Goal: Communication & Community: Answer question/provide support

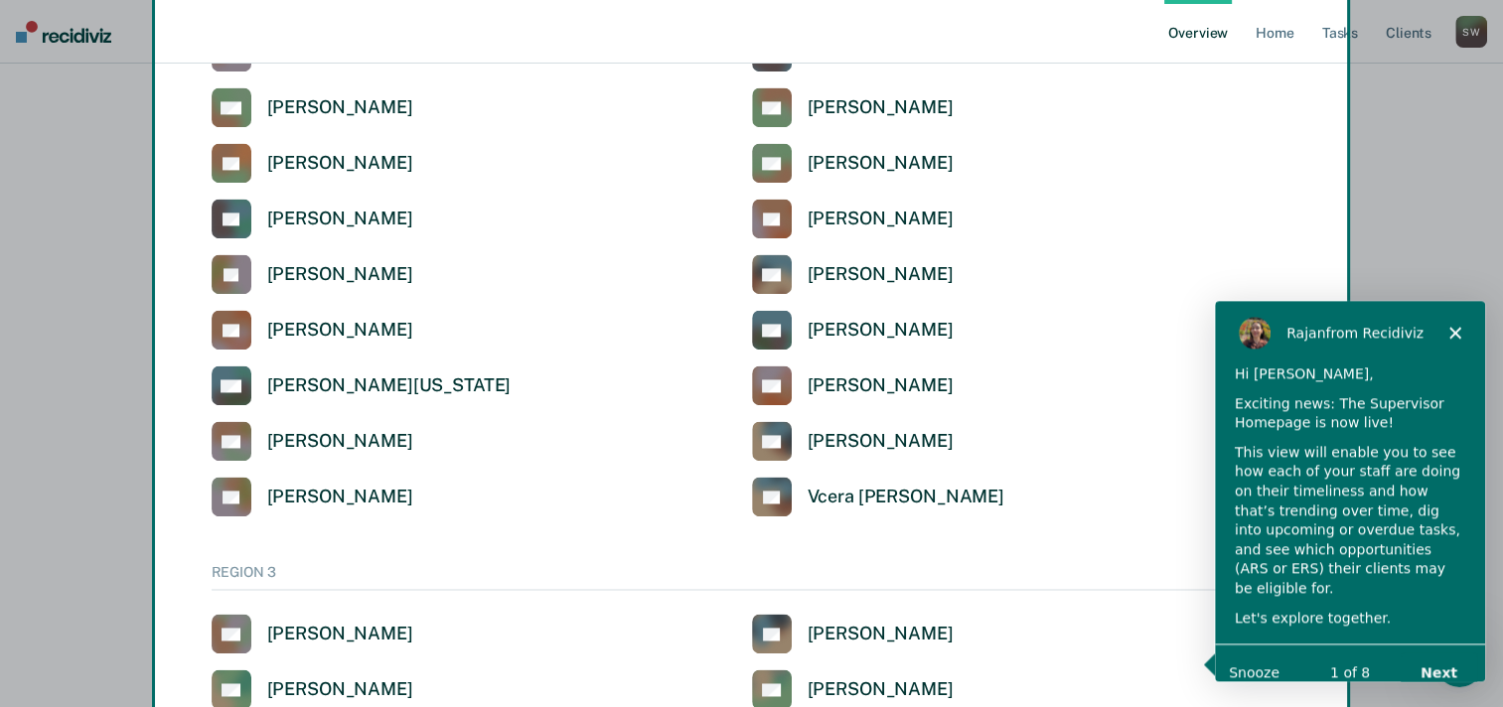
scroll to position [2772, 0]
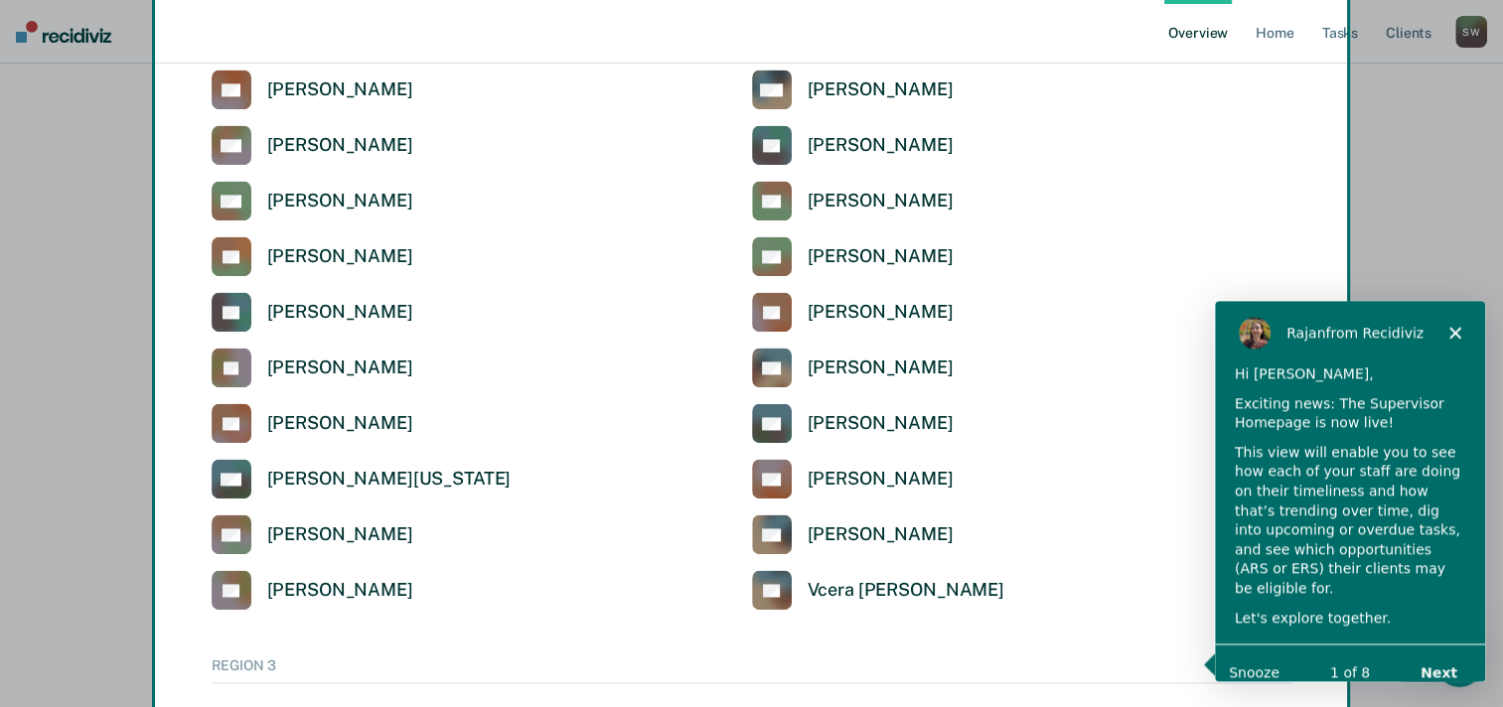
click at [1284, 28] on div "Product tour overlay" at bounding box center [751, 353] width 1503 height 707
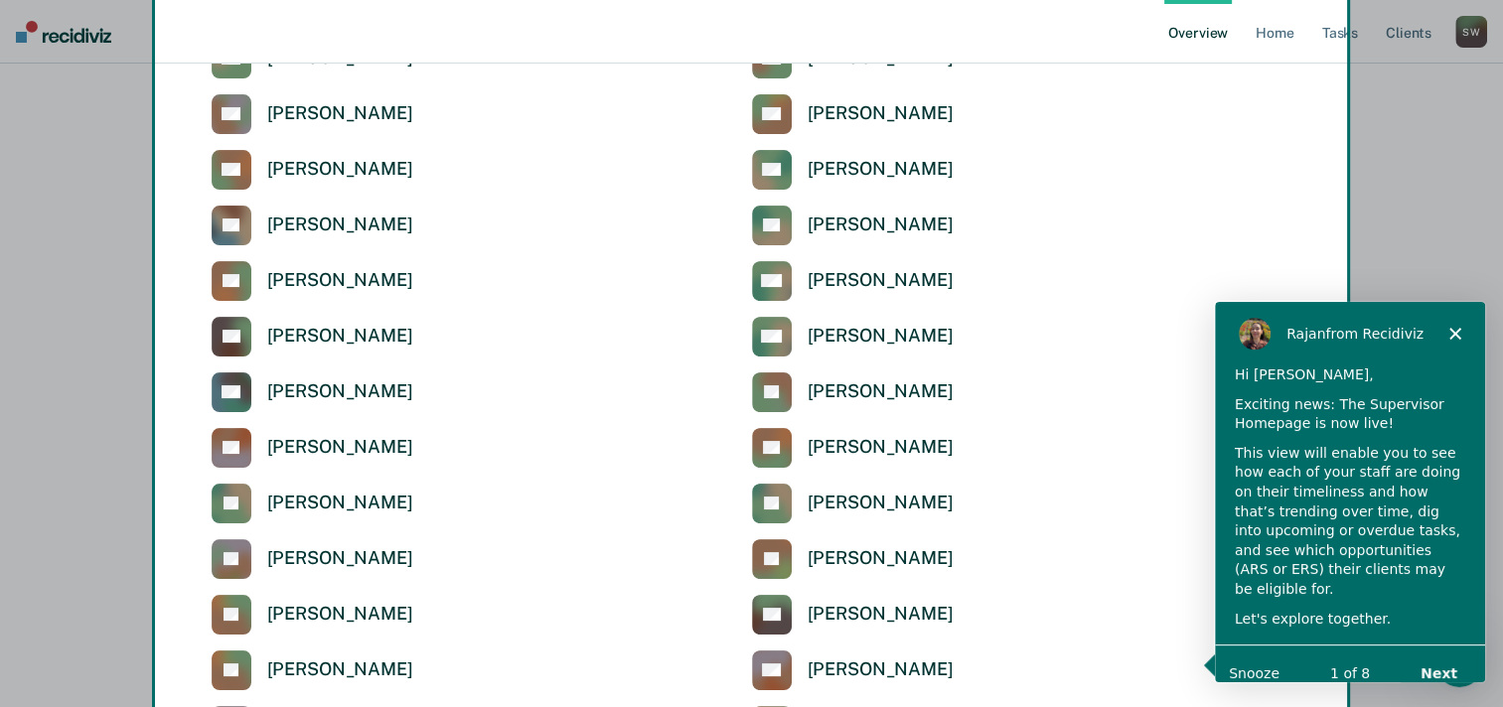
scroll to position [13, 0]
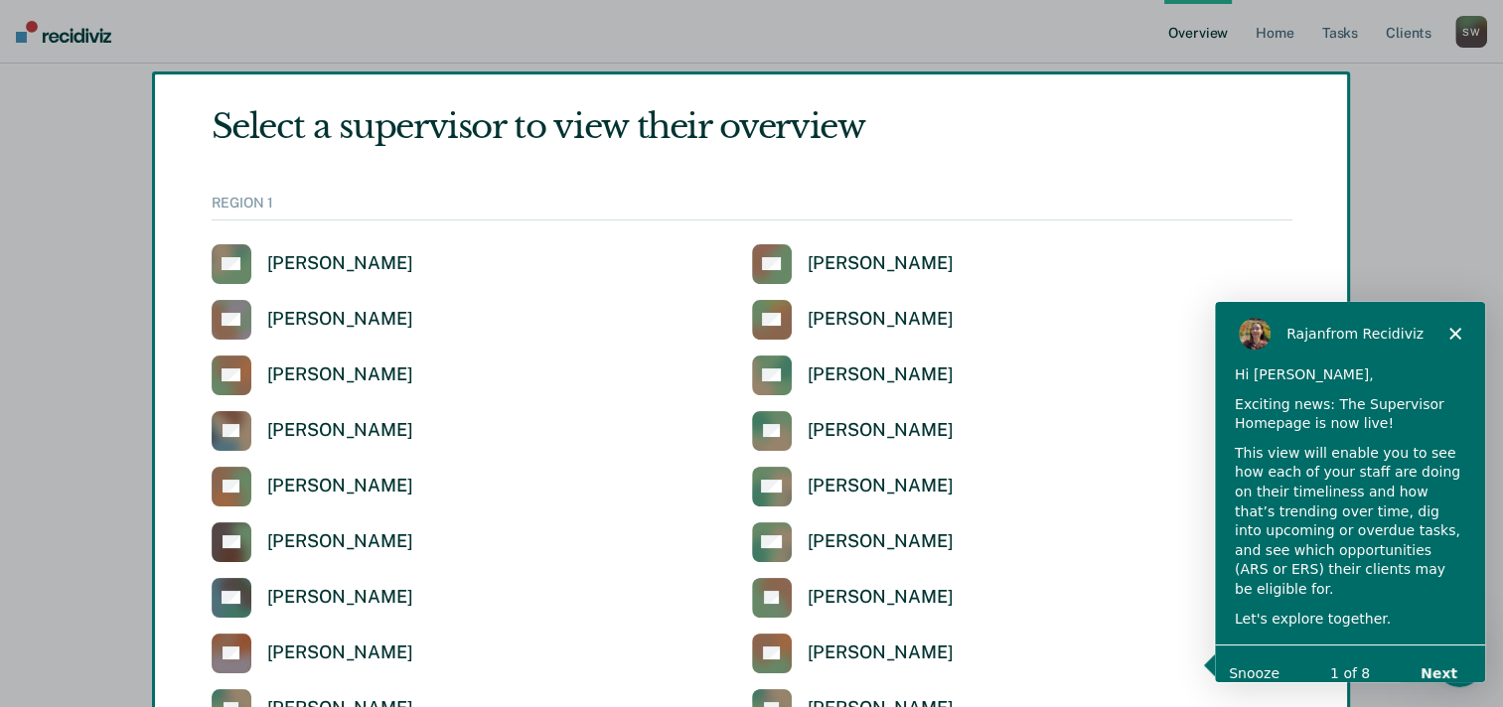
drag, startPoint x: 1276, startPoint y: 31, endPoint x: 1262, endPoint y: -2, distance: 35.6
click at [1262, 0] on html "Looks like you’re using Internet Explorer 11. For faster loading and a better e…" at bounding box center [751, 340] width 1503 height 707
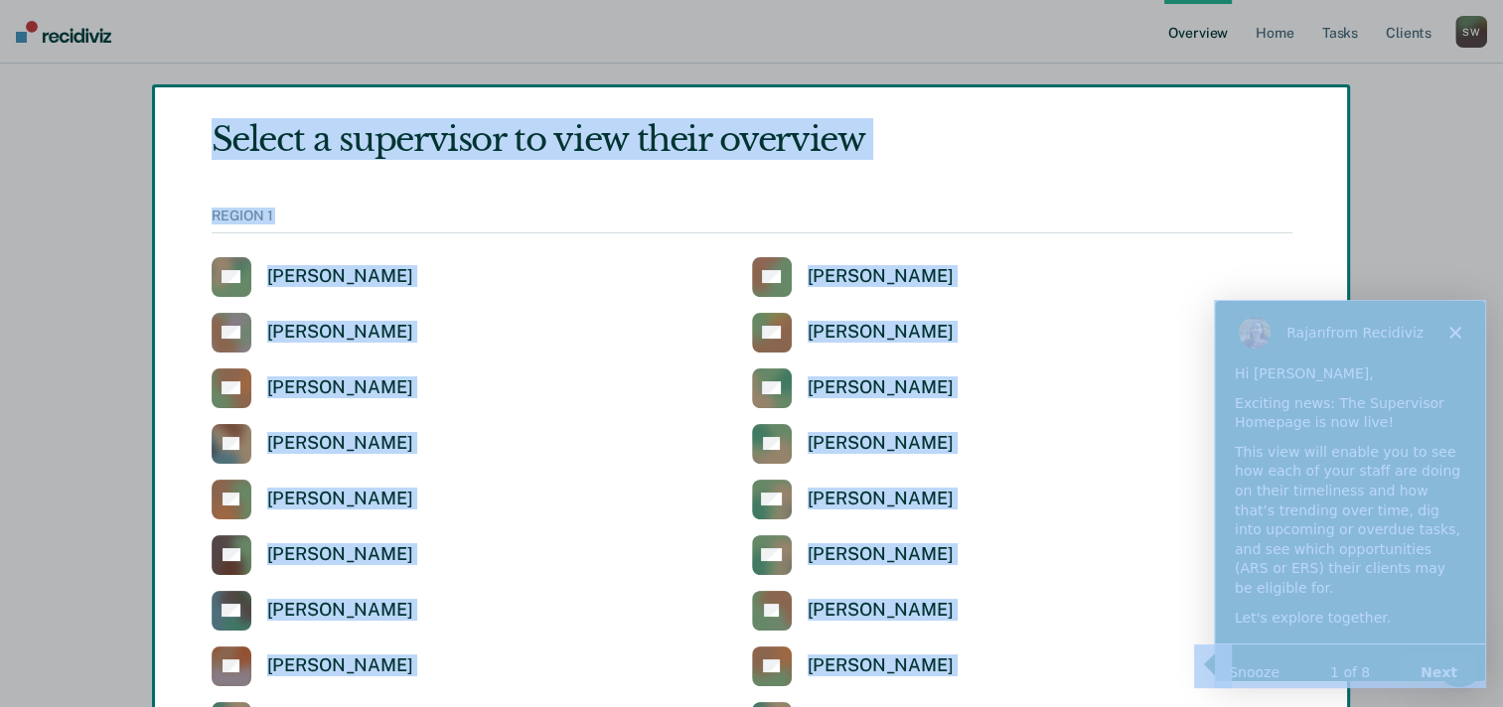
drag, startPoint x: 1262, startPoint y: -2, endPoint x: 1197, endPoint y: 102, distance: 122.7
click at [1197, 102] on div "Product tour overlay" at bounding box center [751, 353] width 1503 height 707
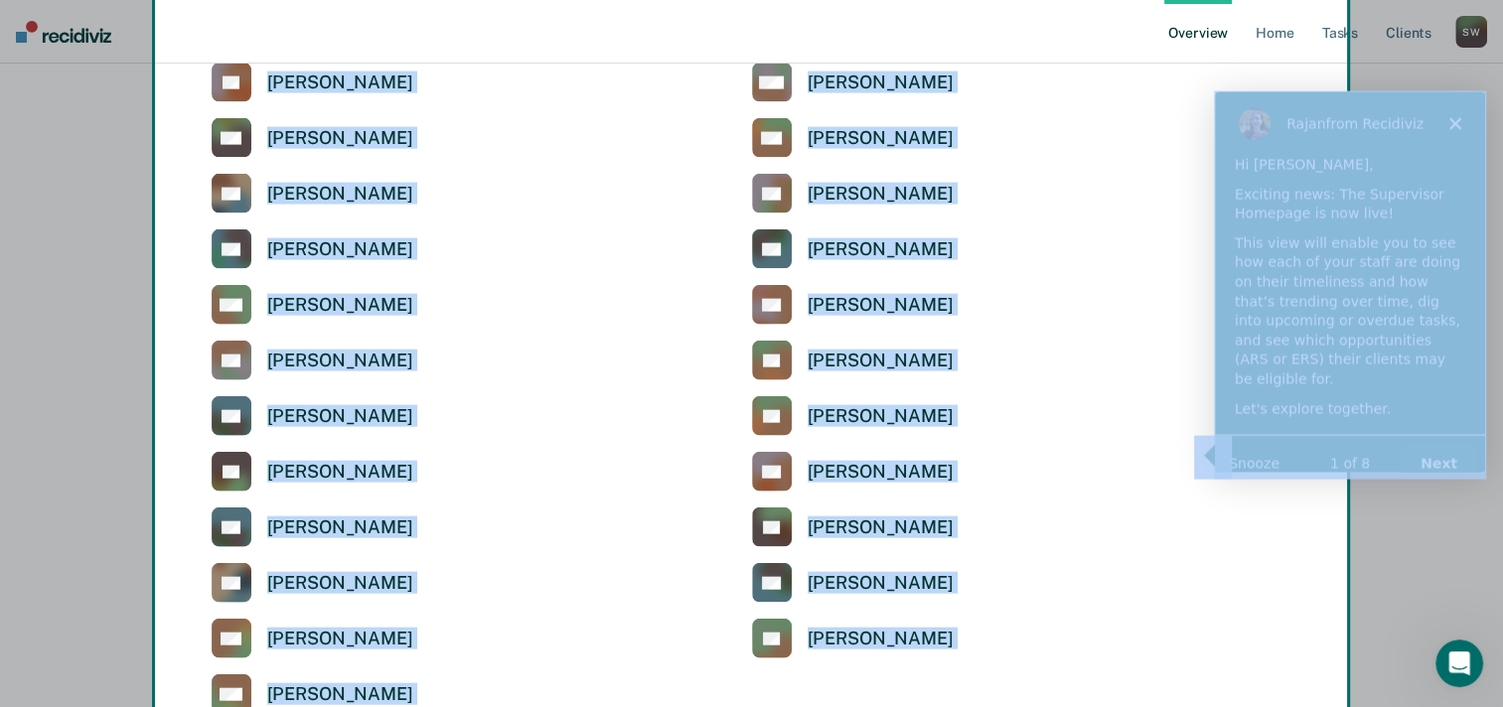
scroll to position [4548, 0]
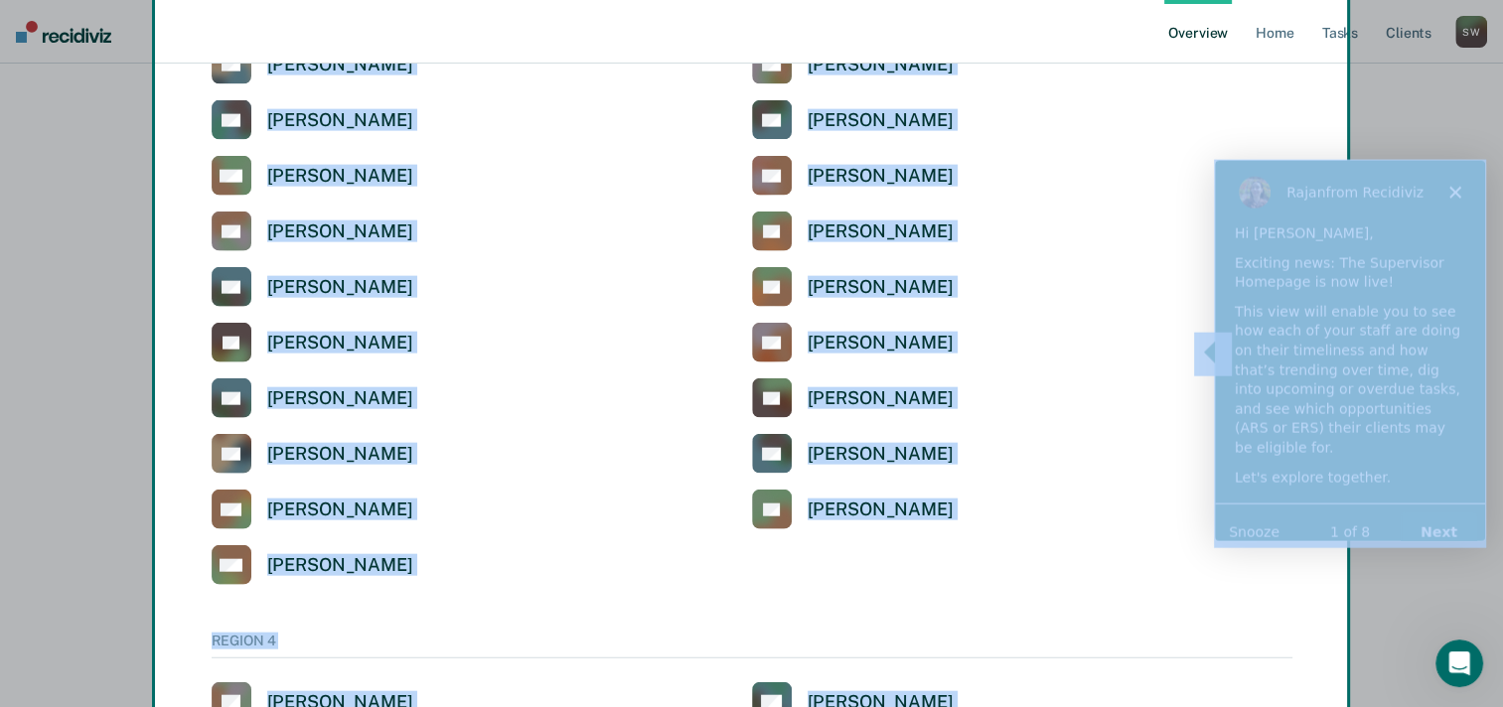
click at [1230, 92] on div "Product tour overlay" at bounding box center [751, 353] width 1503 height 707
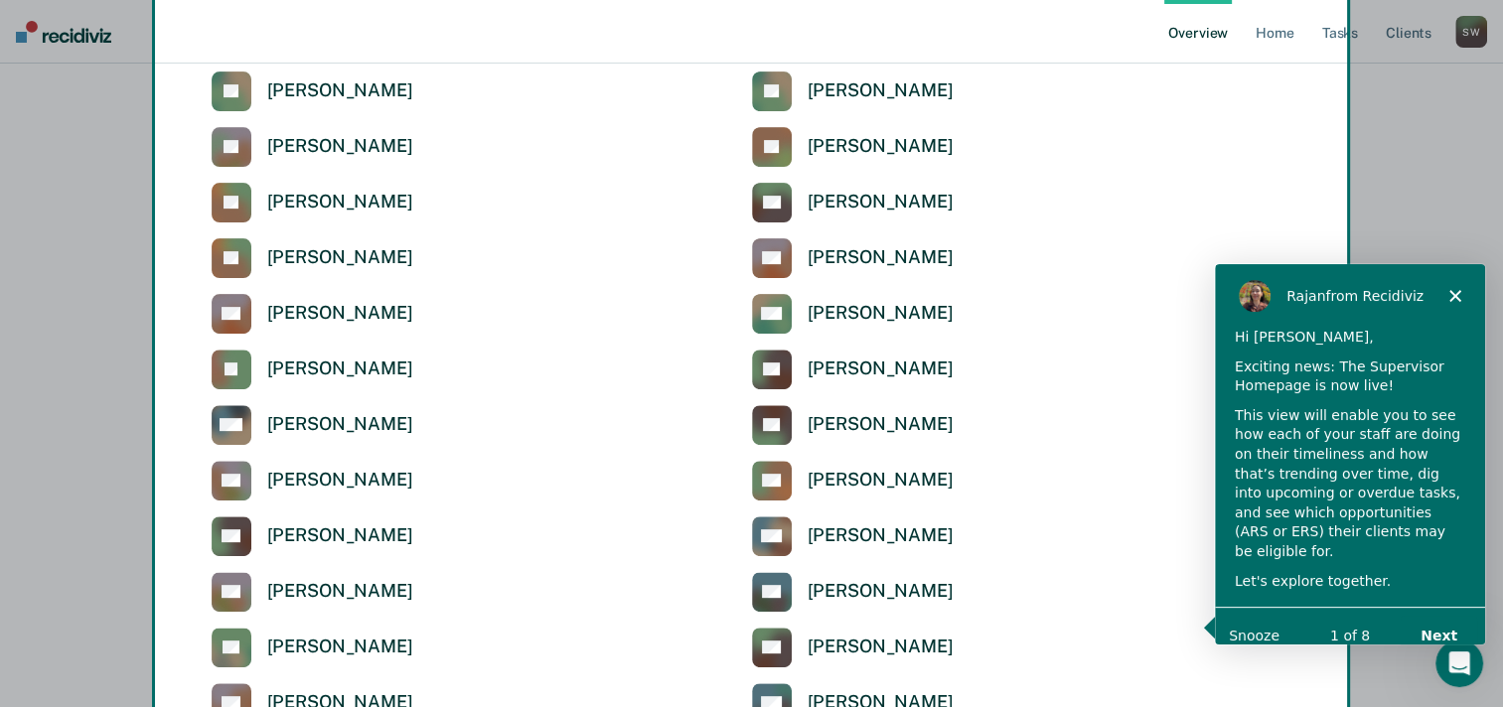
scroll to position [12, 0]
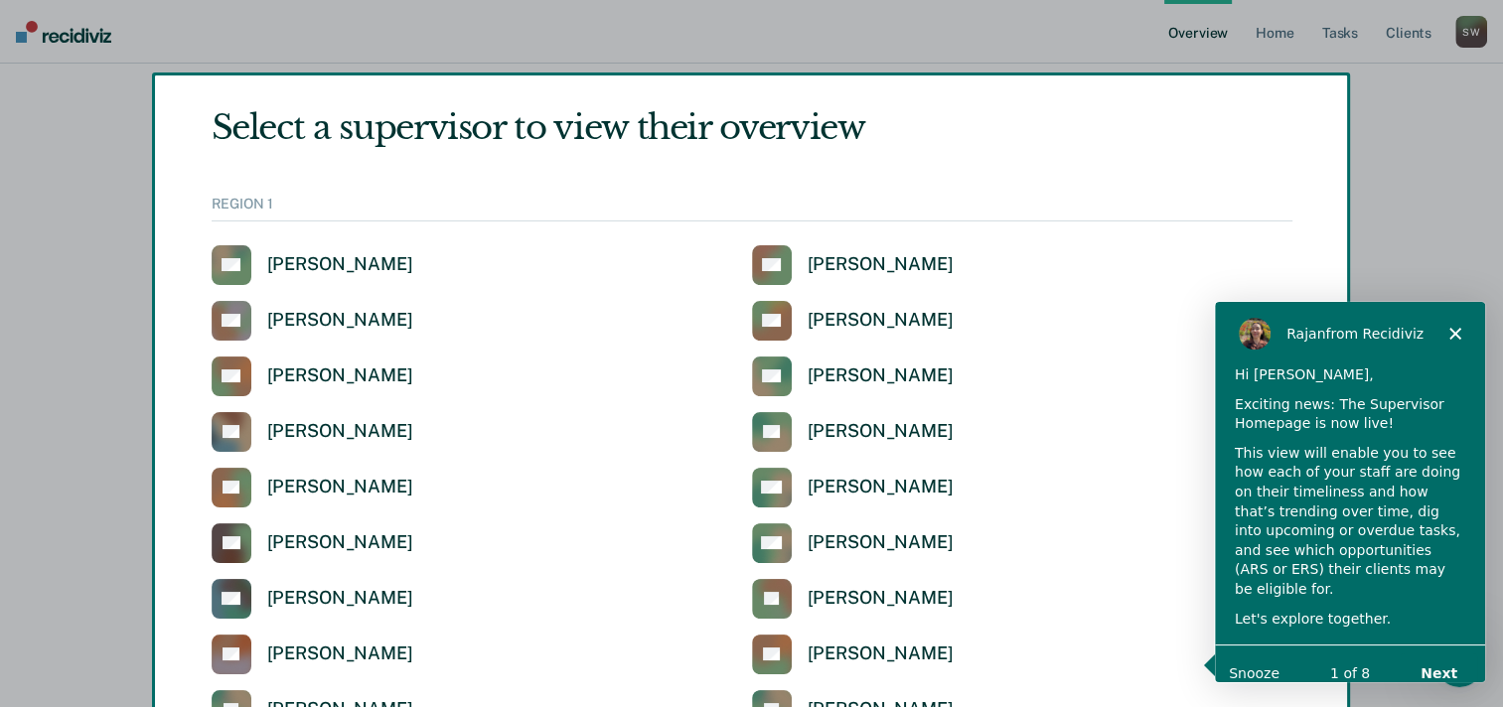
click at [1281, 48] on div "Product tour overlay" at bounding box center [751, 353] width 1503 height 707
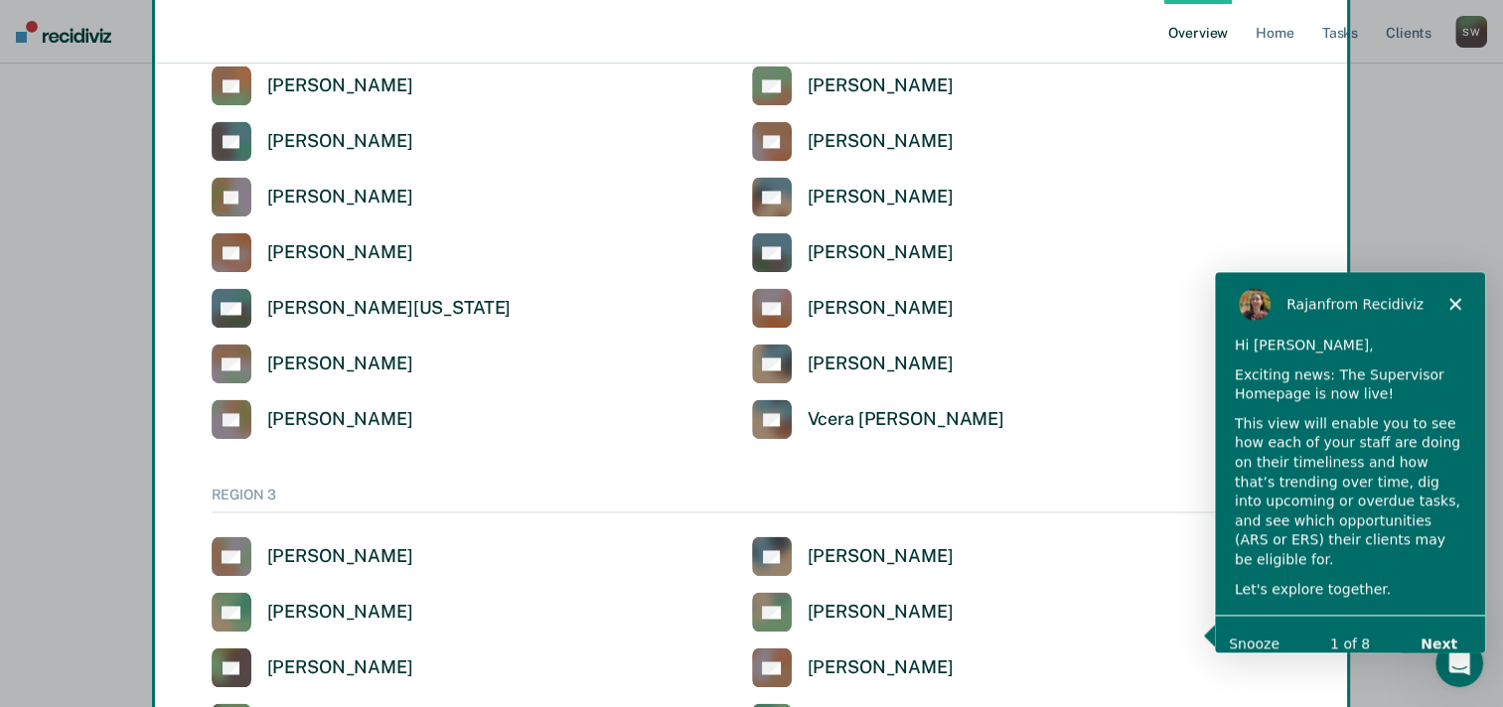
scroll to position [2962, 0]
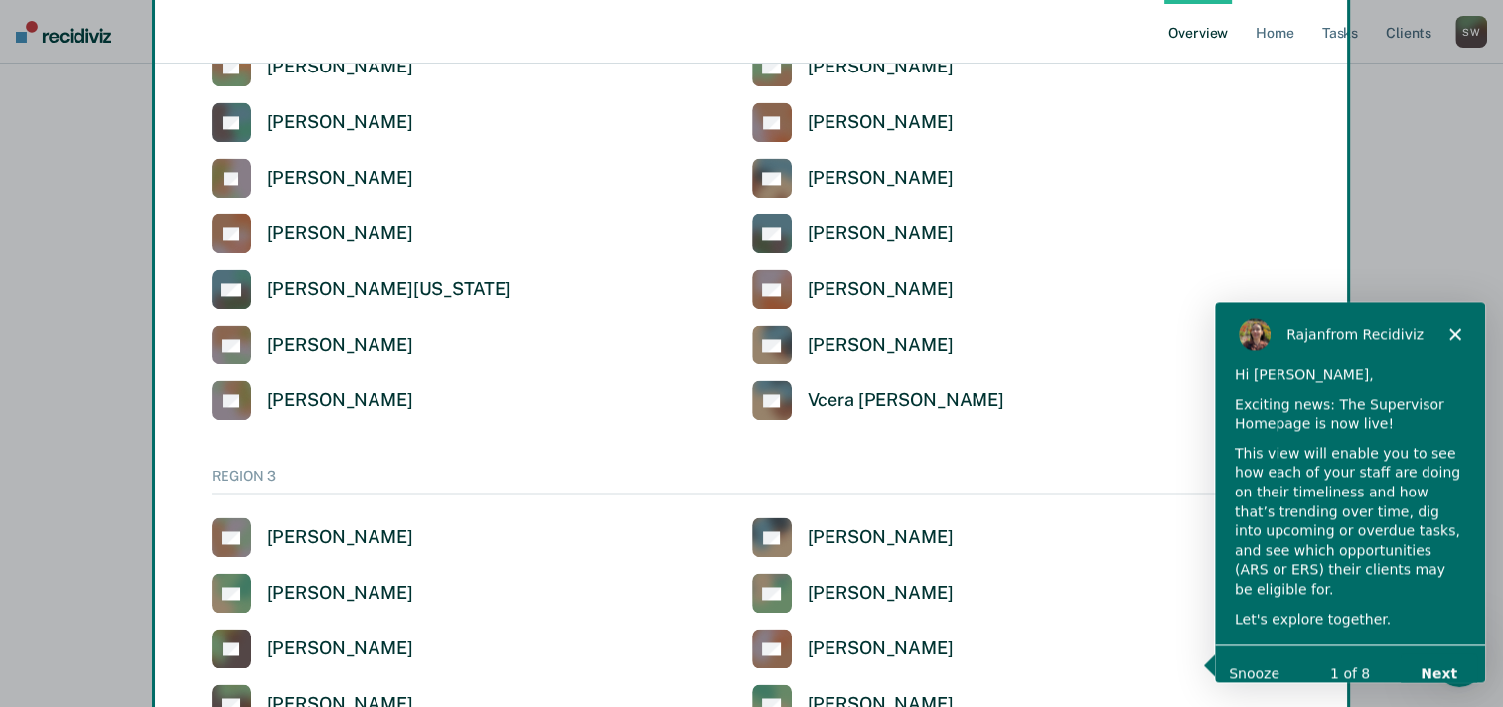
click at [363, 290] on div "Product tour overlay" at bounding box center [751, 353] width 1503 height 707
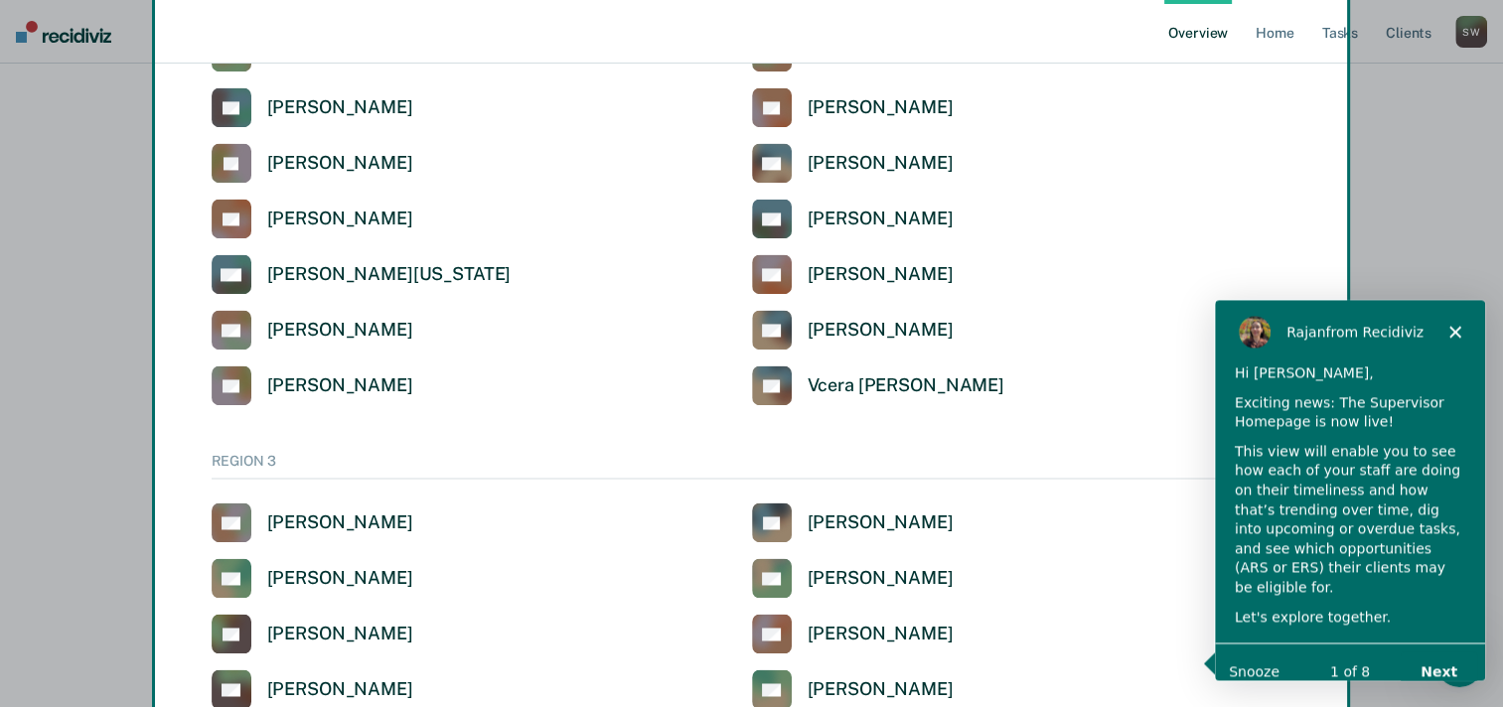
scroll to position [2976, 0]
click at [230, 286] on div "Product tour overlay" at bounding box center [751, 353] width 1503 height 707
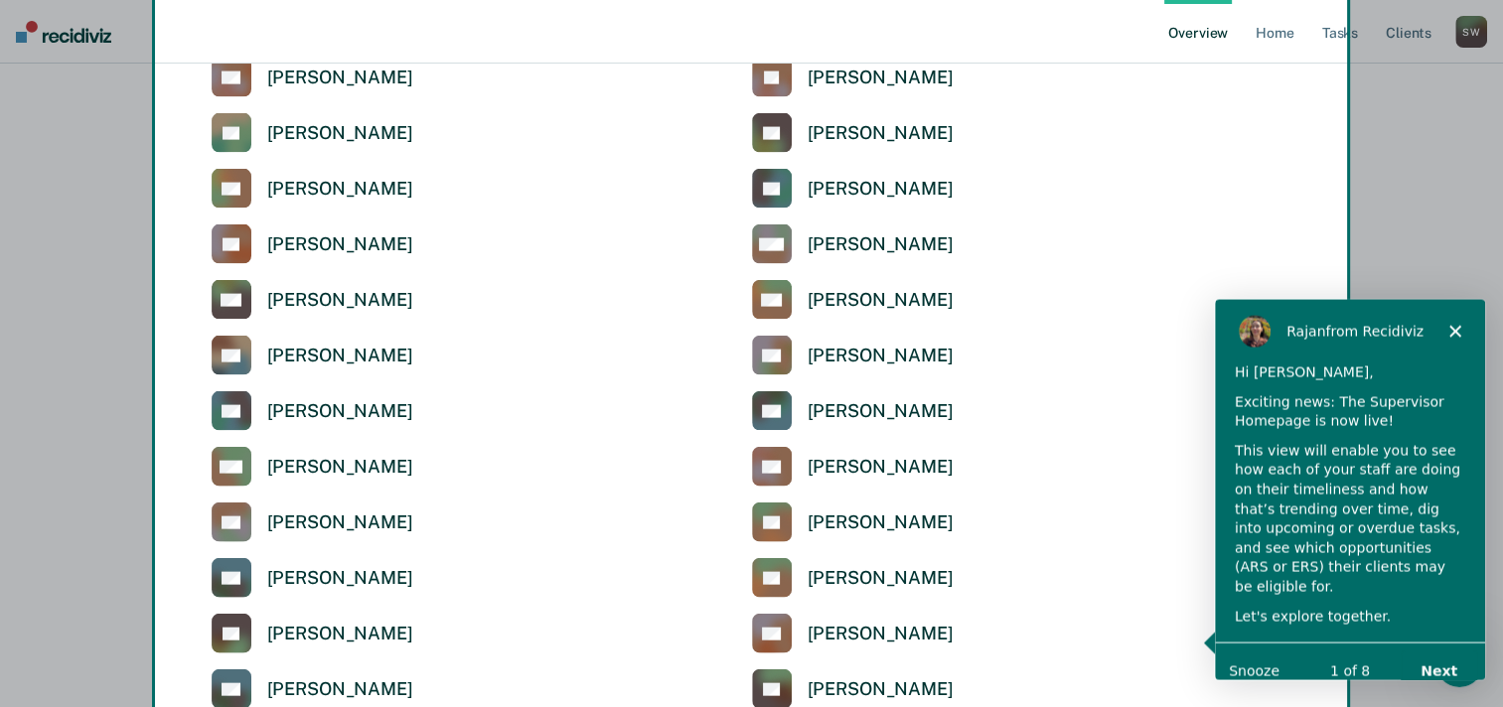
scroll to position [4253, 0]
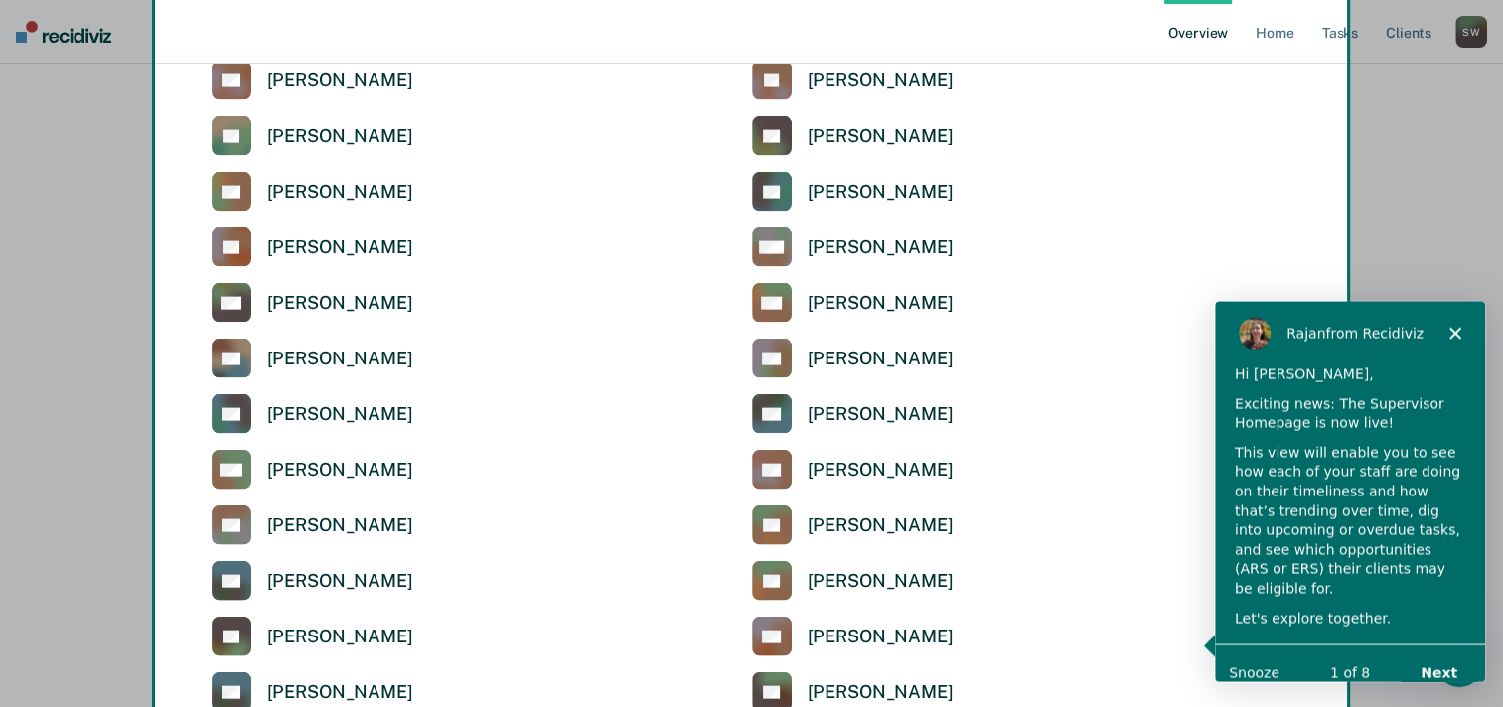
click at [1442, 652] on button "Next" at bounding box center [1438, 672] width 77 height 41
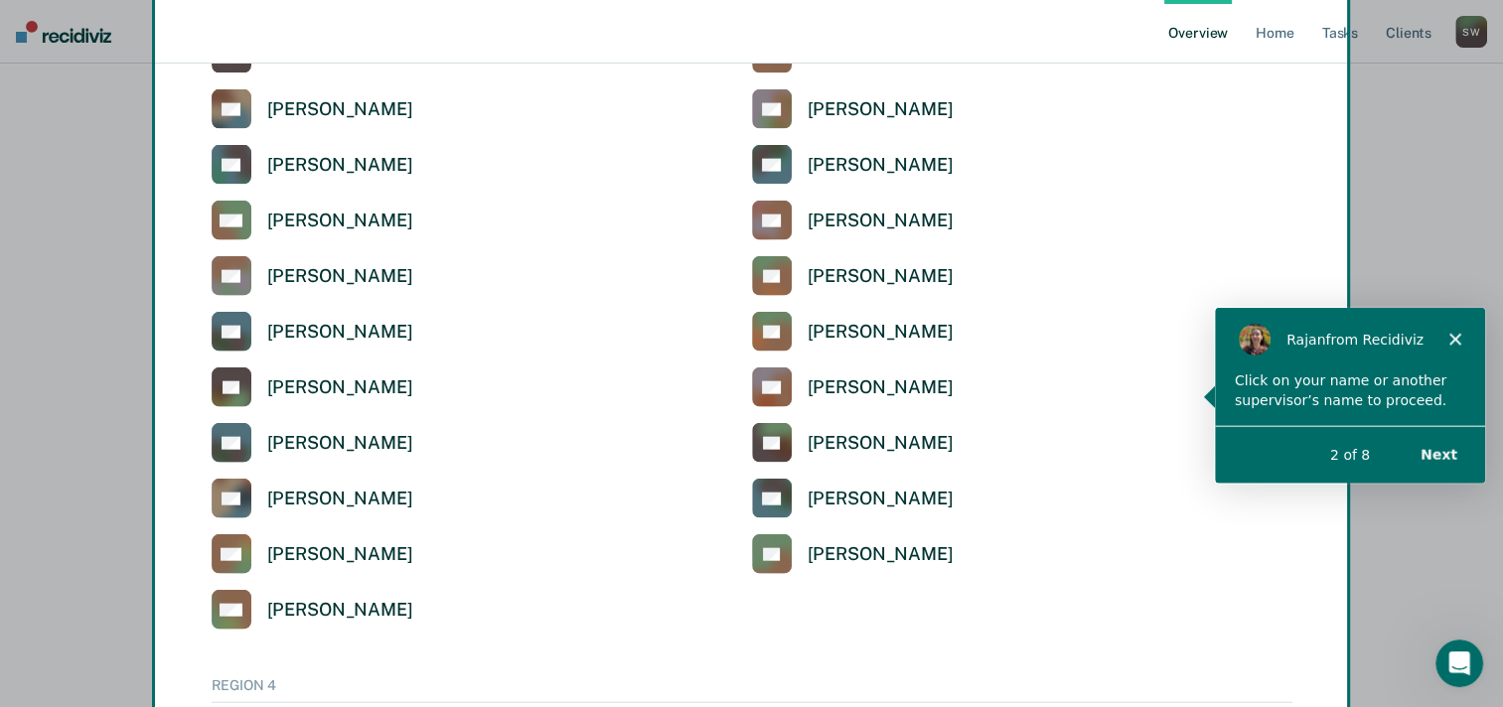
scroll to position [4548, 0]
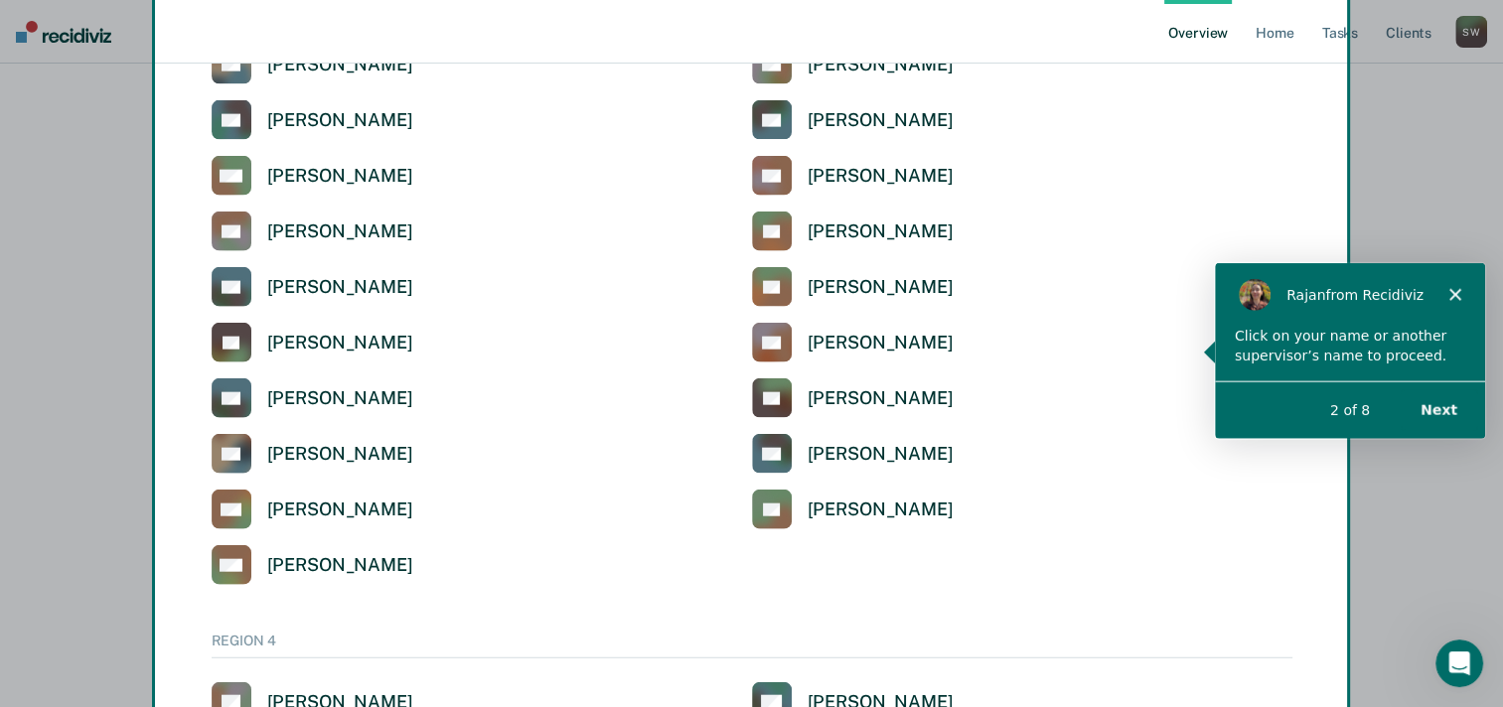
click at [1436, 404] on button "Next" at bounding box center [1438, 409] width 77 height 41
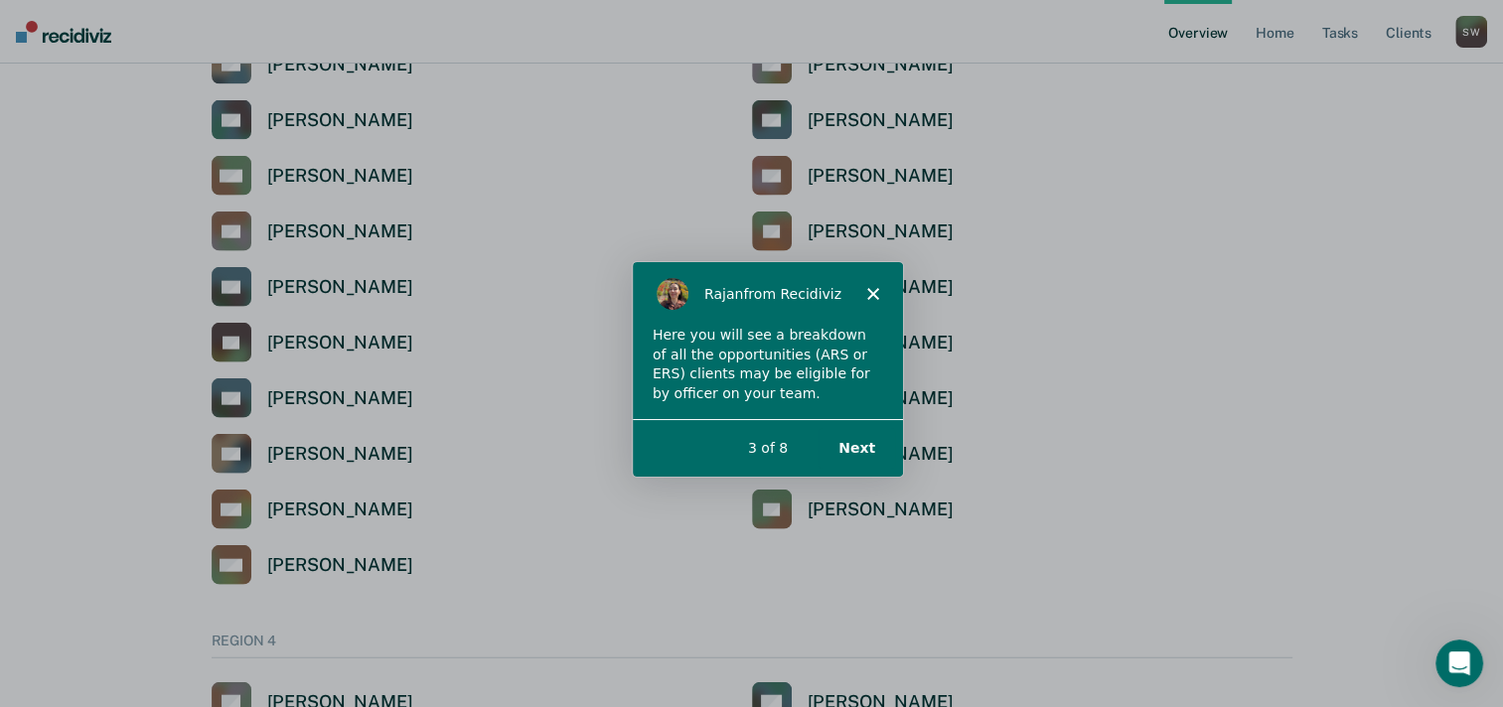
scroll to position [0, 0]
click at [852, 458] on button "Next" at bounding box center [855, 446] width 77 height 41
click at [867, 455] on button "Next" at bounding box center [855, 446] width 77 height 41
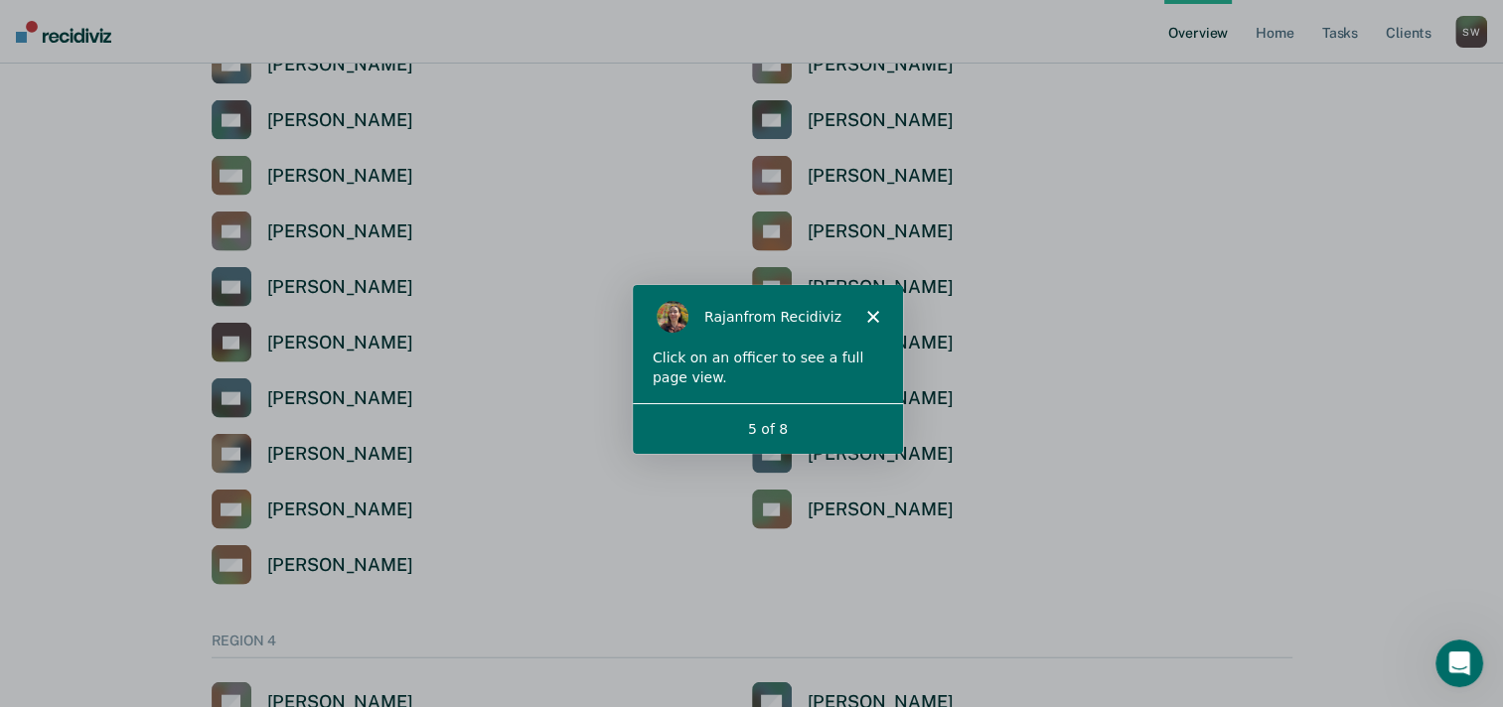
click at [868, 334] on div "[PERSON_NAME] from Recidiviz" at bounding box center [766, 316] width 270 height 64
click at [870, 320] on icon "Close" at bounding box center [871, 316] width 12 height 12
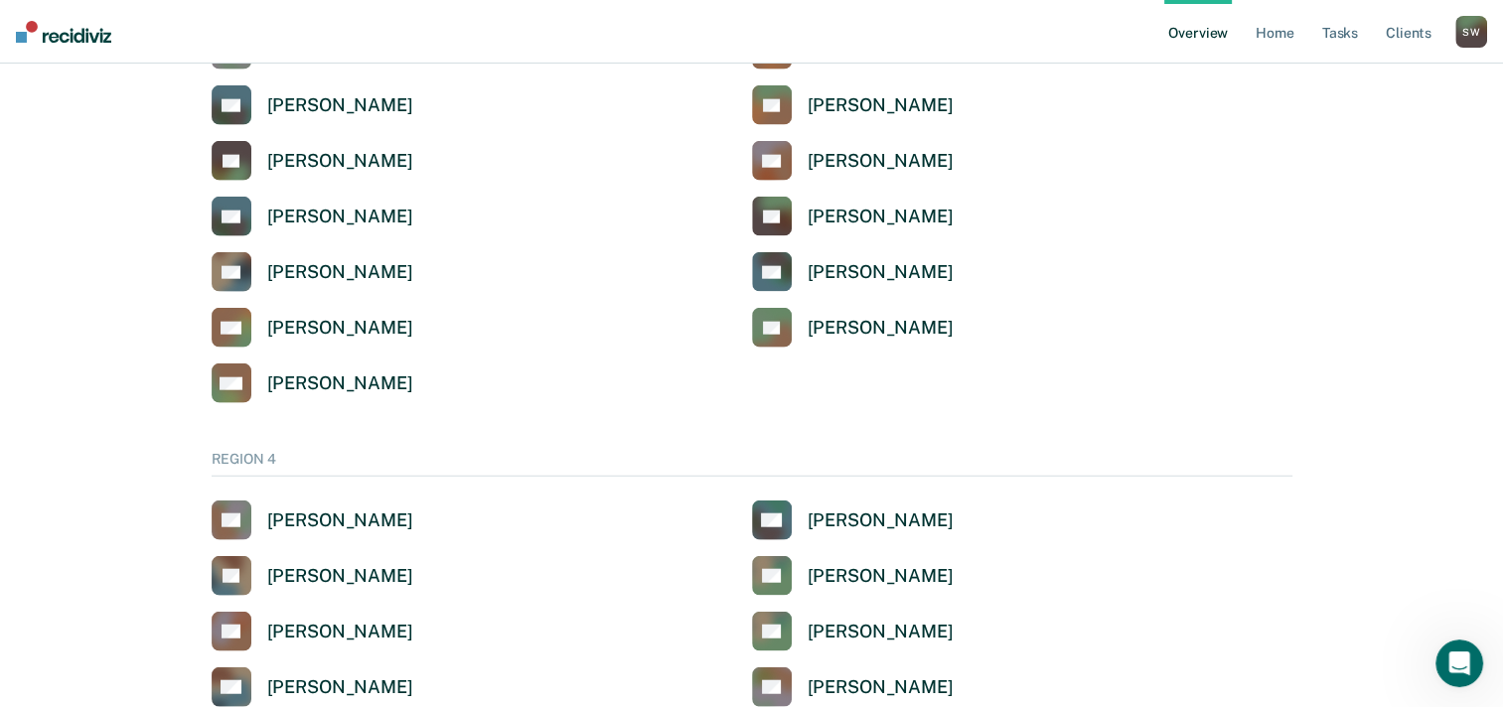
click at [533, 433] on div "Select a supervisor to view their overview REGION 1 AS [PERSON_NAME] AG [PERSON…" at bounding box center [752, 173] width 1192 height 9630
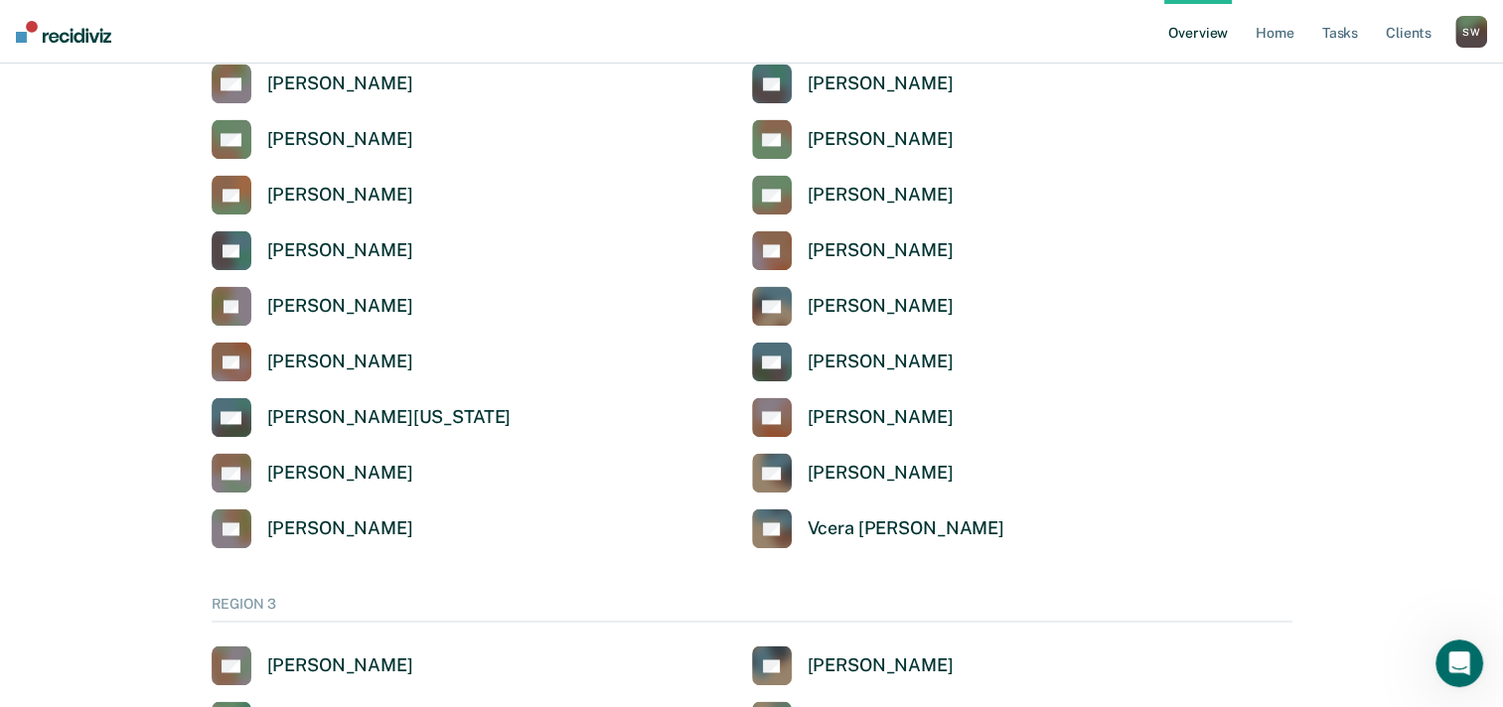
scroll to position [2839, 0]
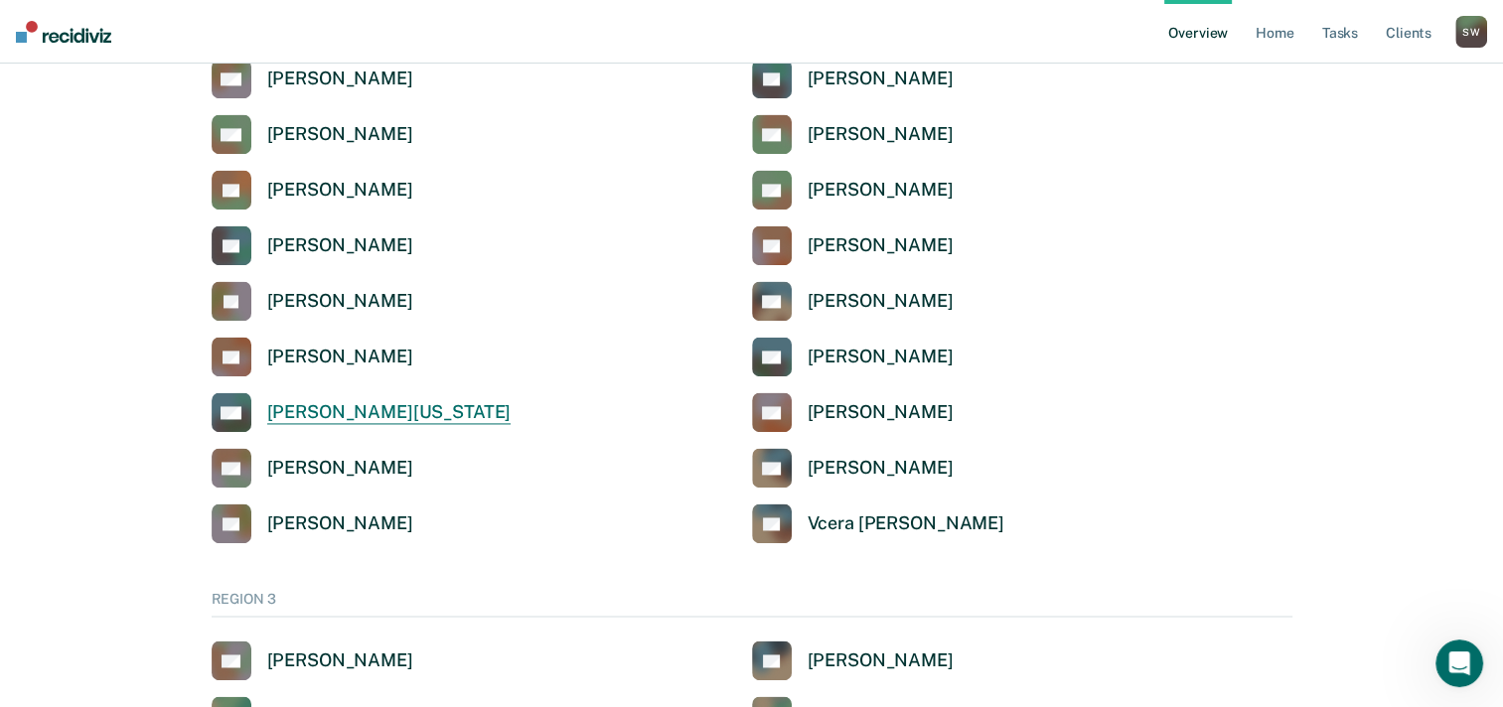
click at [348, 427] on link "SW [PERSON_NAME][US_STATE]" at bounding box center [362, 412] width 300 height 40
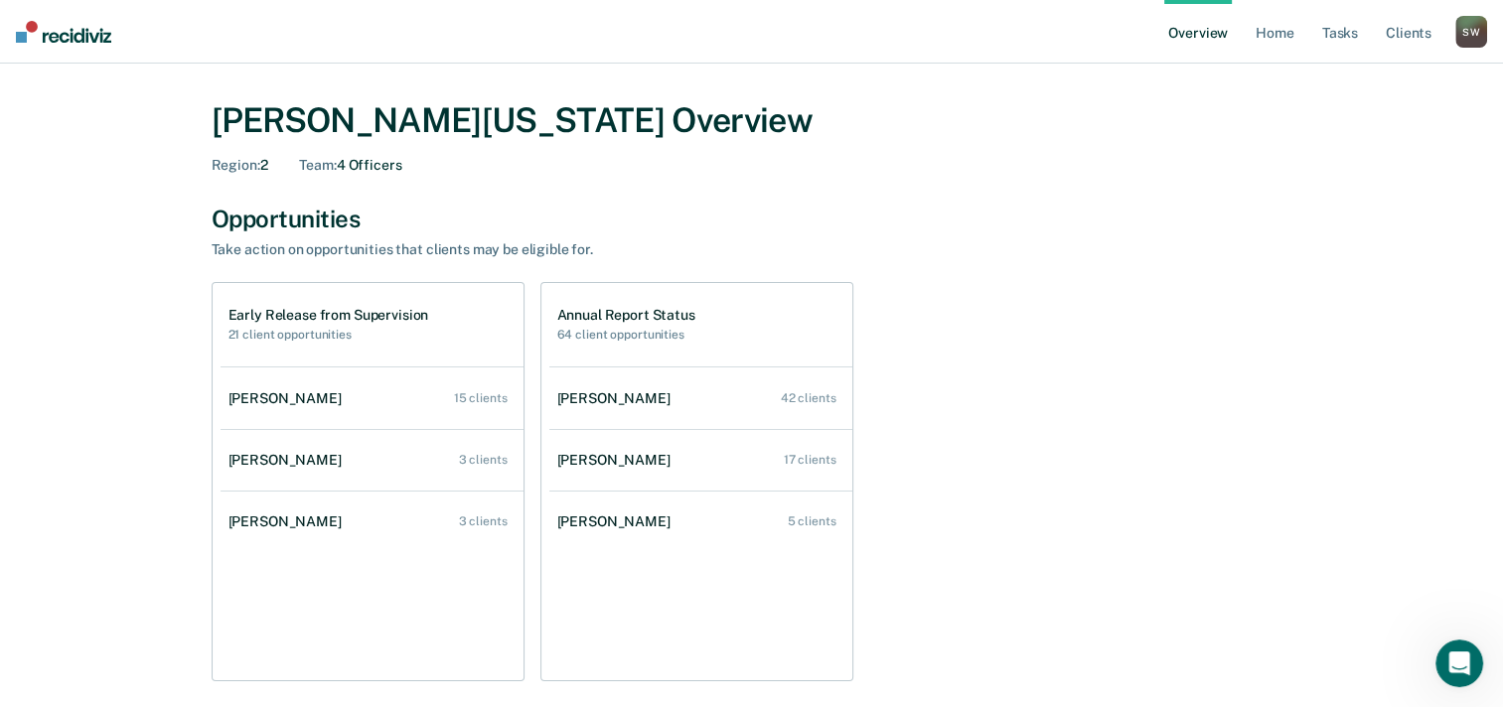
scroll to position [42, 0]
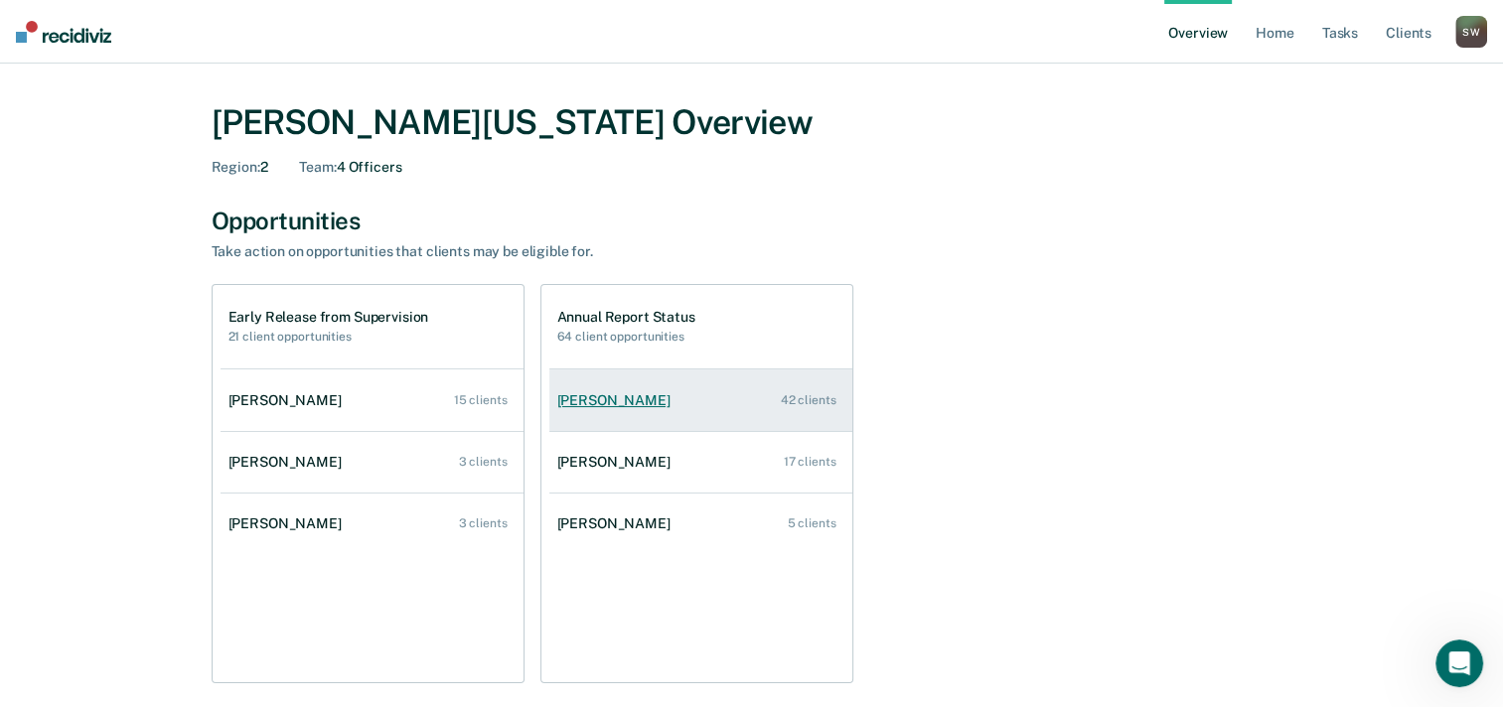
click at [701, 409] on link "[PERSON_NAME] 42 clients" at bounding box center [700, 401] width 303 height 57
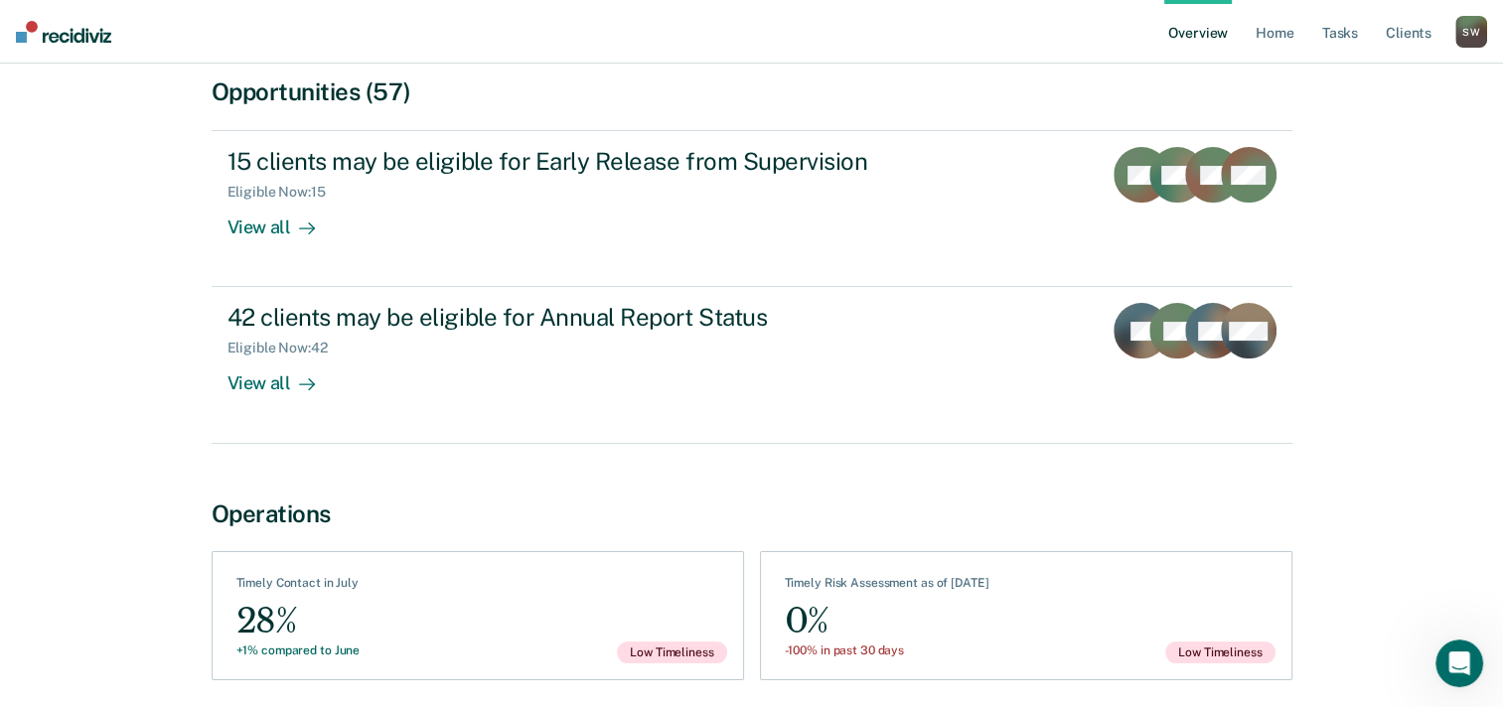
scroll to position [188, 0]
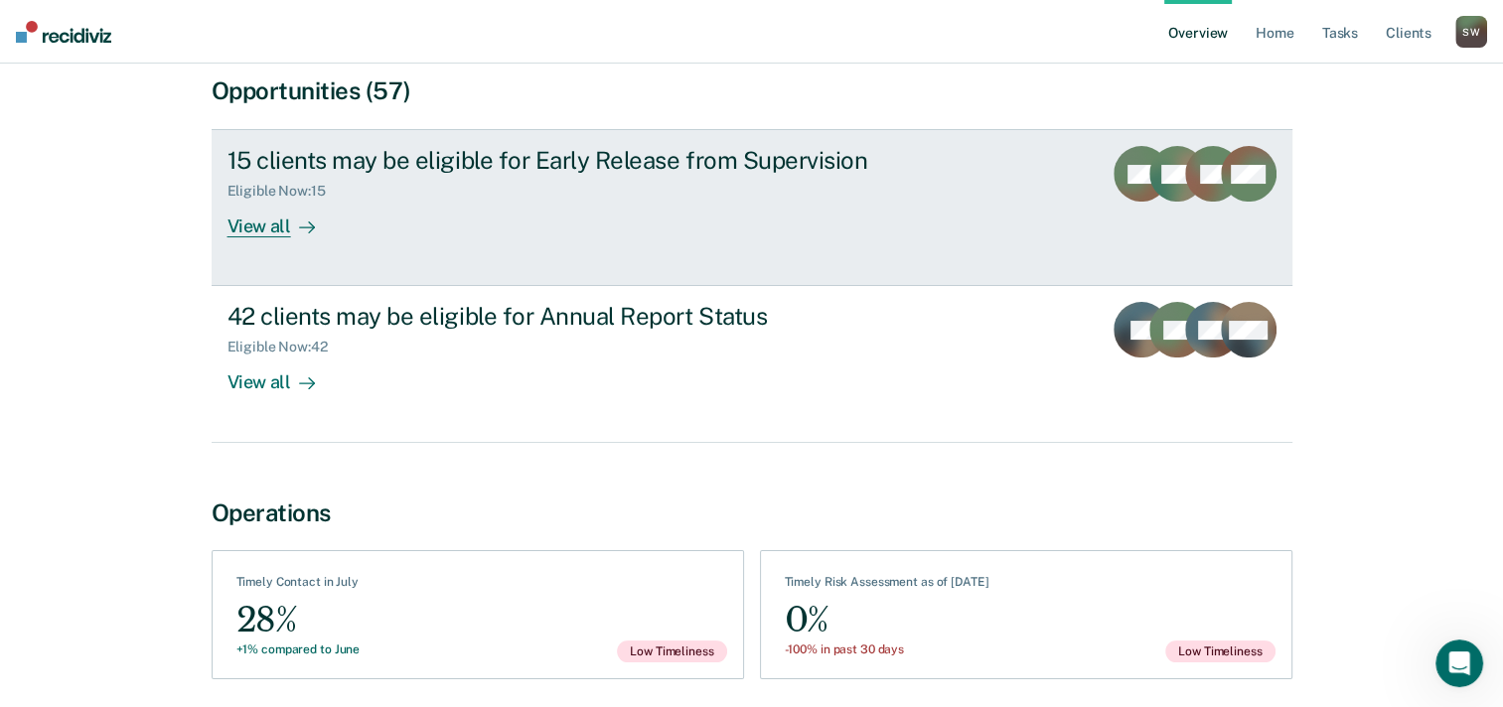
click at [272, 236] on div "View all" at bounding box center [283, 219] width 111 height 39
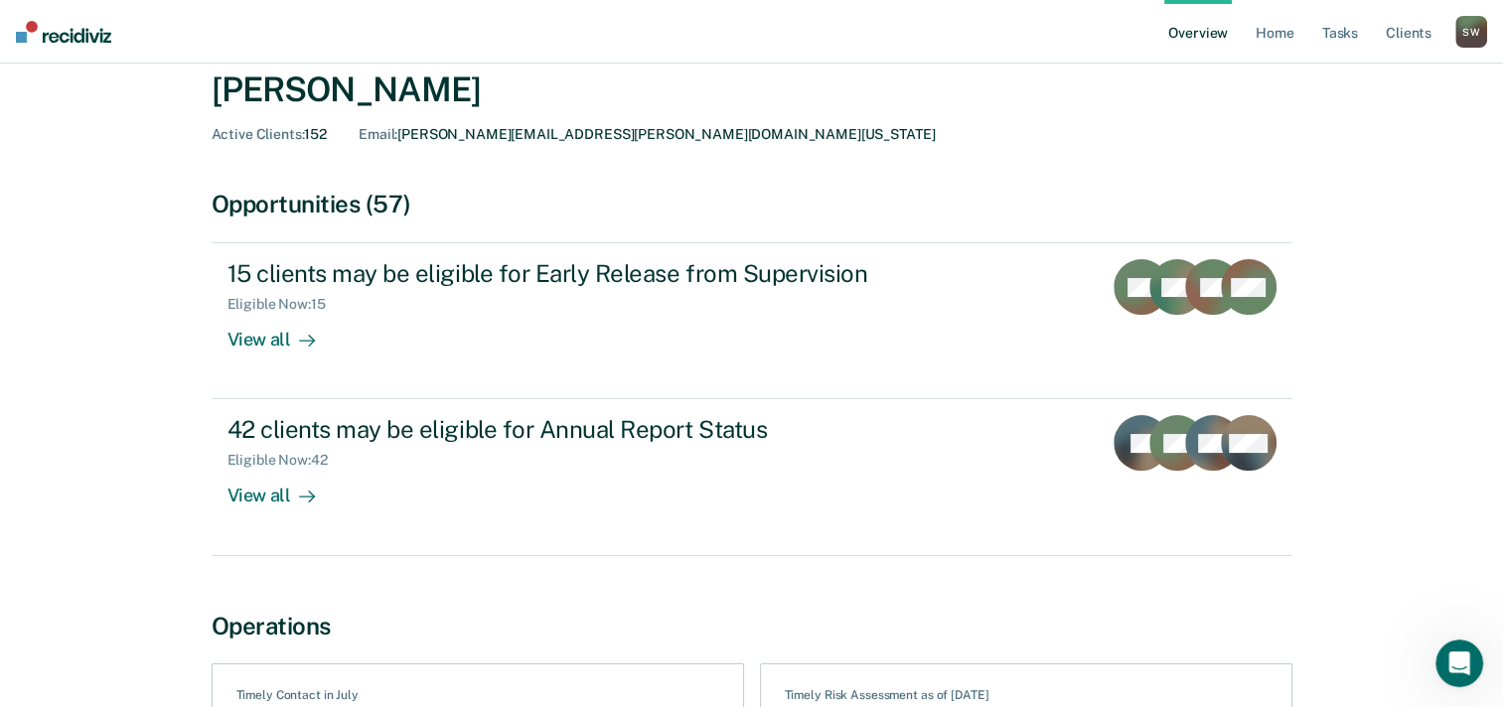
scroll to position [40, 0]
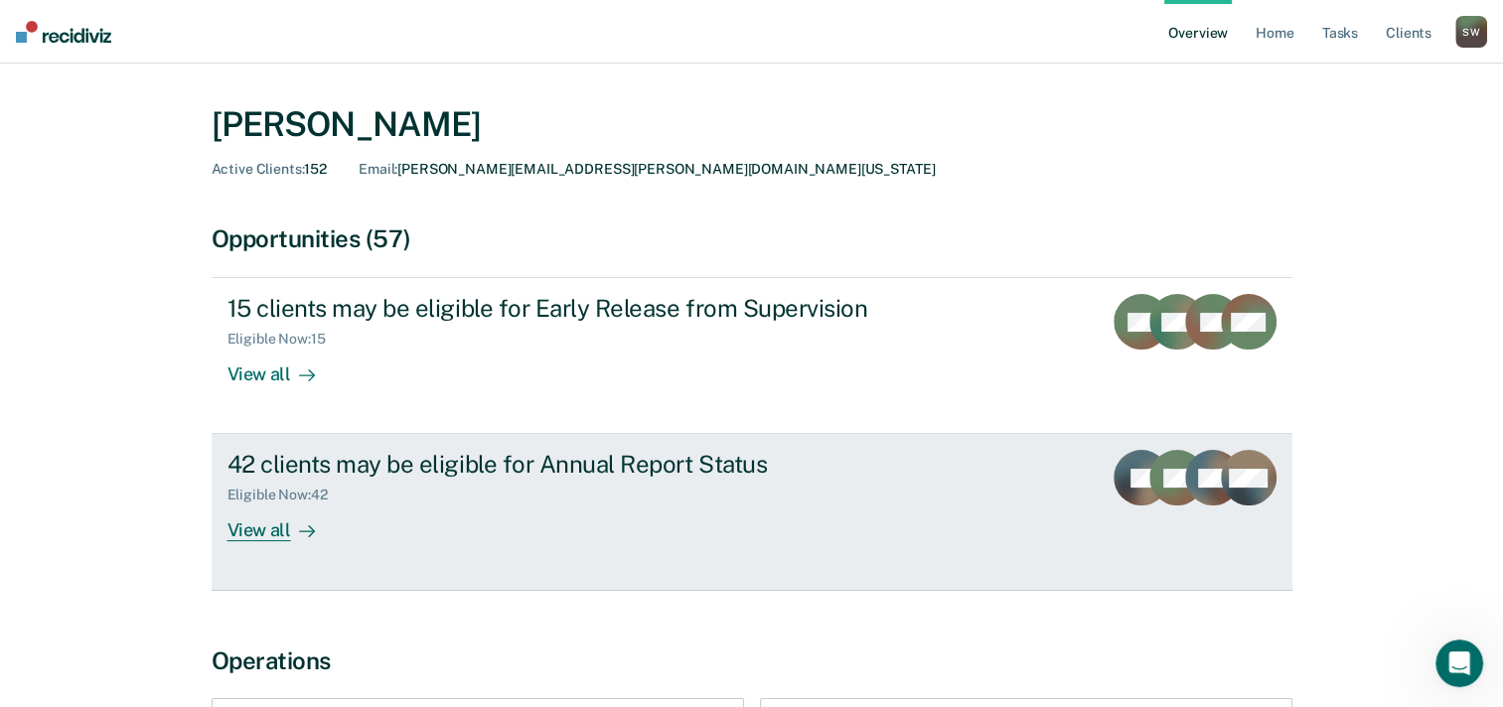
click at [288, 542] on link "42 clients may be eligible for Annual Report Status Eligible Now : 42 View all …" at bounding box center [752, 512] width 1081 height 156
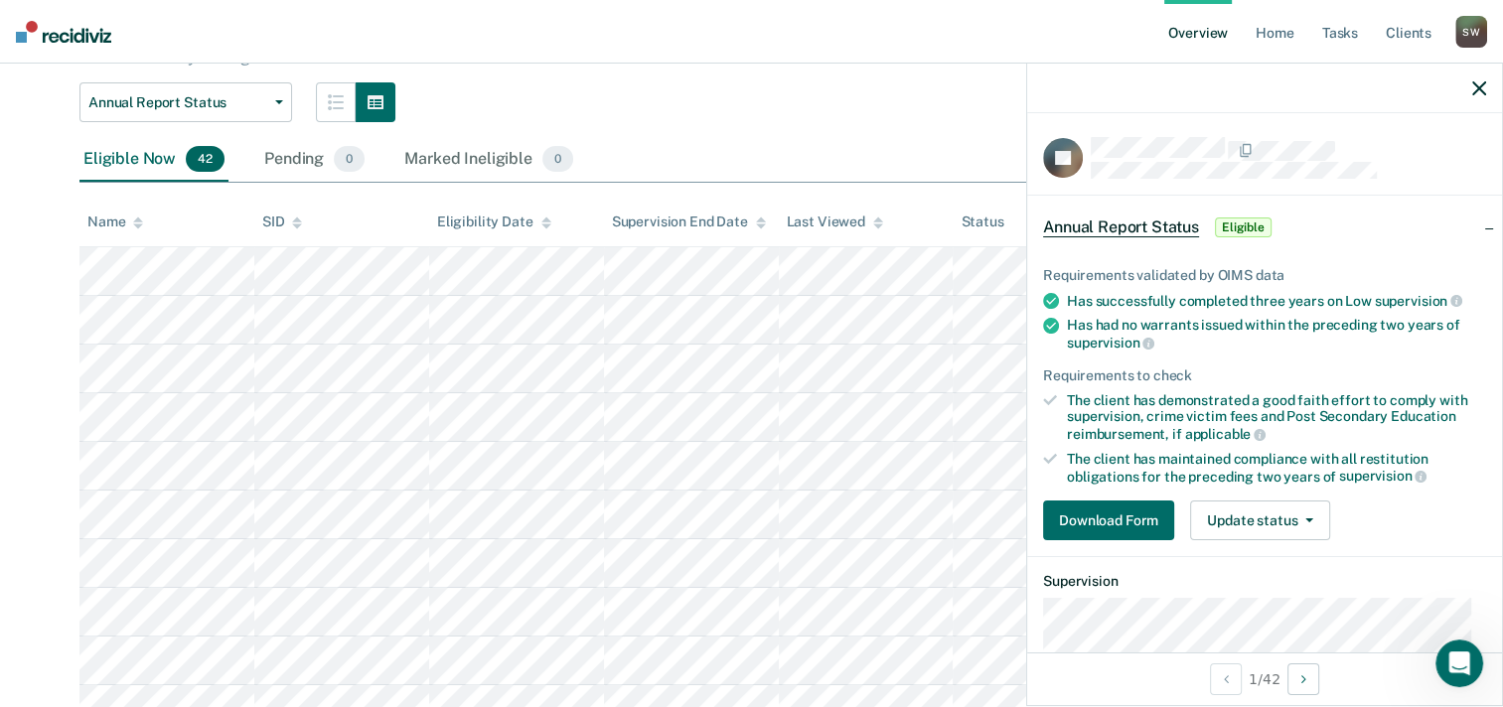
click at [919, 167] on div "Eligible Now 42 Pending 0 Marked Ineligible 0" at bounding box center [751, 160] width 1344 height 45
click at [1474, 93] on icon "button" at bounding box center [1479, 88] width 14 height 14
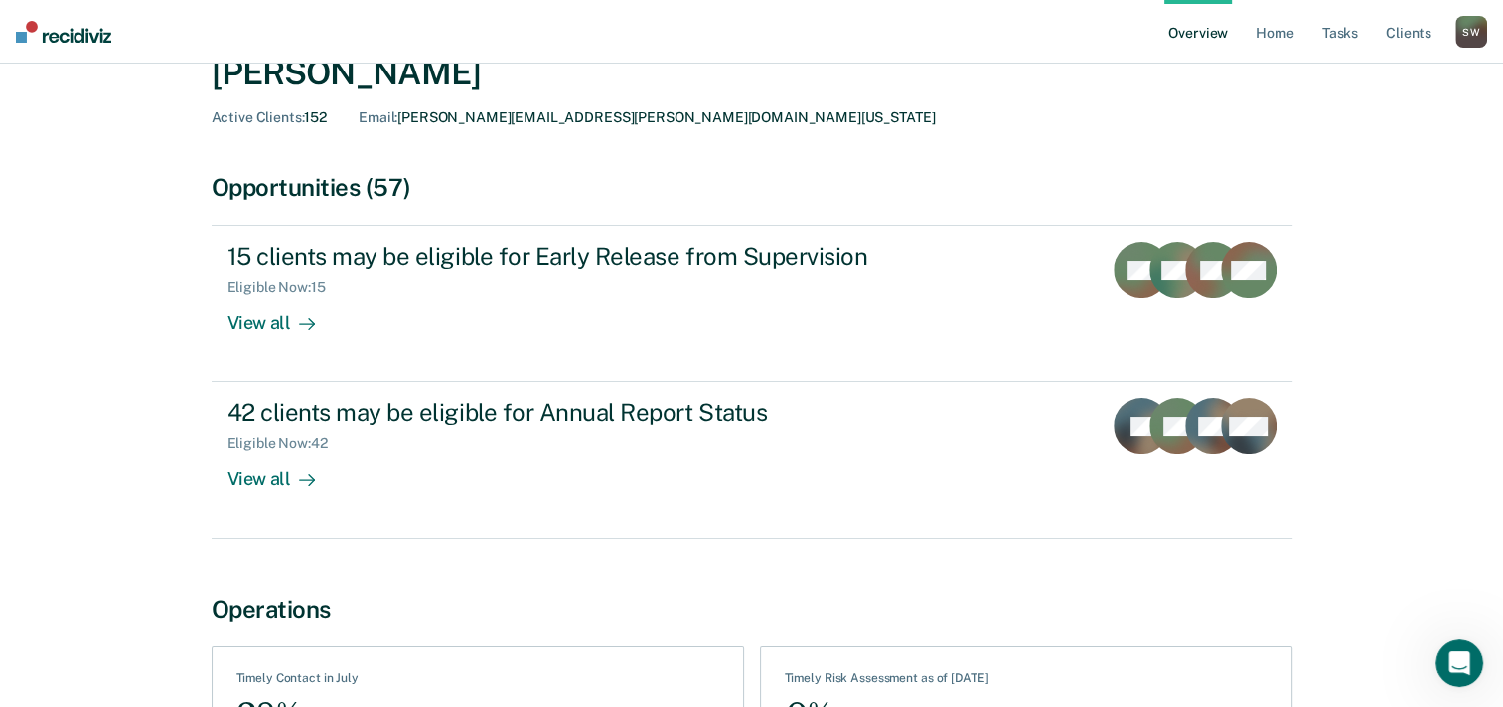
scroll to position [82, 0]
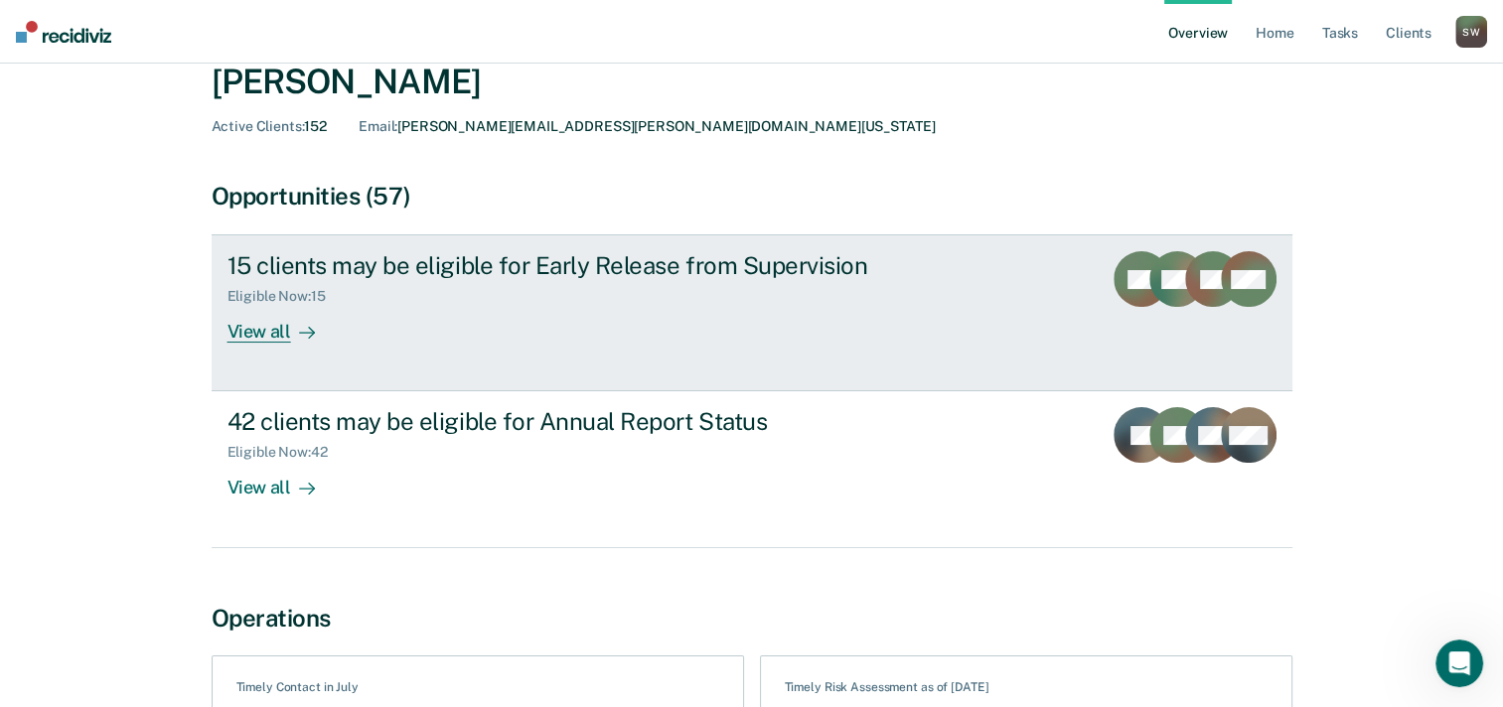
click at [263, 334] on div "View all" at bounding box center [283, 324] width 111 height 39
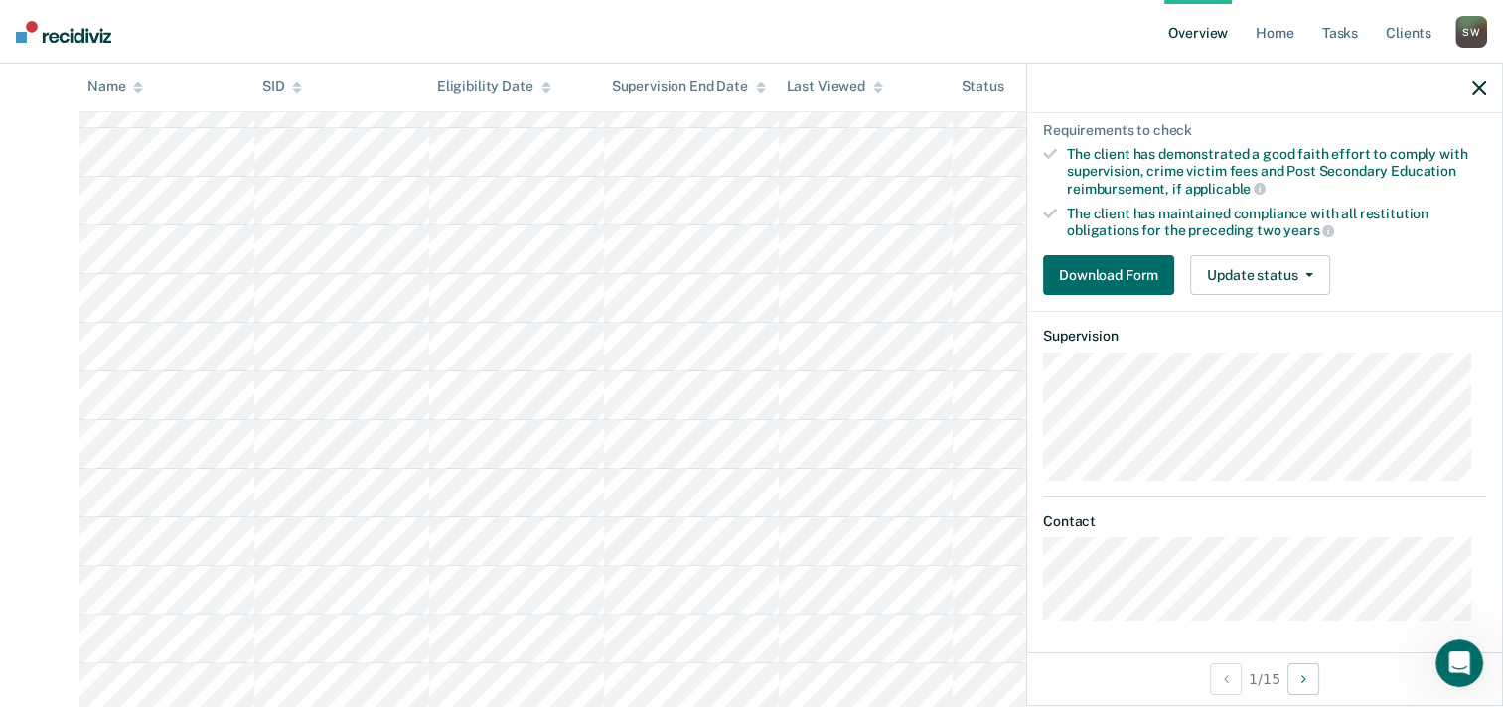
scroll to position [382, 0]
click at [1343, 32] on link "Tasks" at bounding box center [1340, 32] width 44 height 64
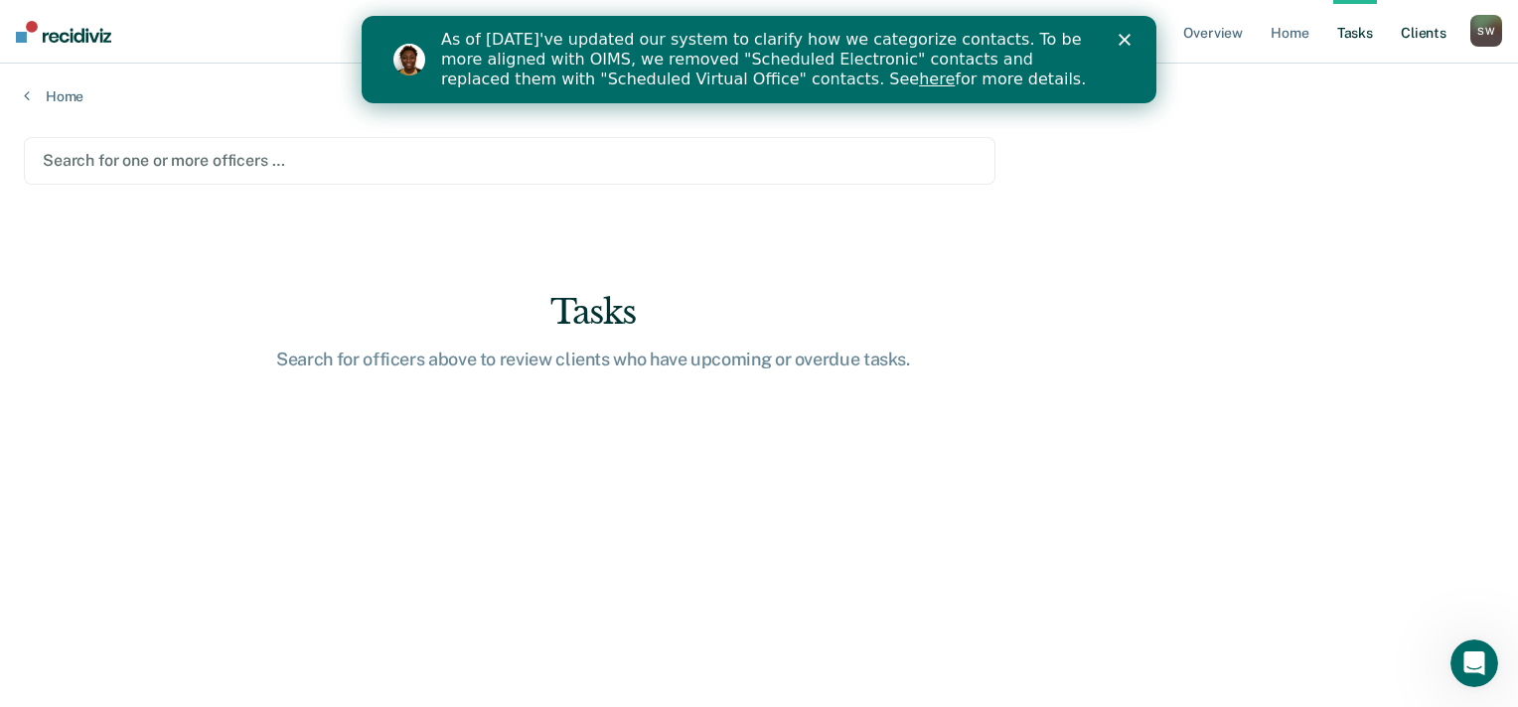
click at [1422, 40] on link "Client s" at bounding box center [1424, 32] width 54 height 64
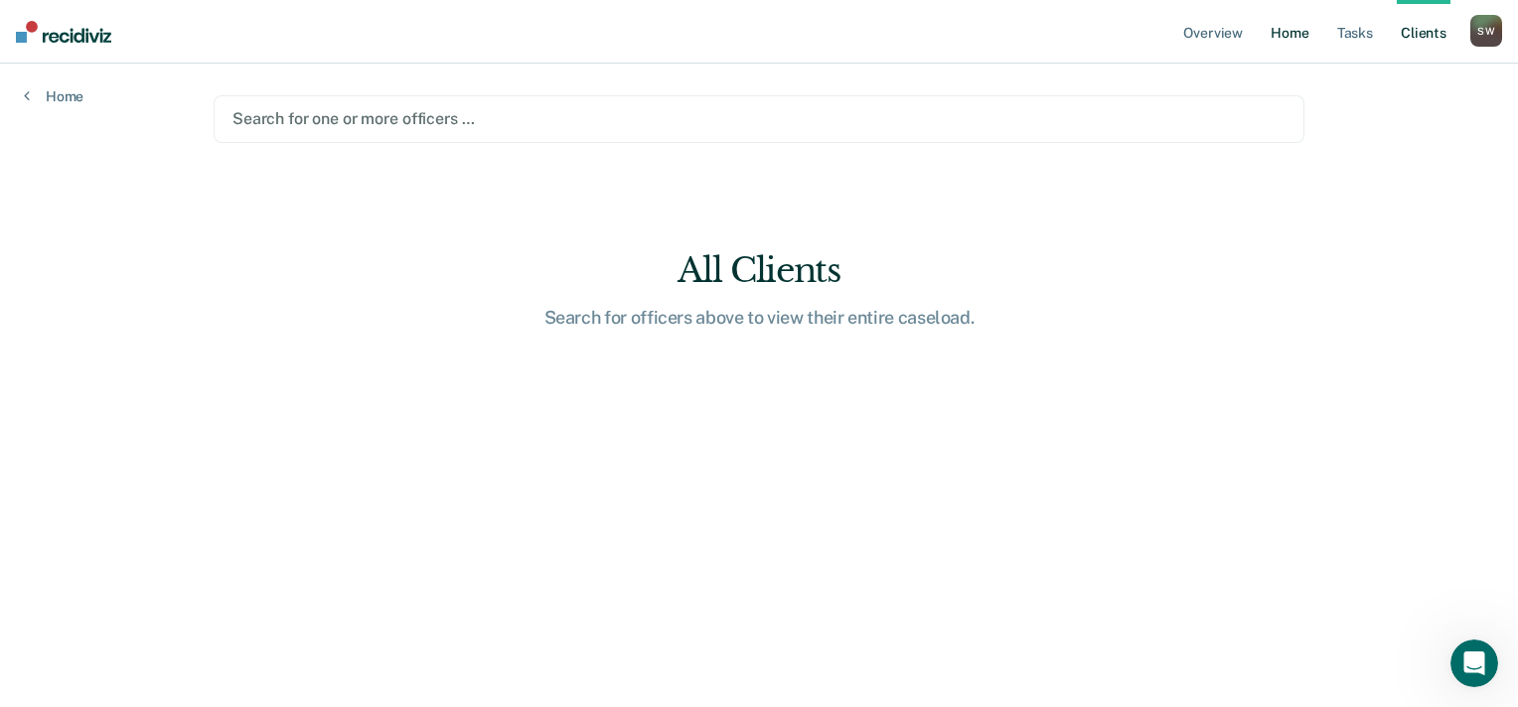
click at [1288, 40] on link "Home" at bounding box center [1290, 32] width 46 height 64
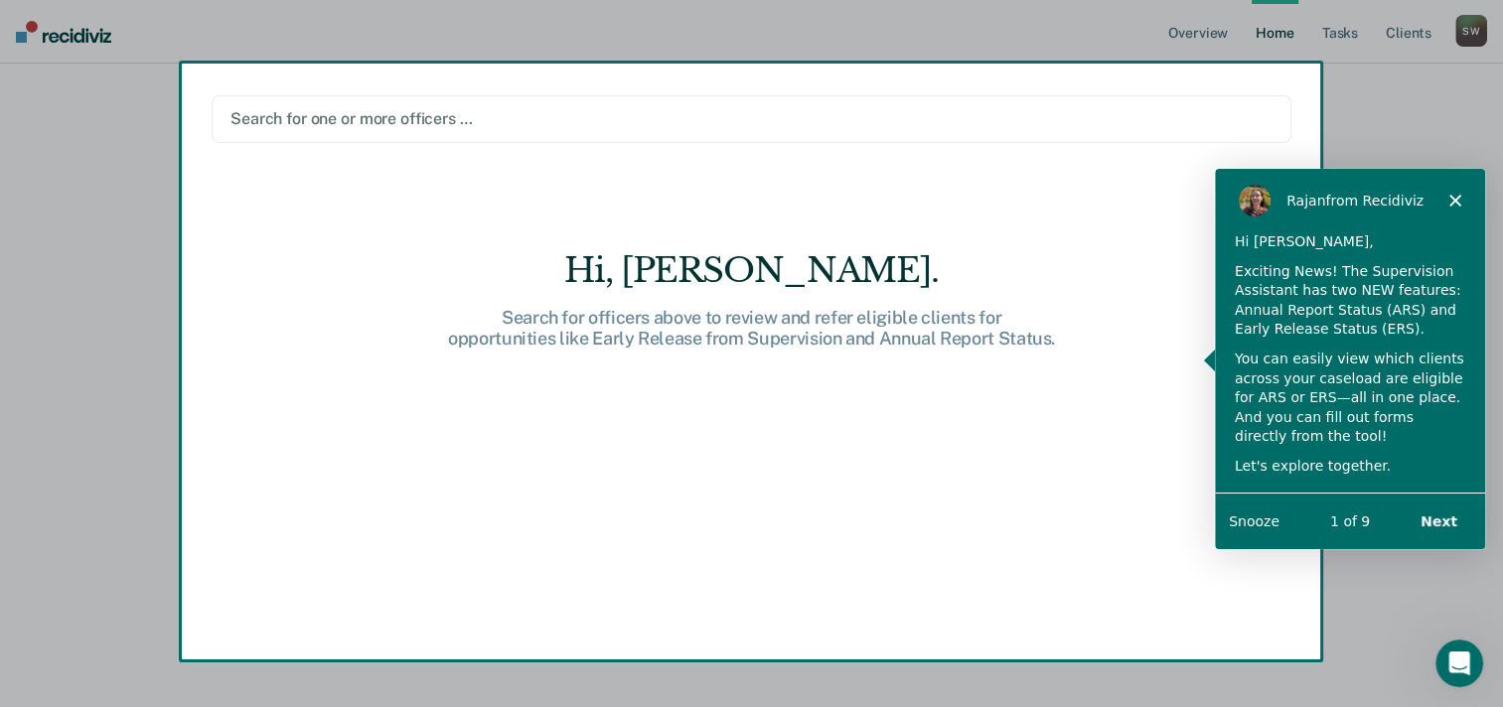
click at [1269, 43] on div "Product tour overlay" at bounding box center [751, 353] width 1503 height 707
click at [1199, 44] on div "Product tour overlay" at bounding box center [751, 353] width 1503 height 707
click at [1193, 50] on div "Product tour overlay" at bounding box center [751, 353] width 1503 height 707
click at [1276, 42] on div "Product tour overlay" at bounding box center [751, 353] width 1503 height 707
click at [1474, 38] on div "Product tour overlay" at bounding box center [751, 353] width 1503 height 707
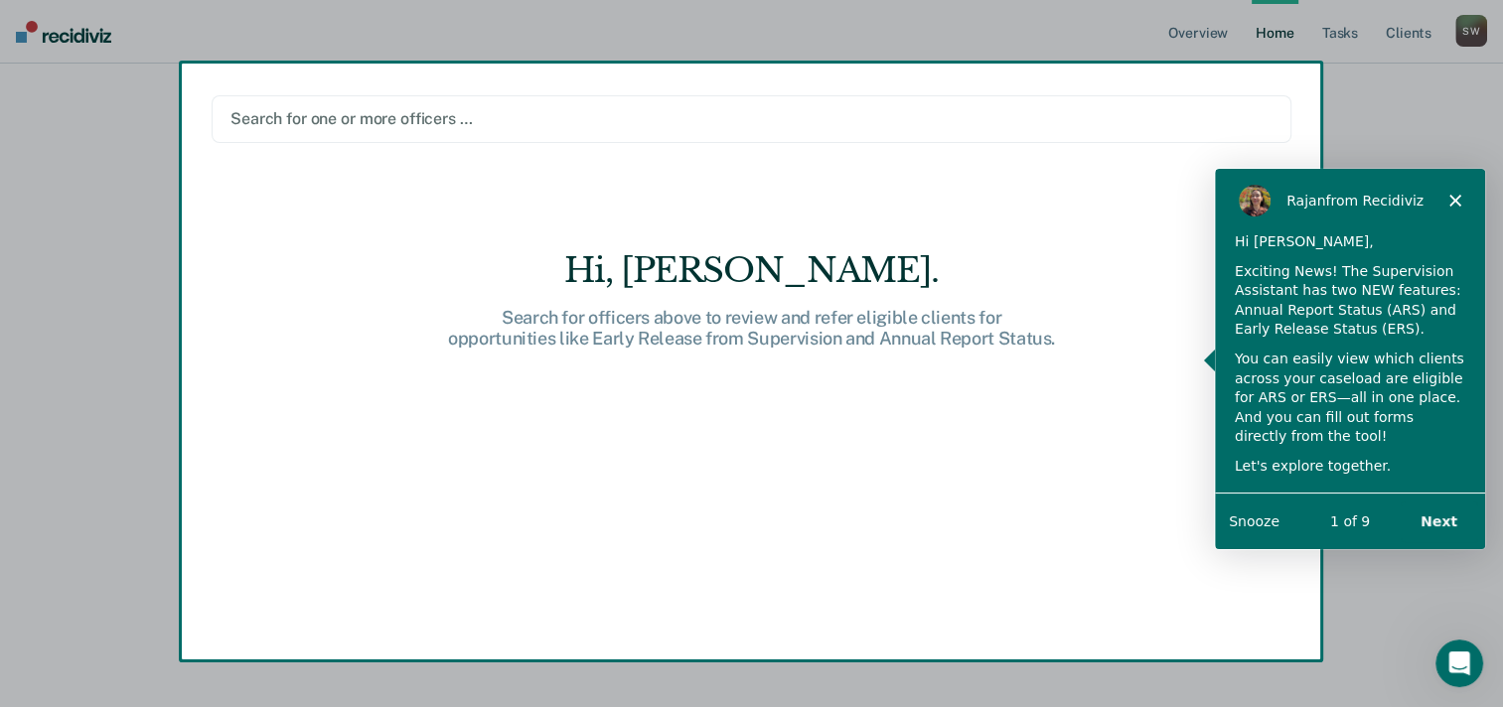
click at [1445, 525] on button "Next" at bounding box center [1438, 521] width 77 height 41
click at [1445, 531] on button "Next" at bounding box center [1438, 521] width 77 height 41
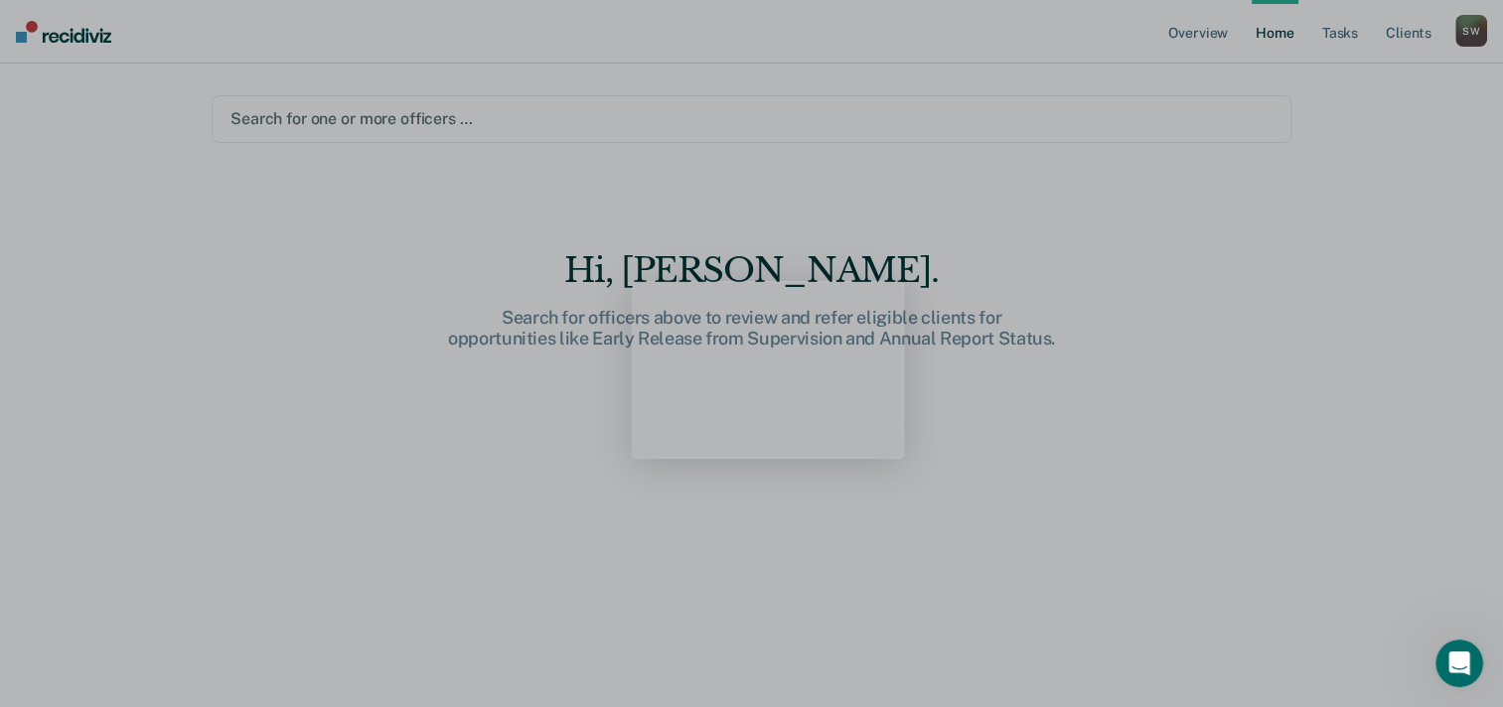
click at [1440, 532] on div "Product tour overlay" at bounding box center [751, 353] width 1503 height 707
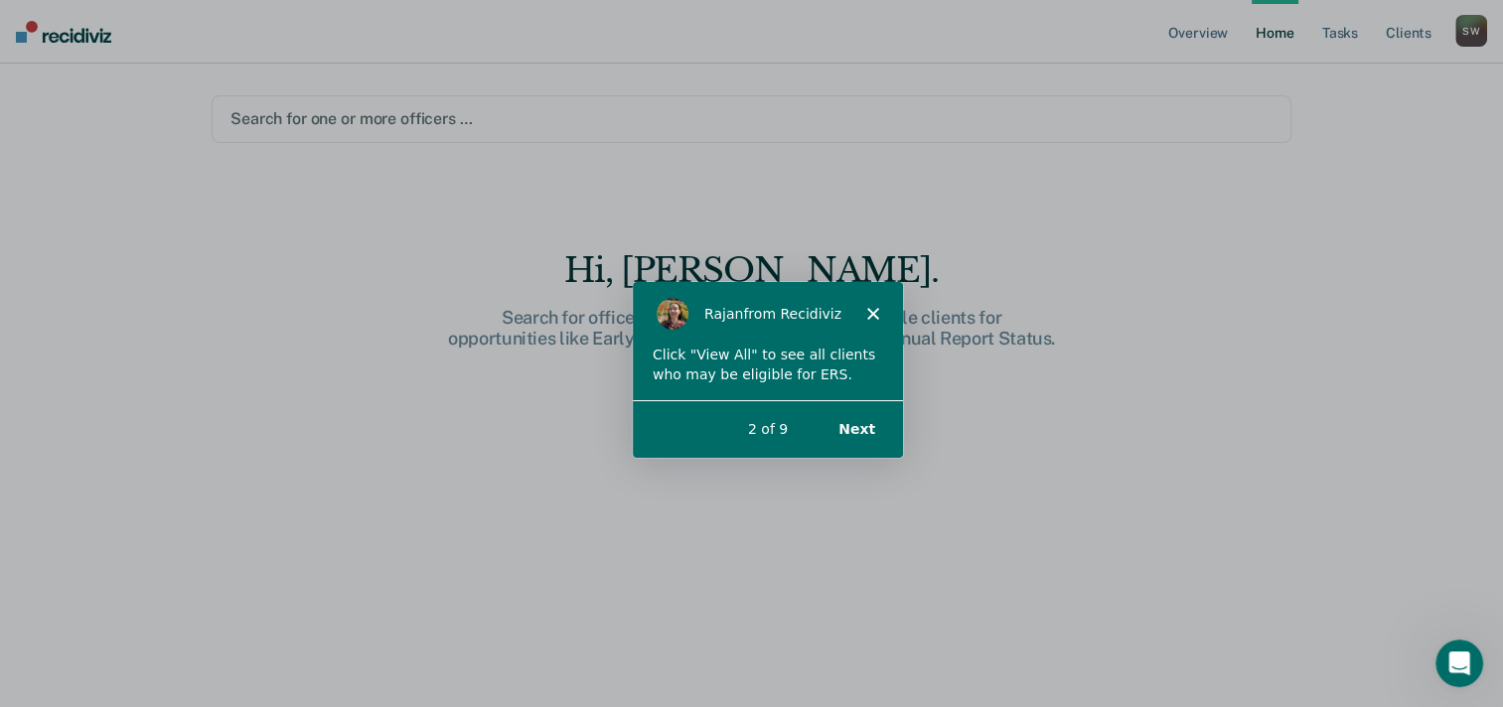
click at [867, 442] on button "Next" at bounding box center [855, 427] width 77 height 41
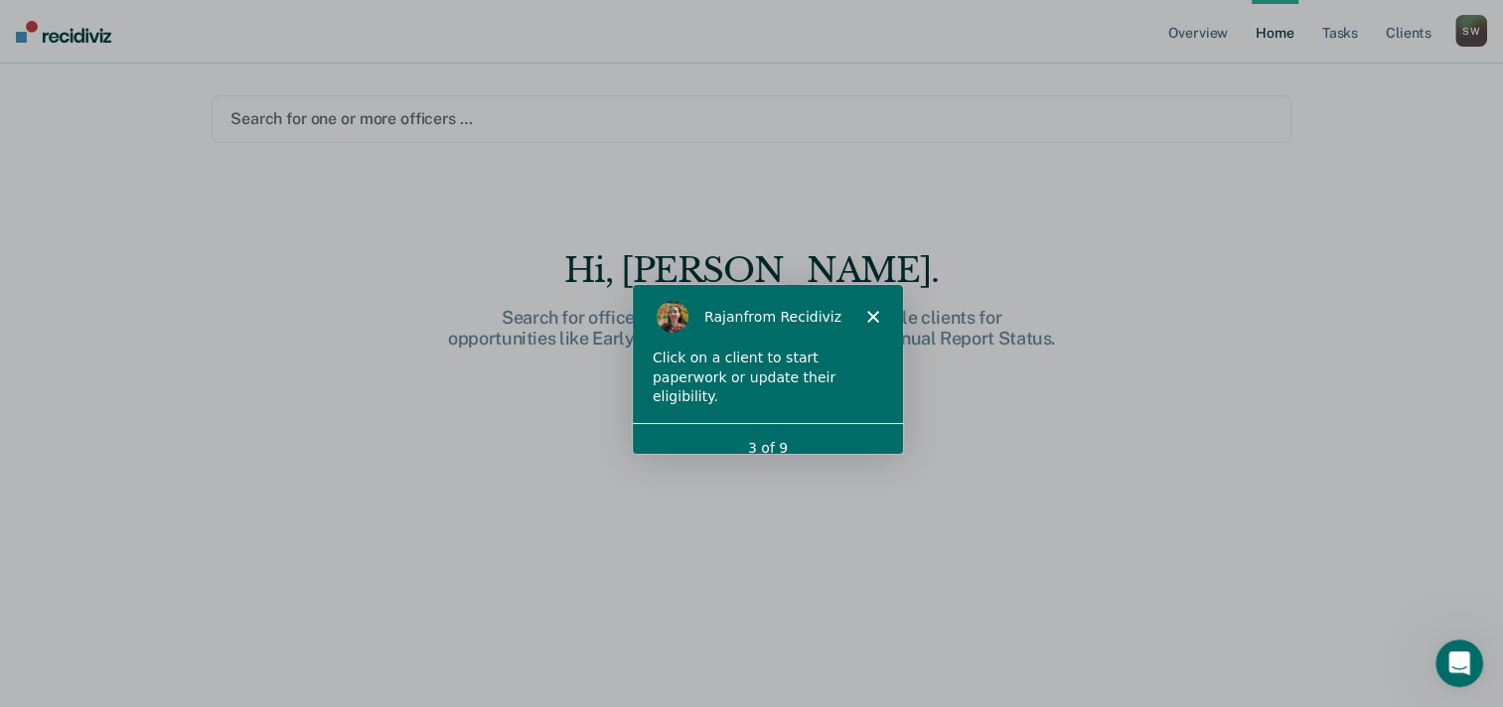
click at [870, 319] on icon "Close" at bounding box center [871, 316] width 12 height 12
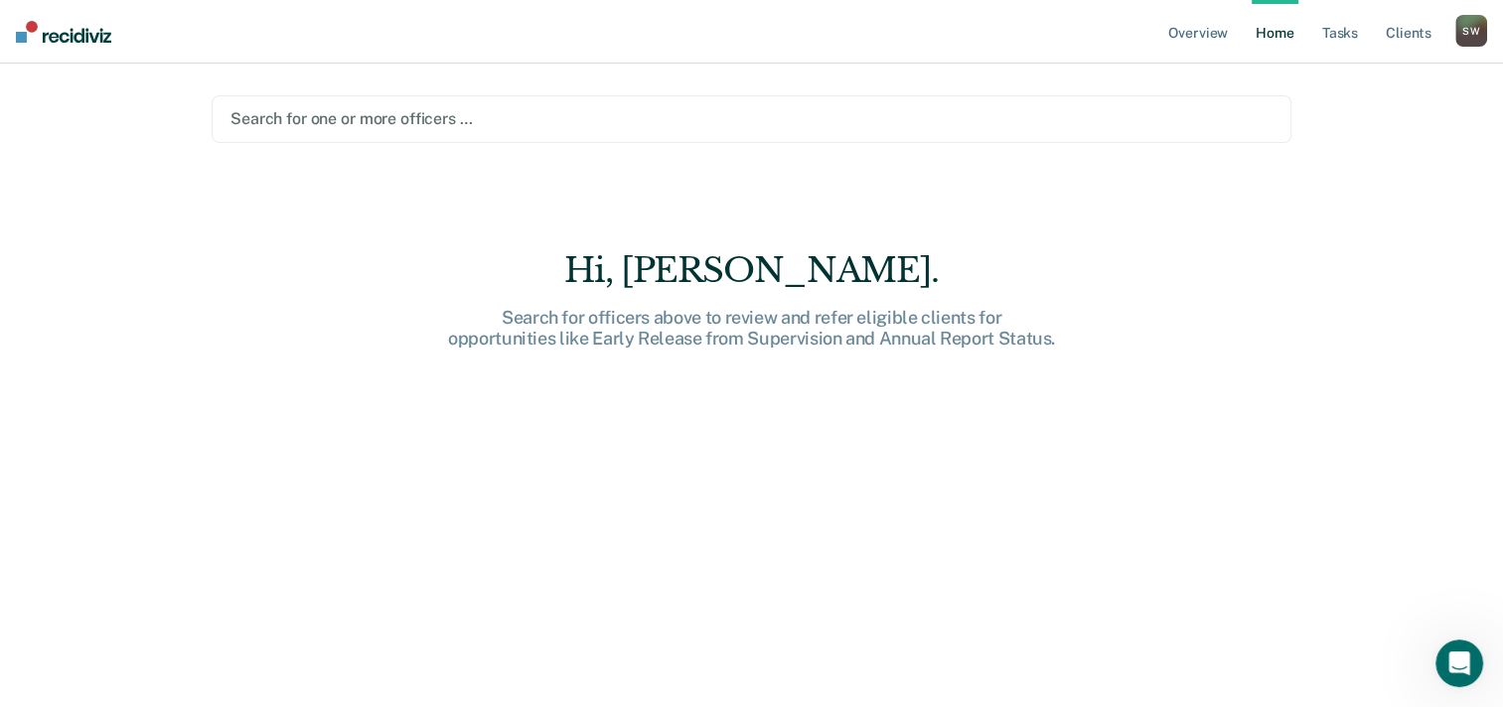
click at [1268, 46] on link "Home" at bounding box center [1275, 32] width 46 height 64
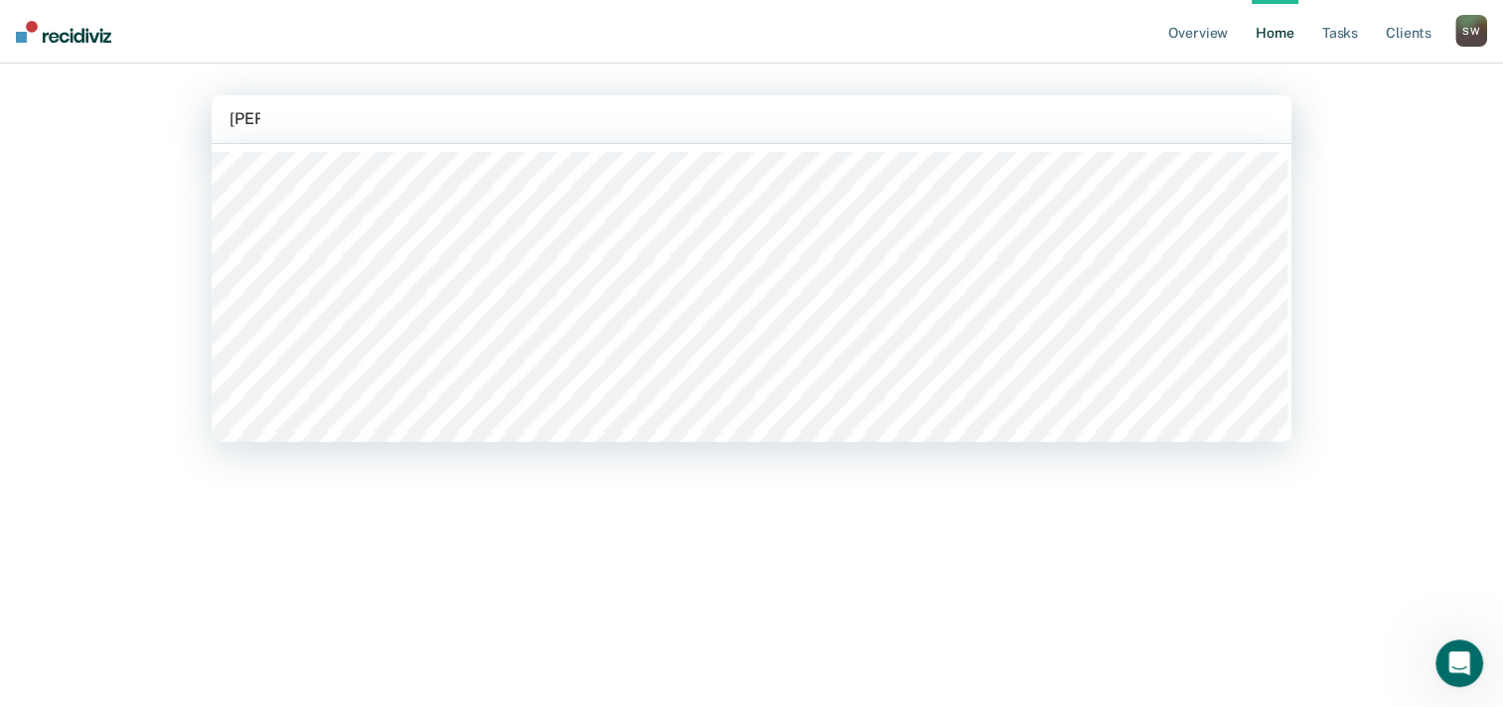
type input "kimi"
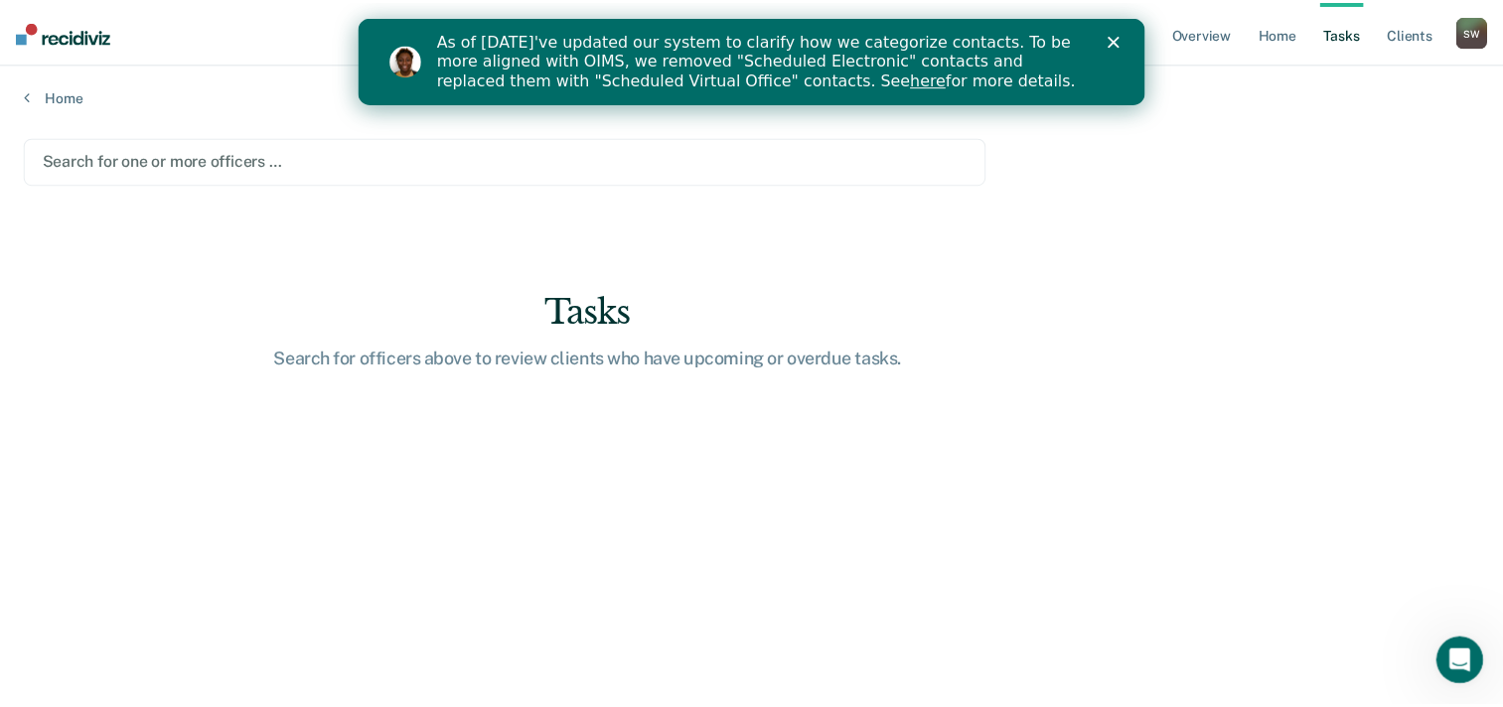
scroll to position [382, 0]
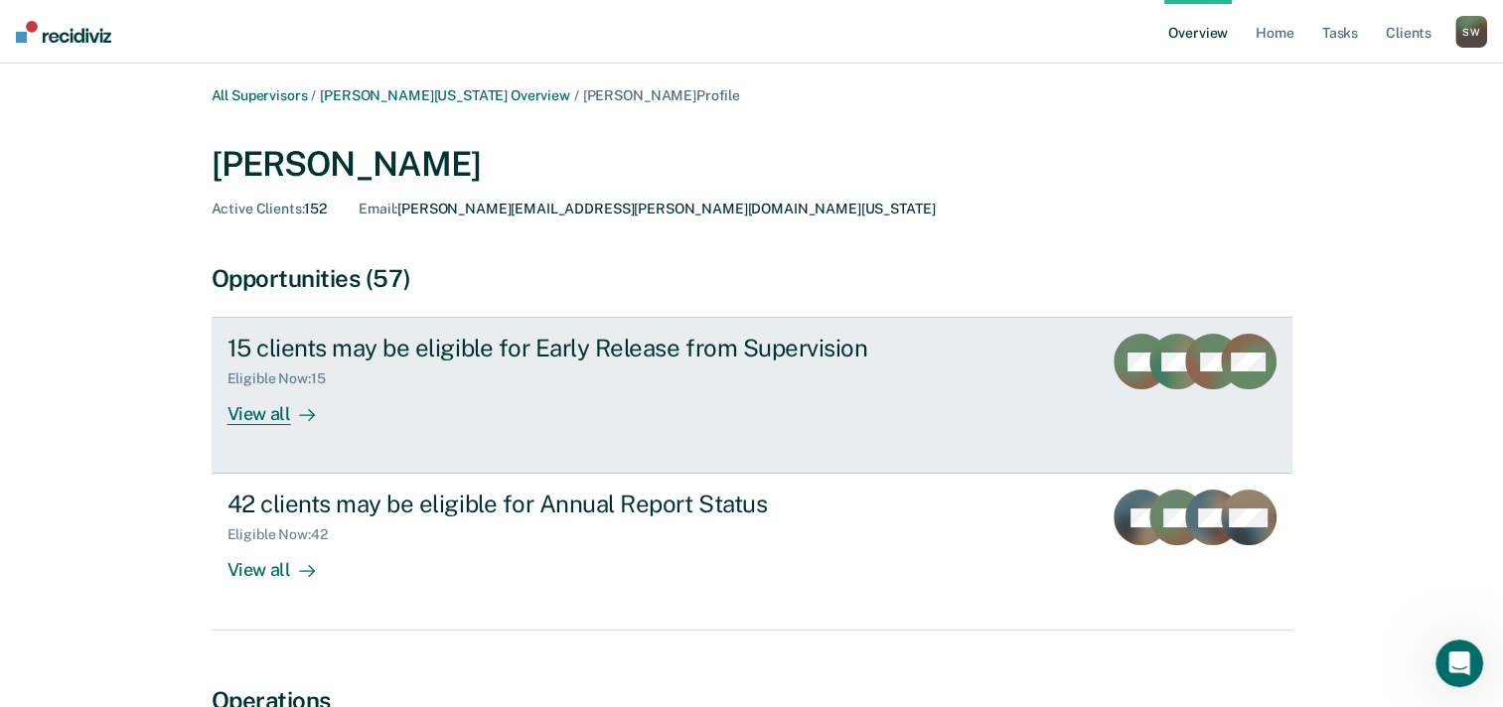
click at [640, 322] on link "15 clients may be eligible for Early Release from Supervision Eligible Now : 15…" at bounding box center [752, 395] width 1081 height 157
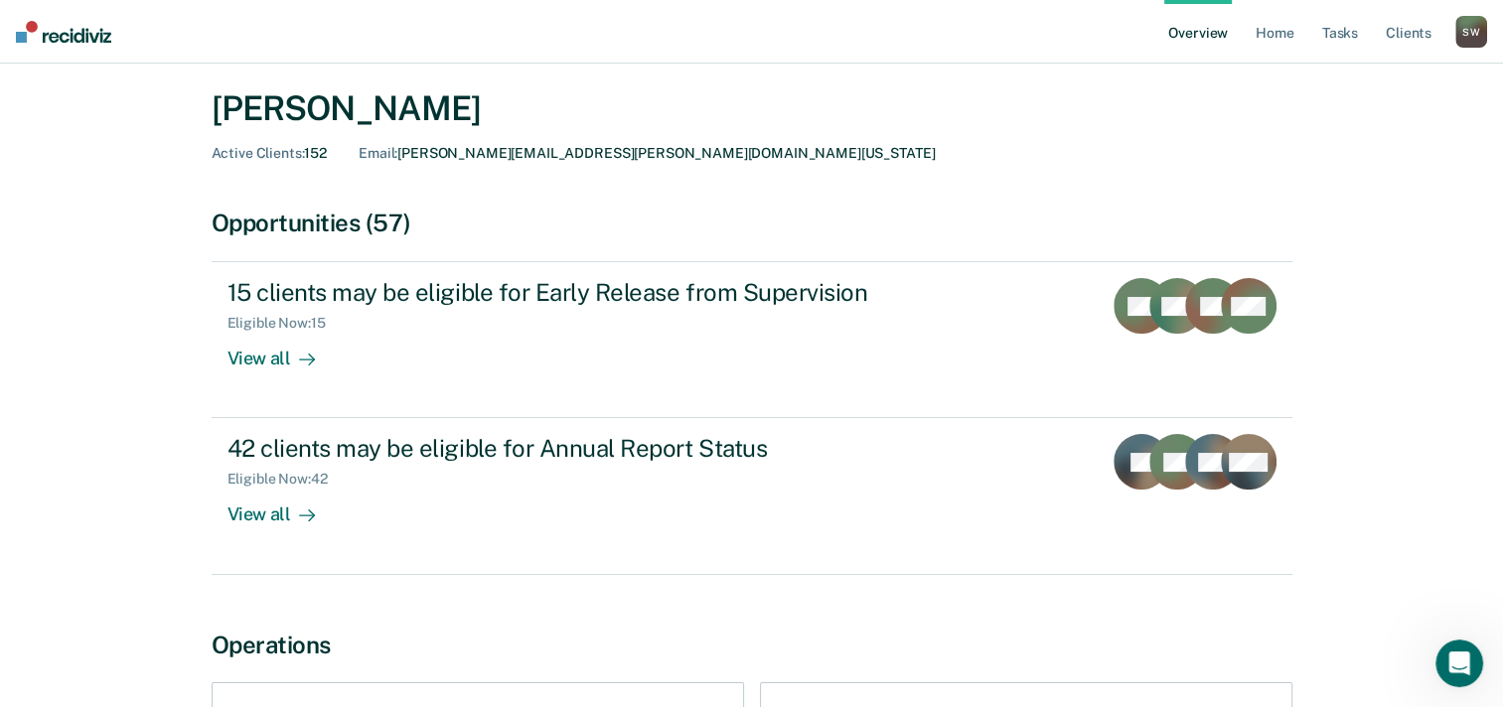
scroll to position [29, 0]
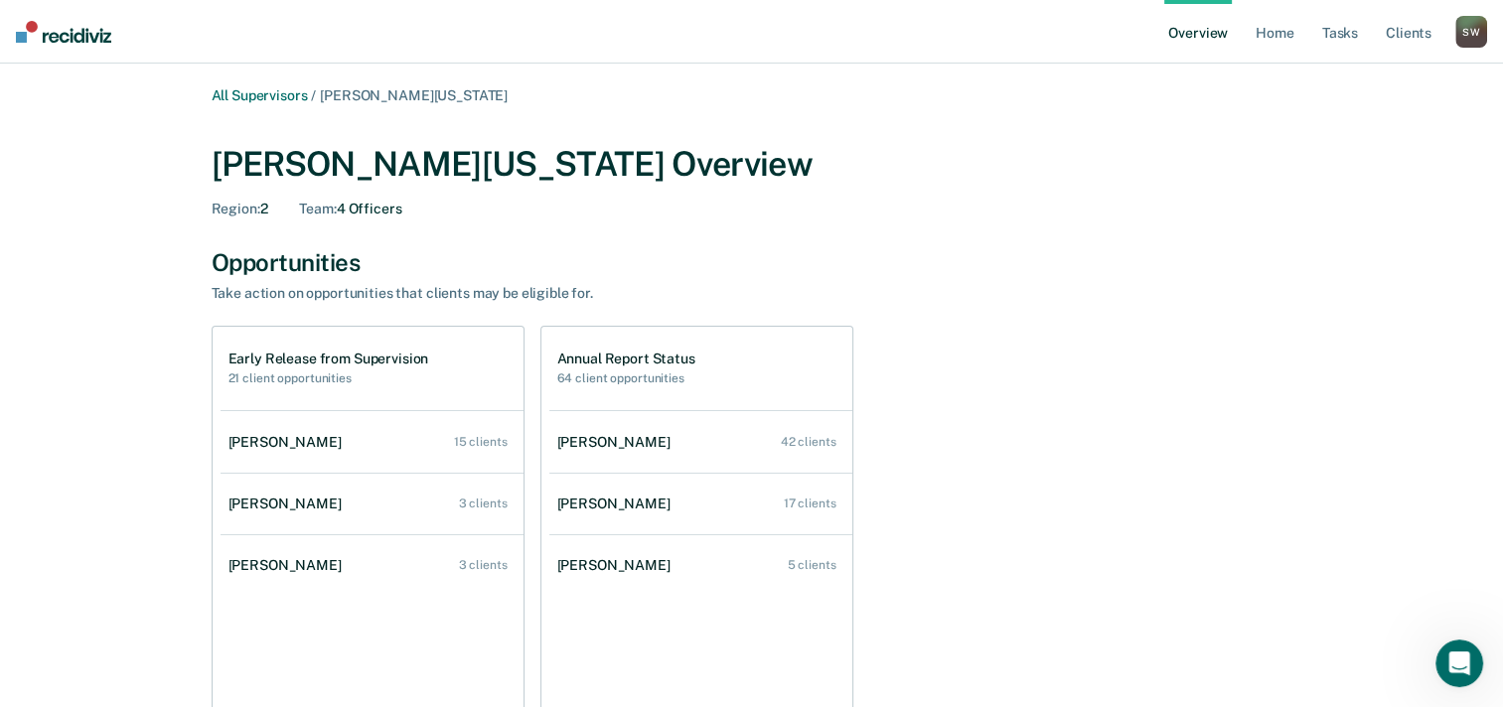
click at [1085, 572] on div "Early Release from Supervision 21 client opportunities [PERSON_NAME] 15 clients…" at bounding box center [752, 525] width 1081 height 399
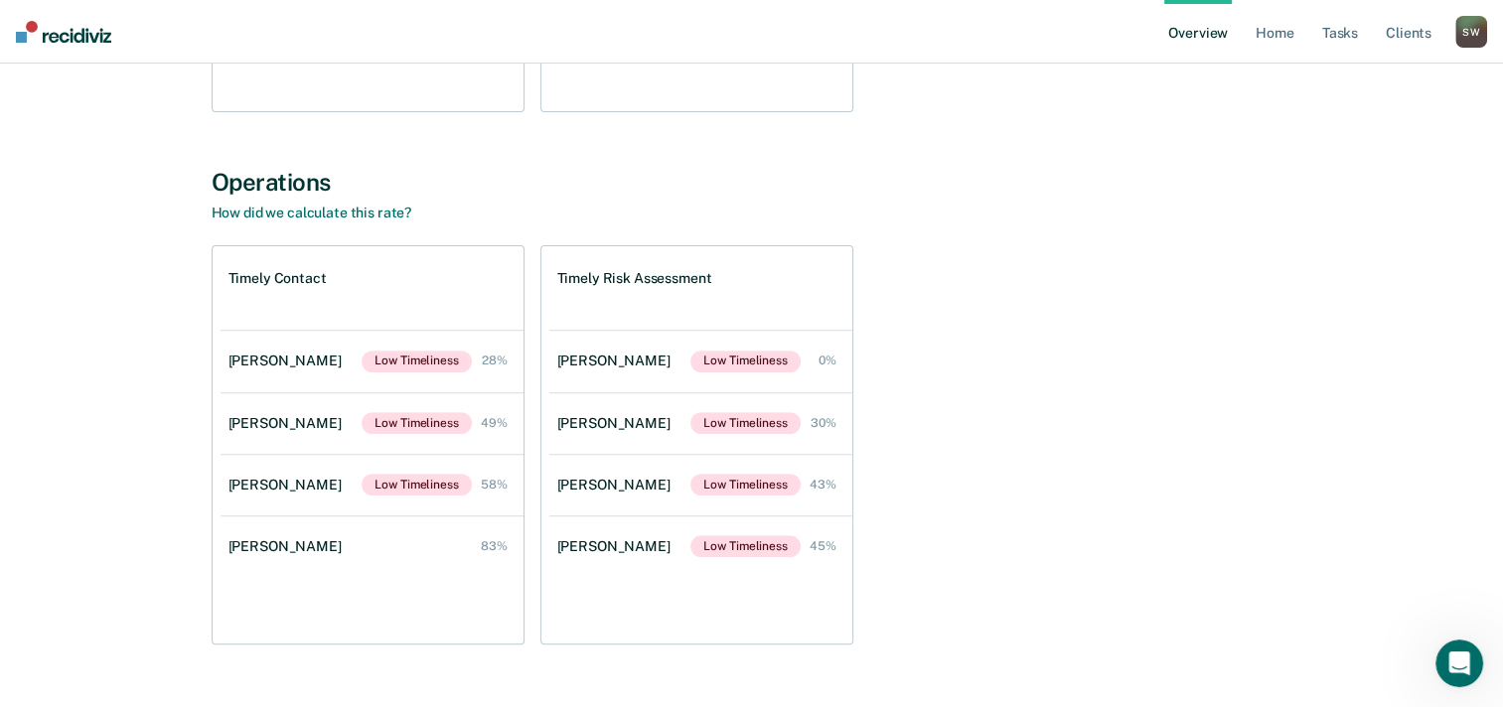
scroll to position [653, 0]
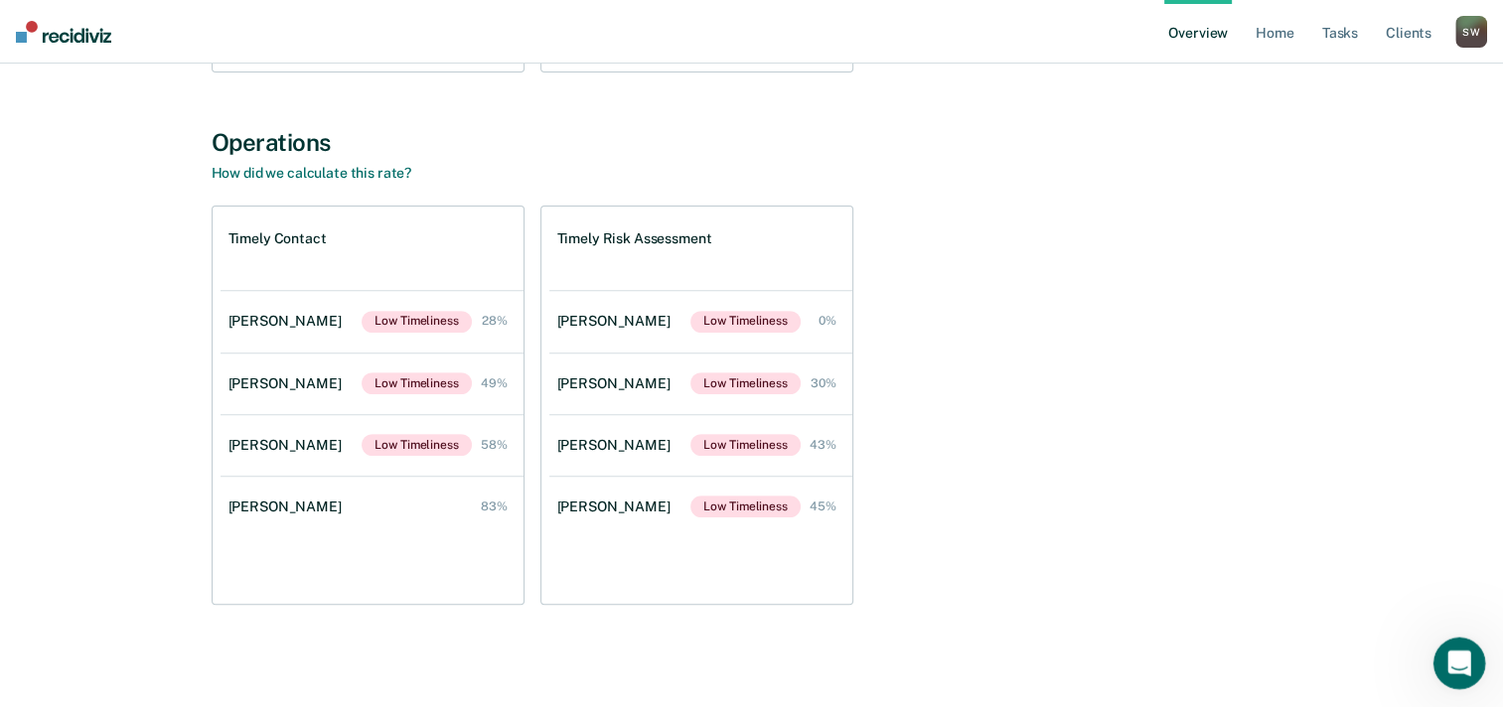
click at [1450, 657] on icon "Open Intercom Messenger" at bounding box center [1457, 661] width 33 height 33
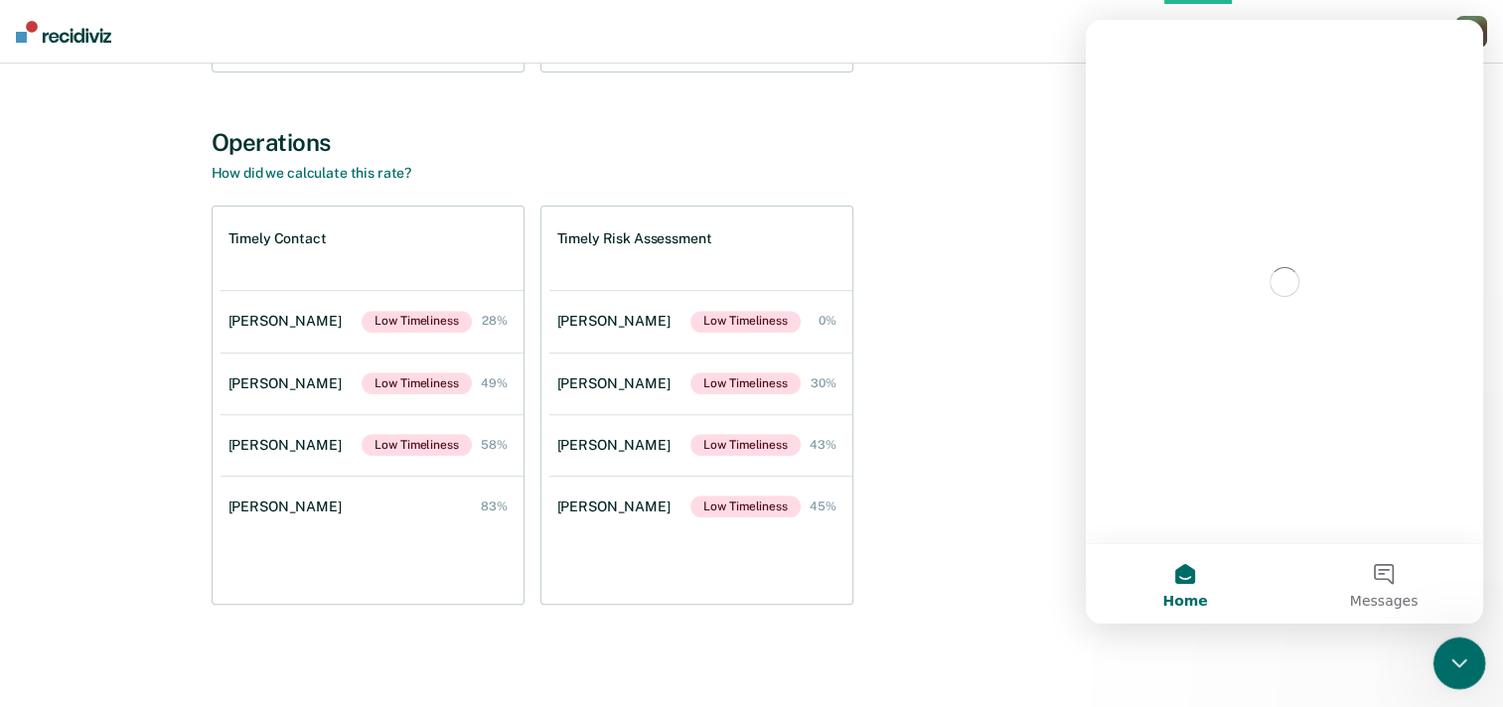
scroll to position [0, 0]
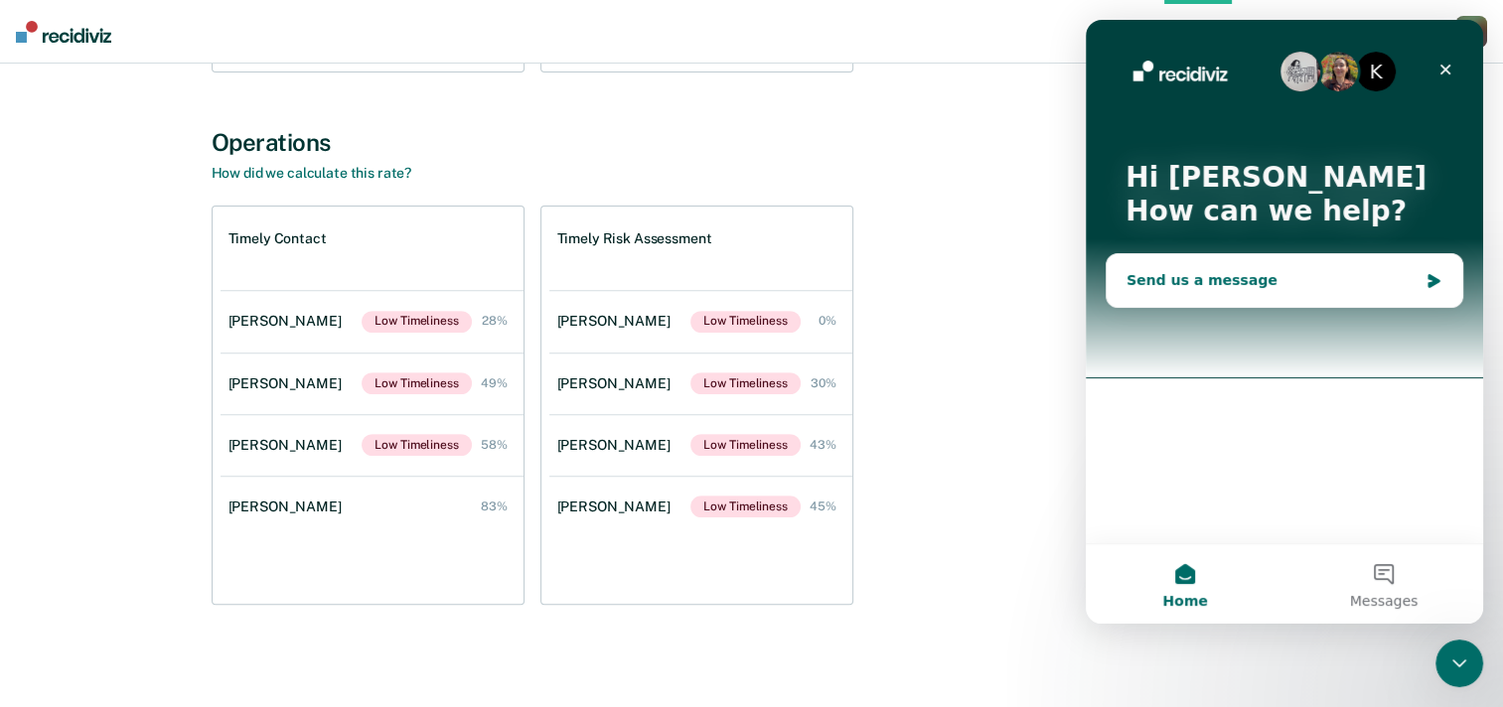
click at [1261, 272] on div "Send us a message" at bounding box center [1272, 280] width 291 height 21
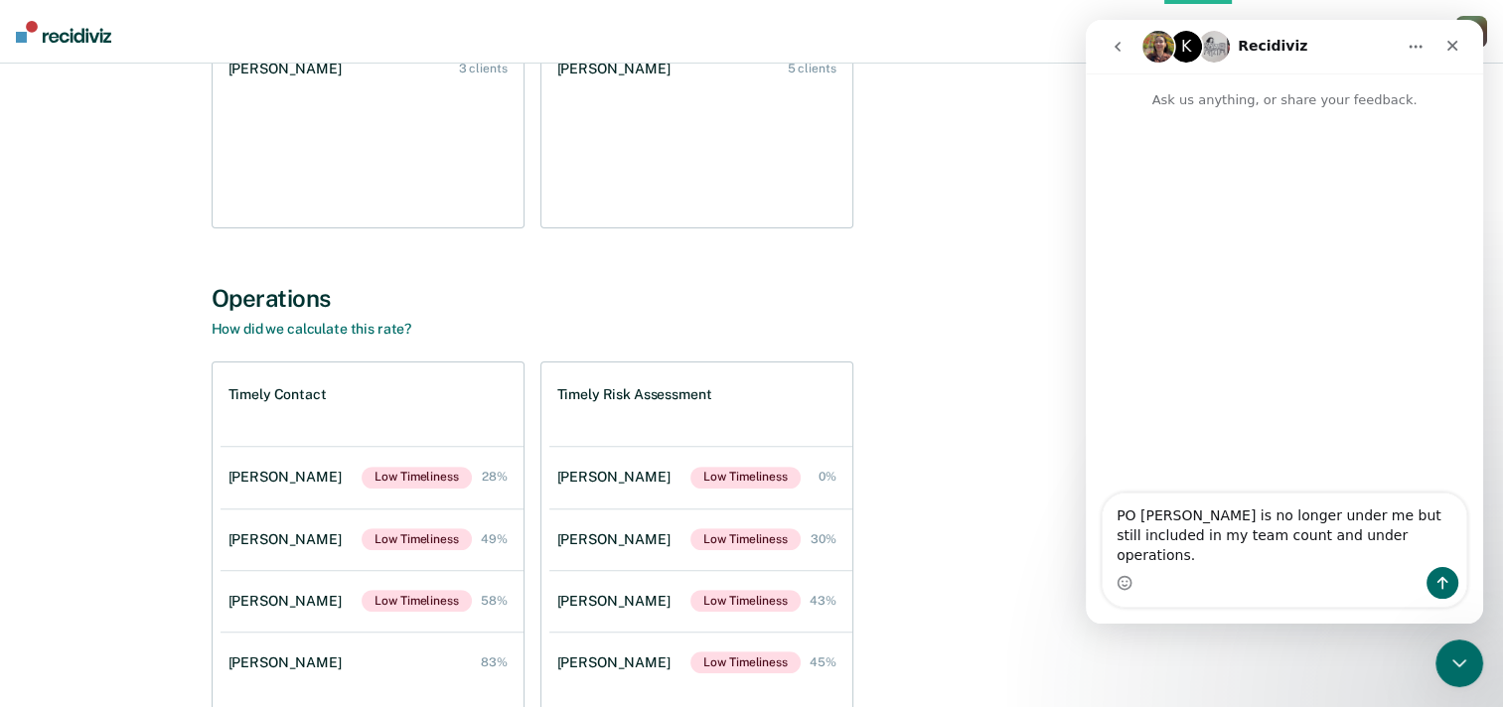
scroll to position [498, 0]
type textarea "PO [PERSON_NAME] is no longer under me but still included in my team count and …"
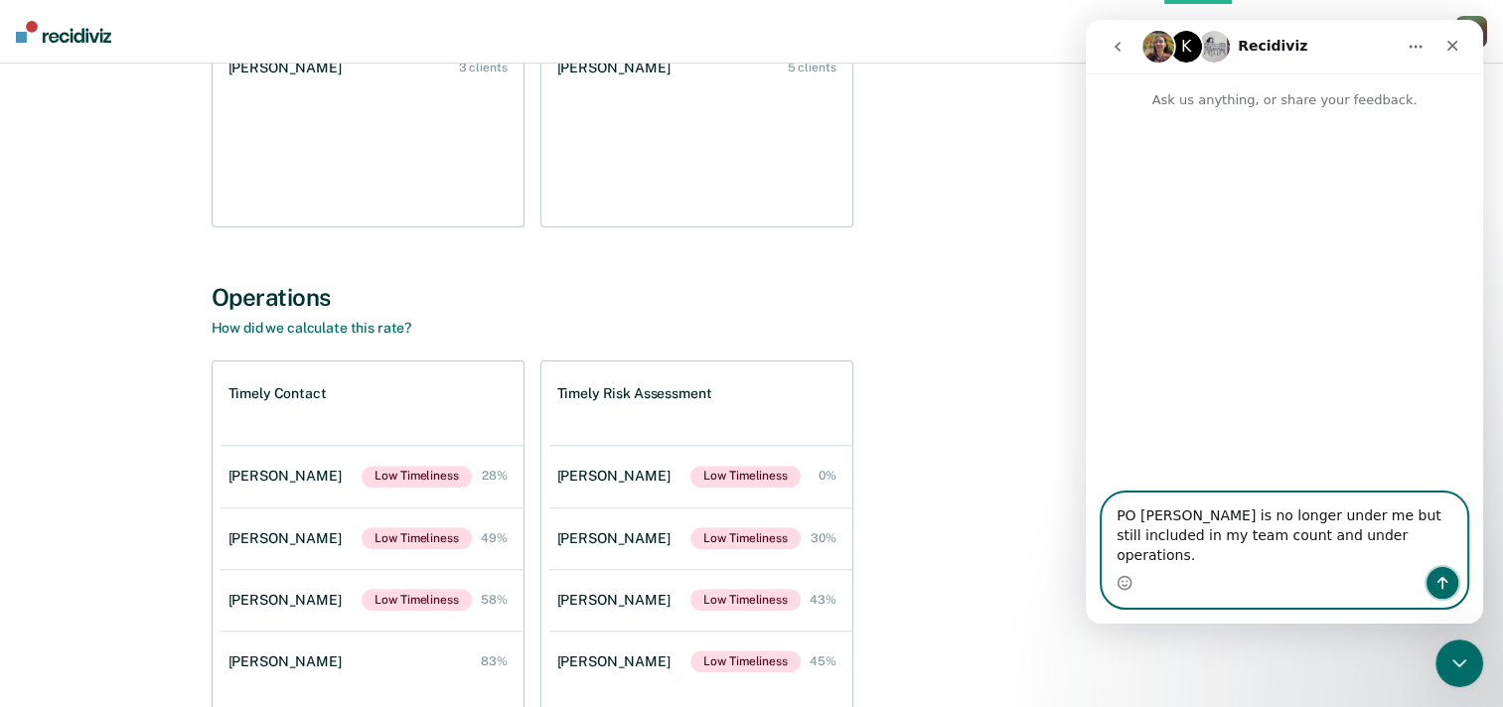
click at [1452, 592] on button "Send a message…" at bounding box center [1443, 583] width 32 height 32
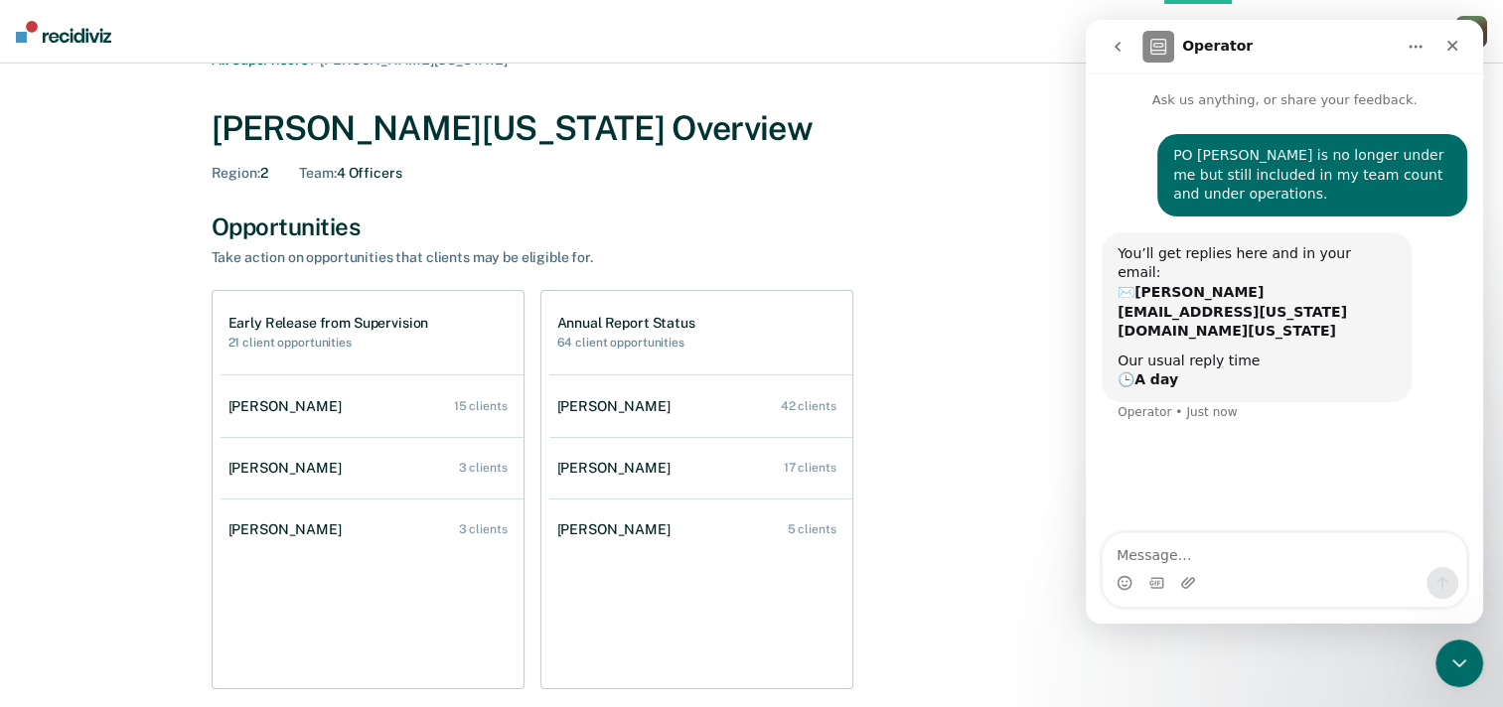
scroll to position [0, 0]
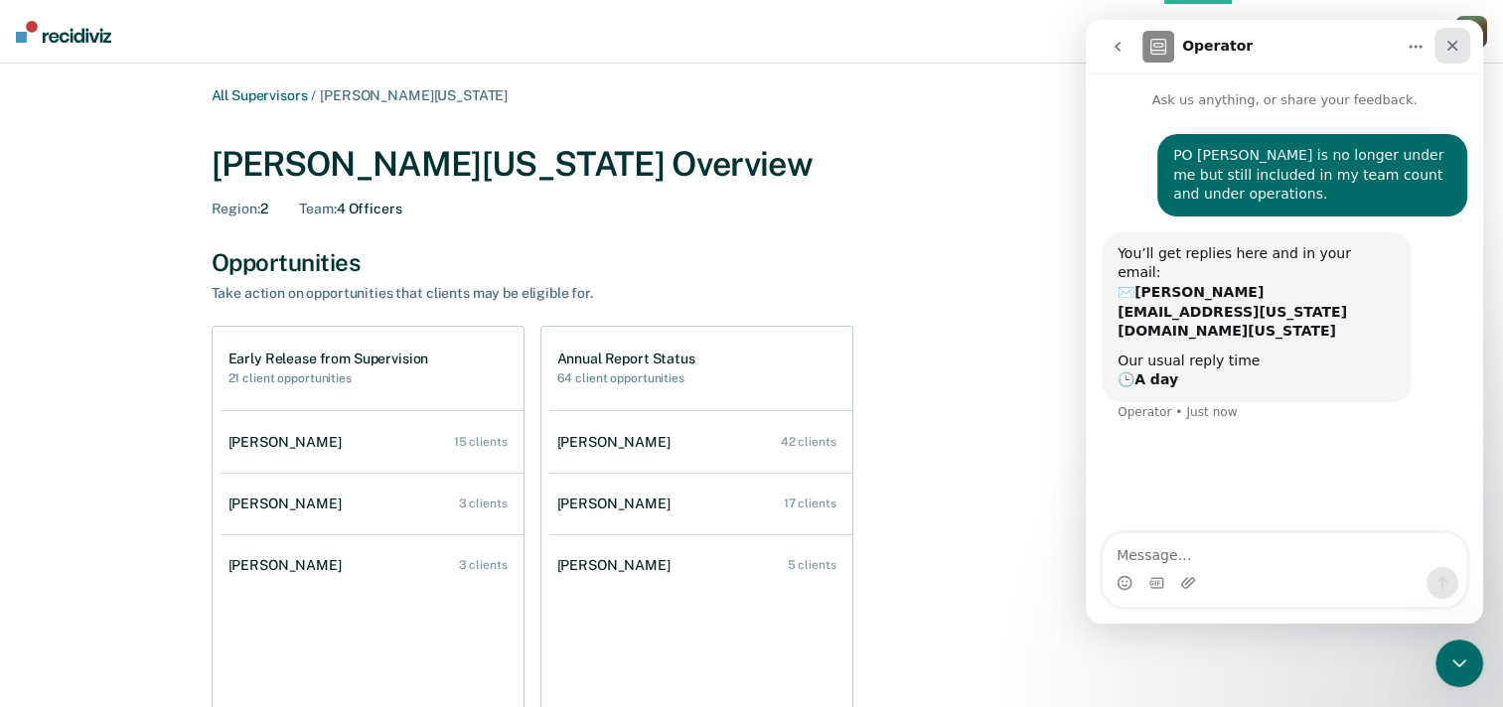
click at [1455, 56] on div "Close" at bounding box center [1453, 46] width 36 height 36
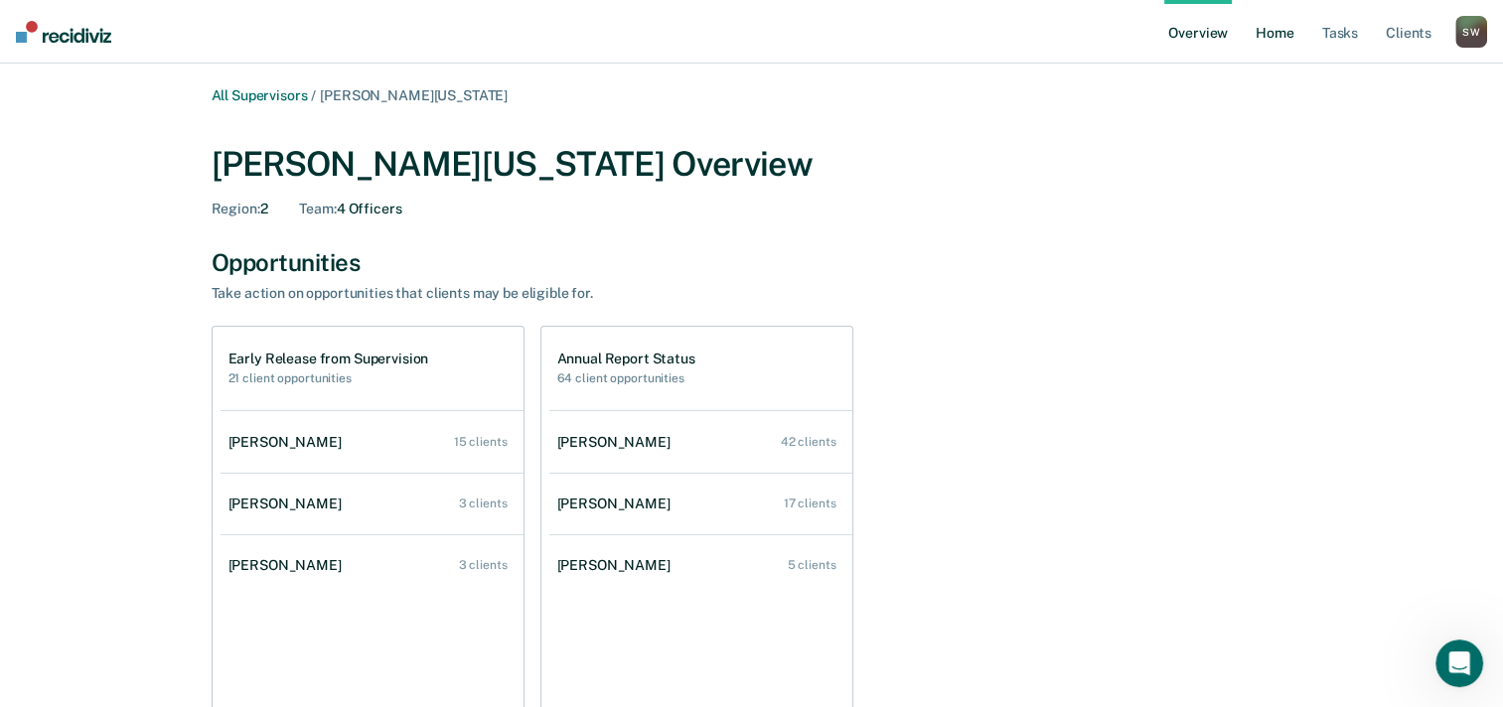
click at [1269, 44] on link "Home" at bounding box center [1275, 32] width 46 height 64
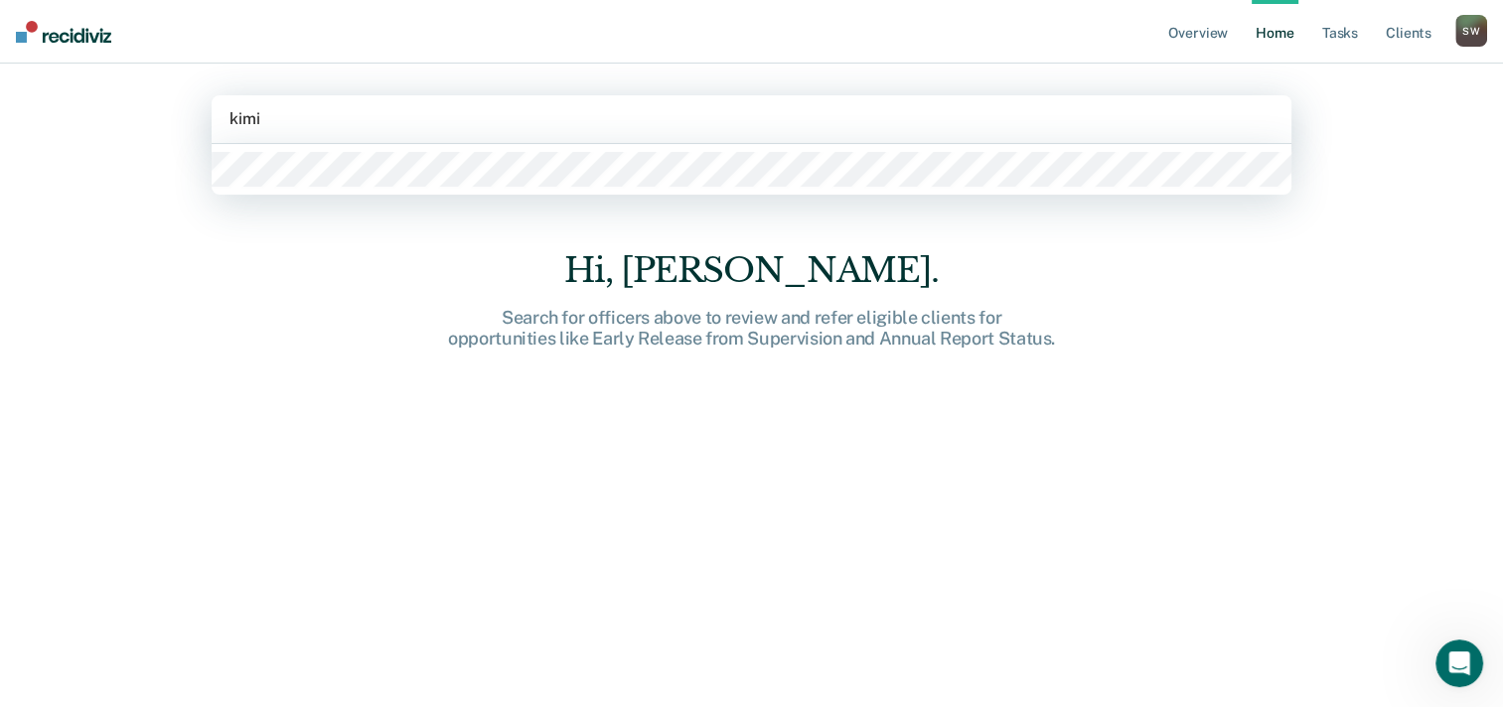
type input "kimi j"
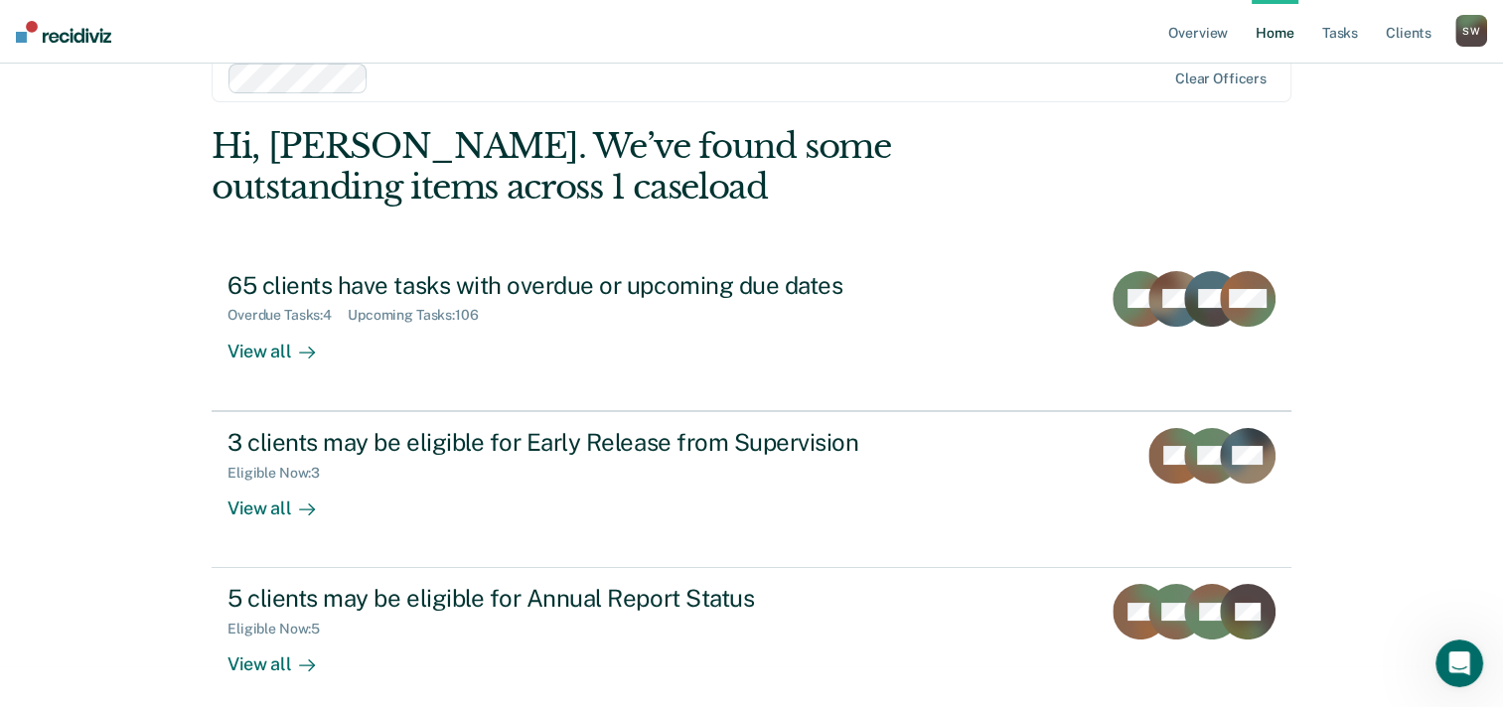
scroll to position [57, 0]
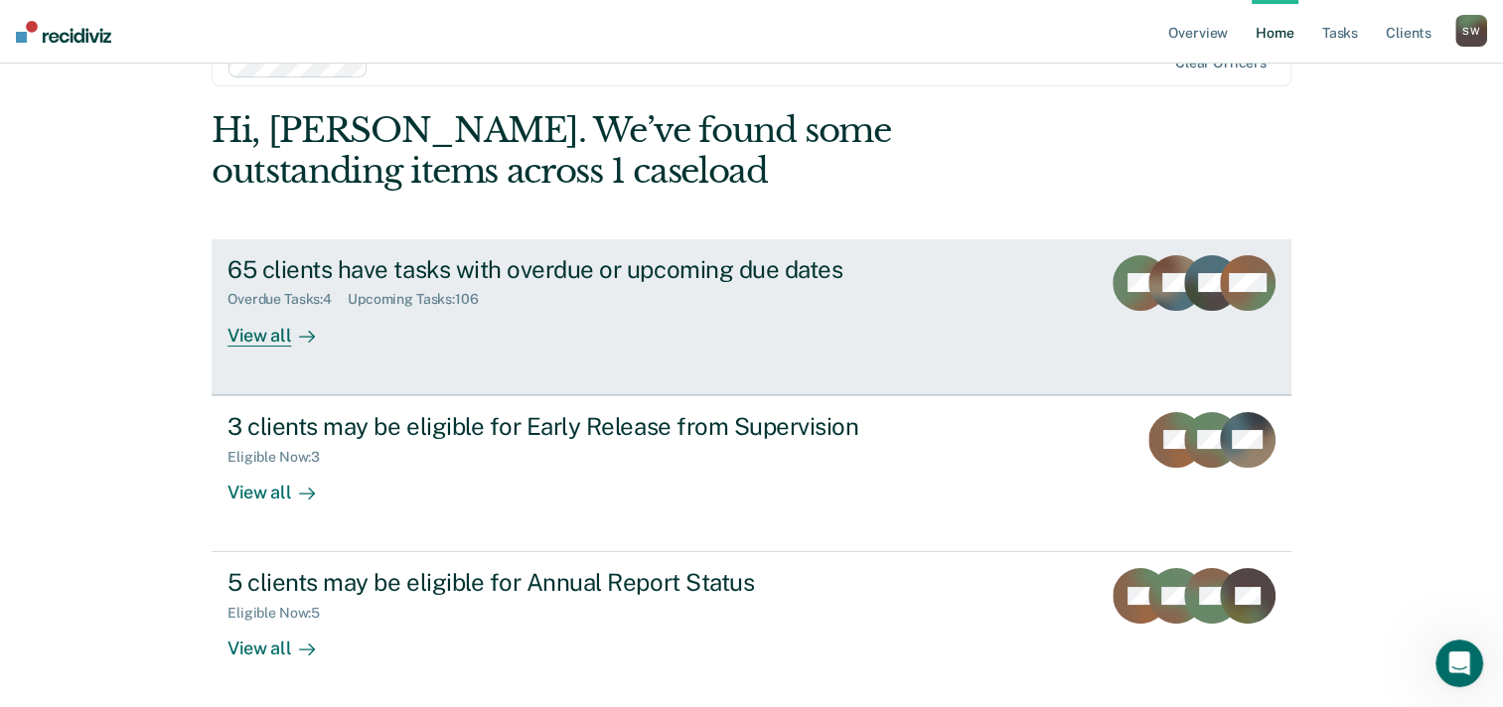
click at [252, 342] on div "View all" at bounding box center [283, 327] width 111 height 39
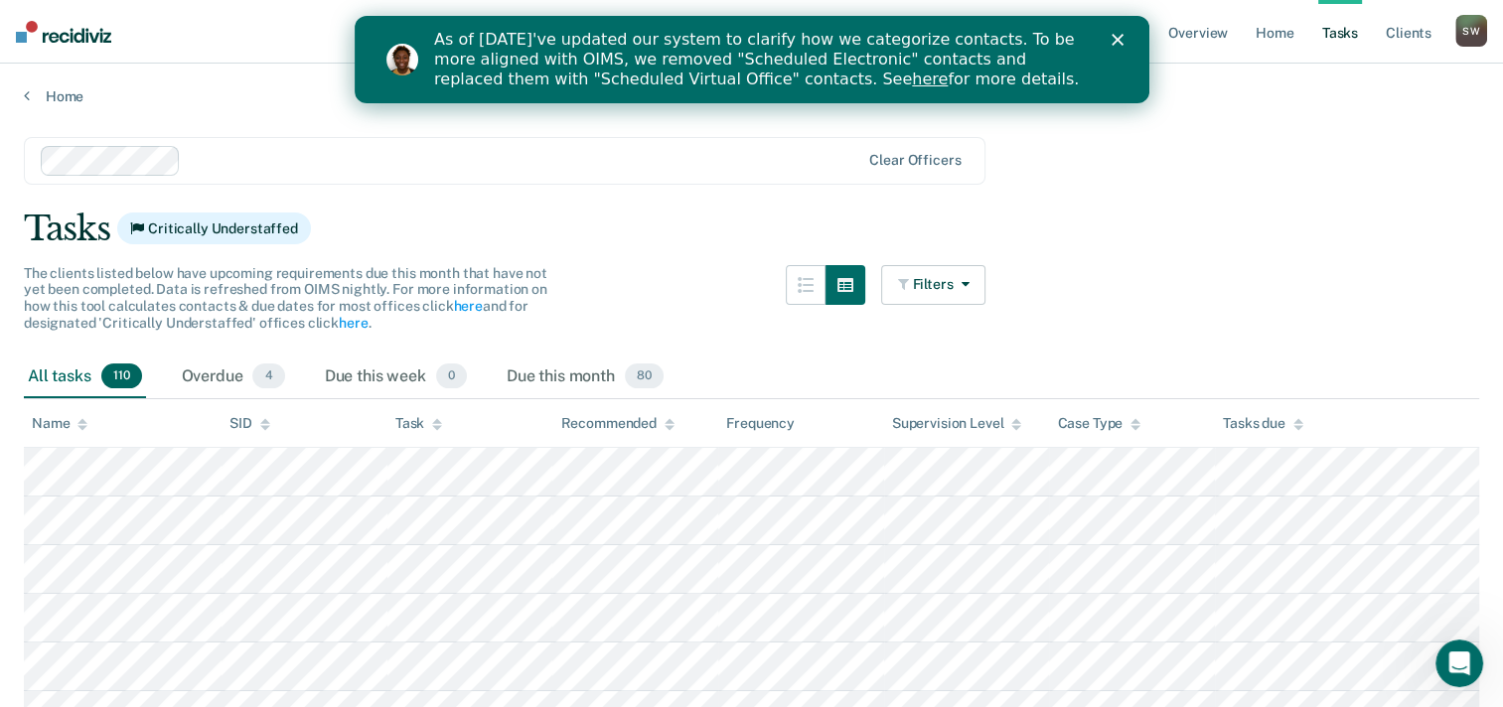
click at [1126, 40] on div "Close" at bounding box center [1121, 40] width 20 height 12
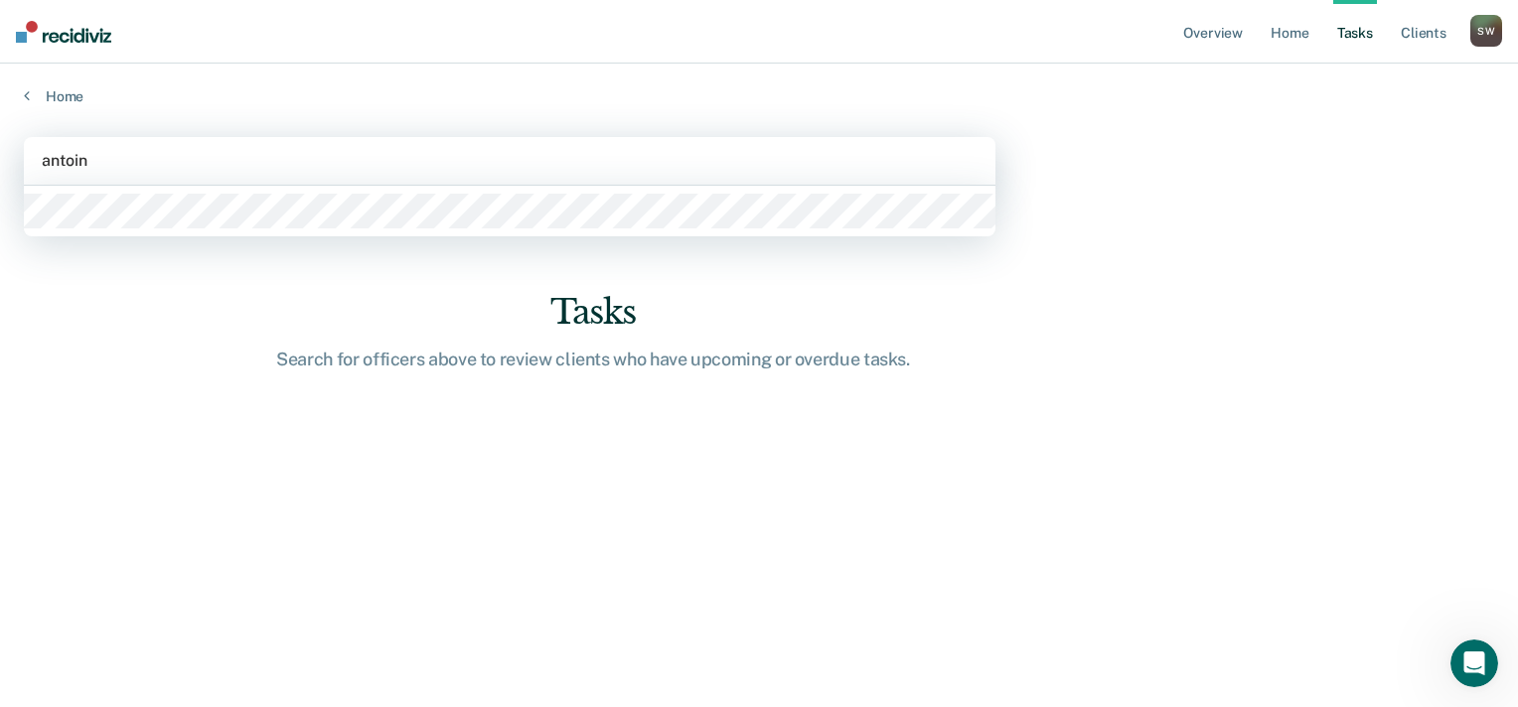
type input "[PERSON_NAME]"
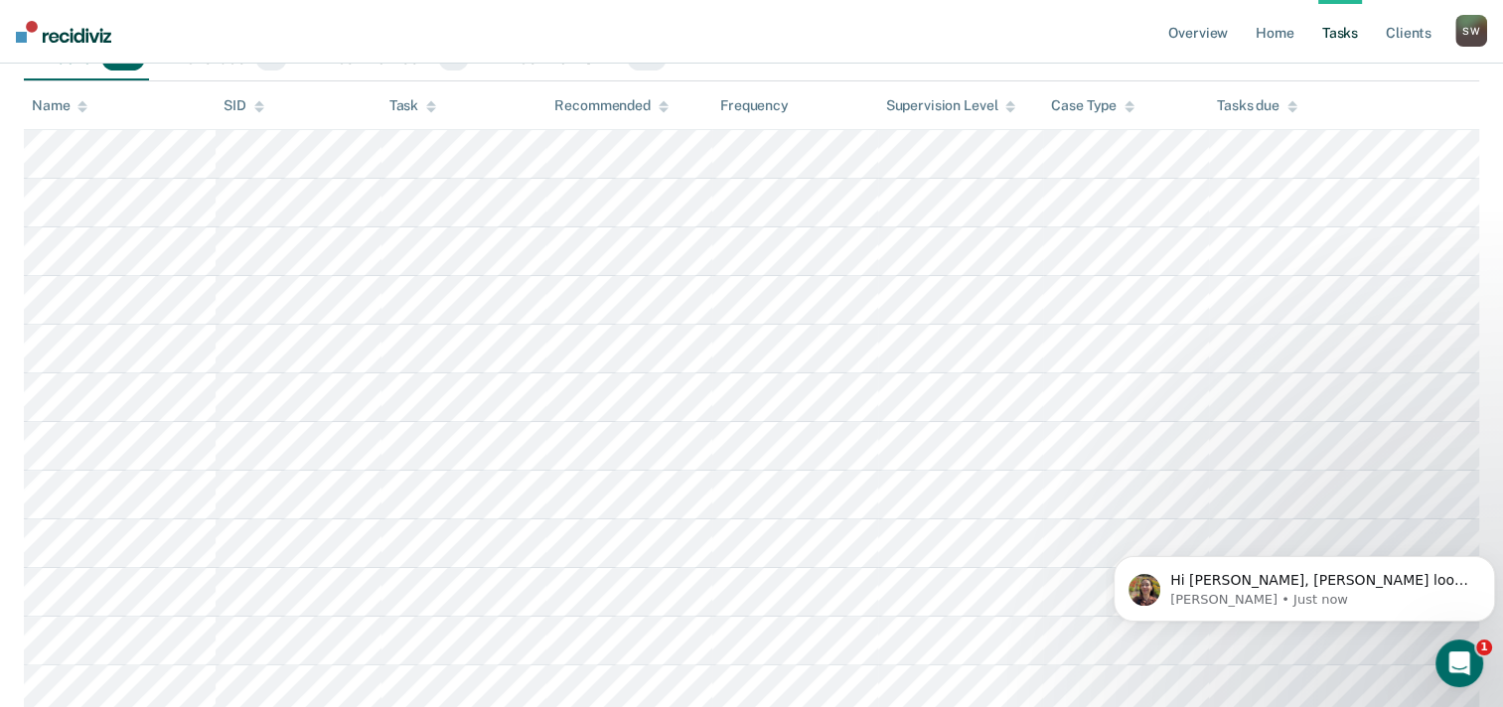
scroll to position [15, 0]
click at [1277, 607] on p "[PERSON_NAME] • Just now" at bounding box center [1320, 600] width 300 height 18
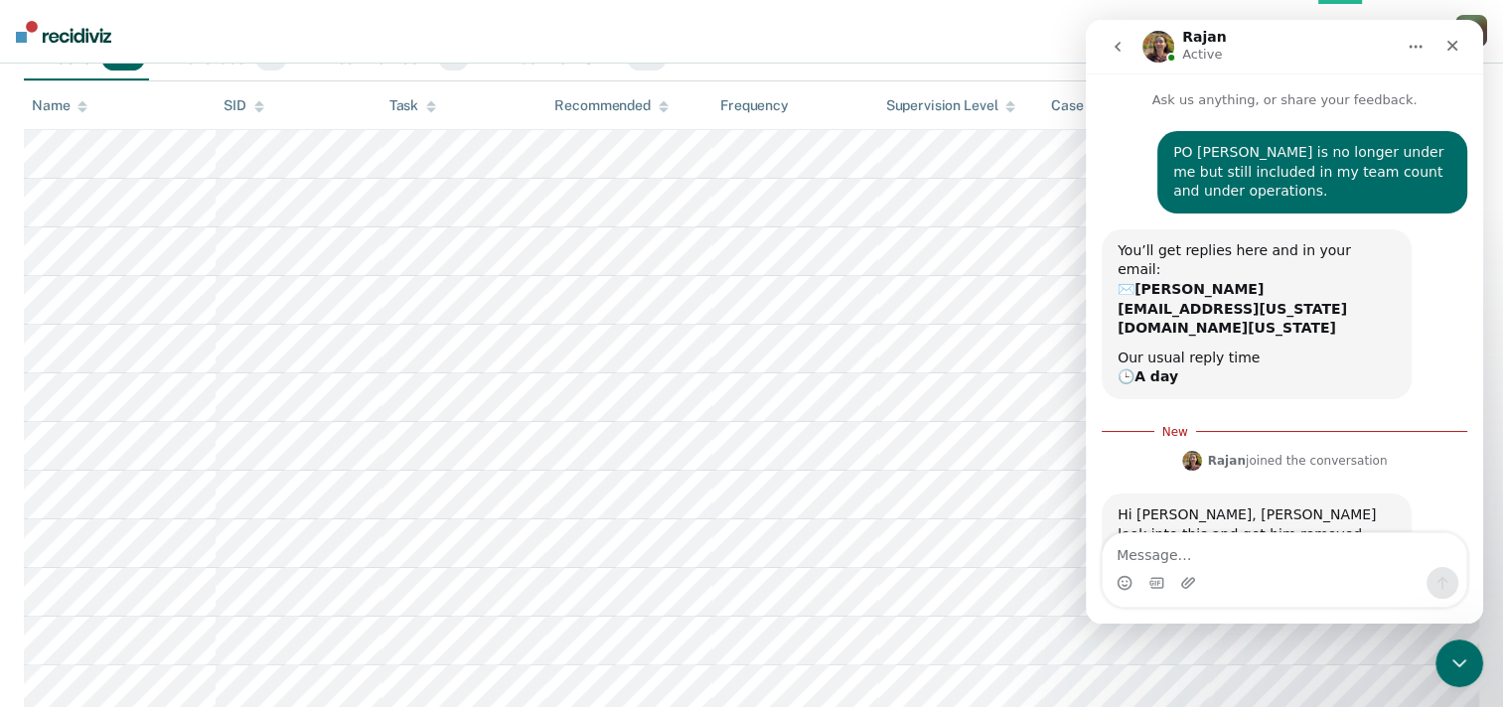
scroll to position [48, 0]
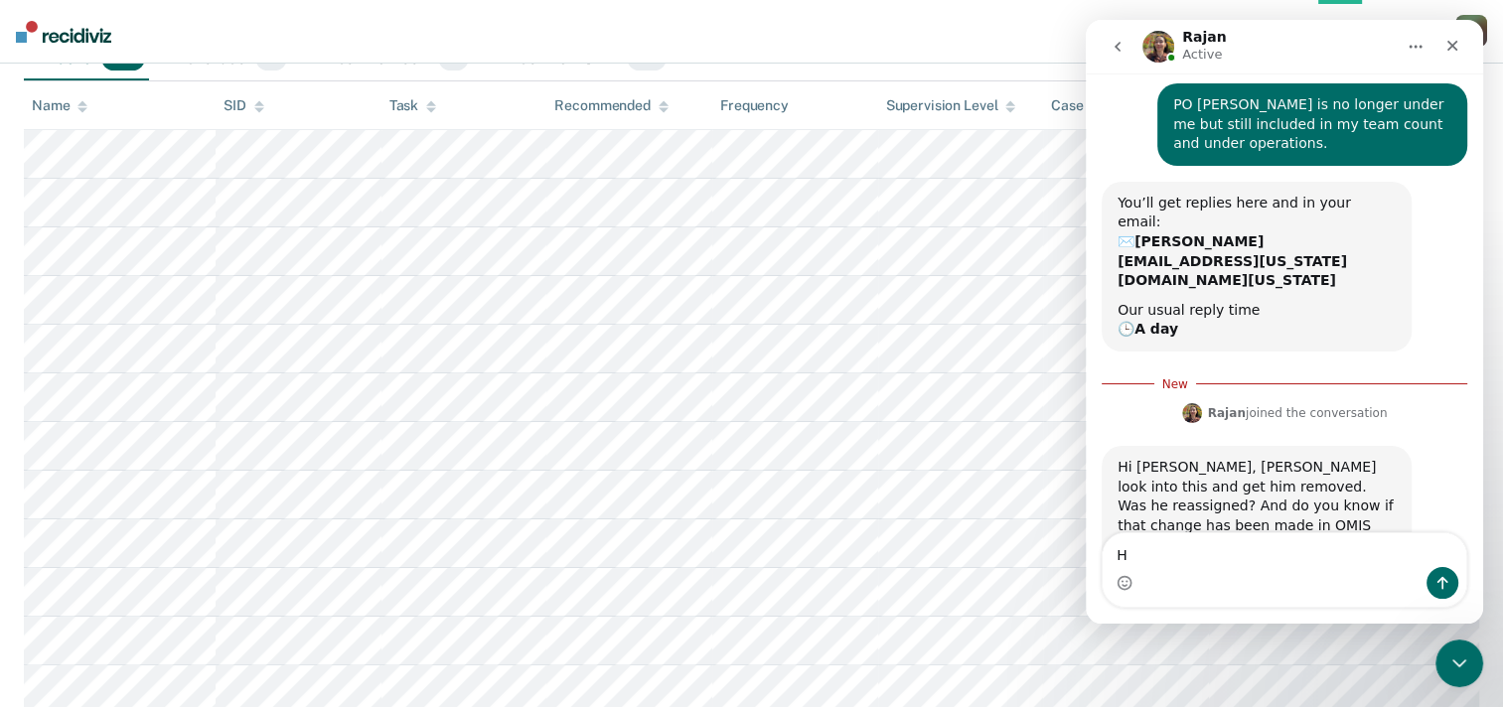
type textarea "He"
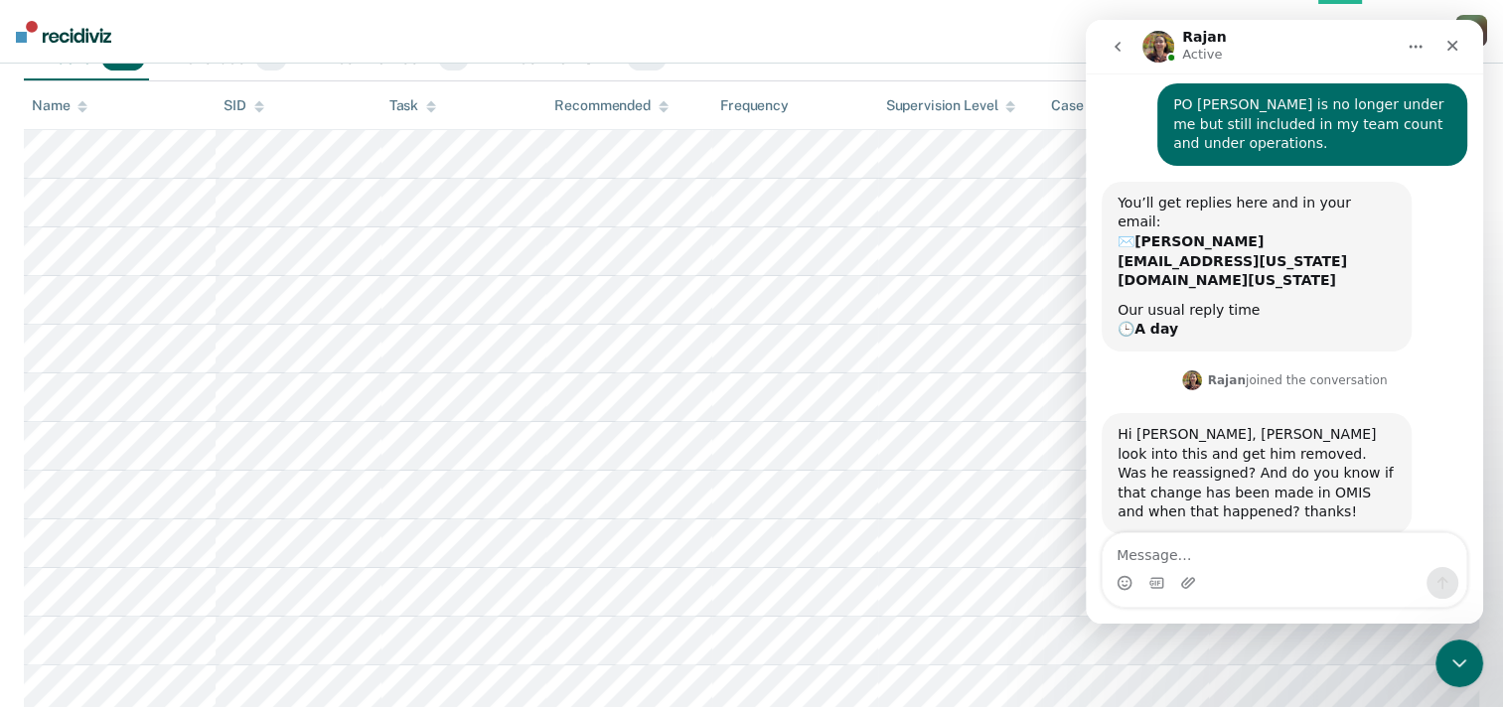
scroll to position [75, 0]
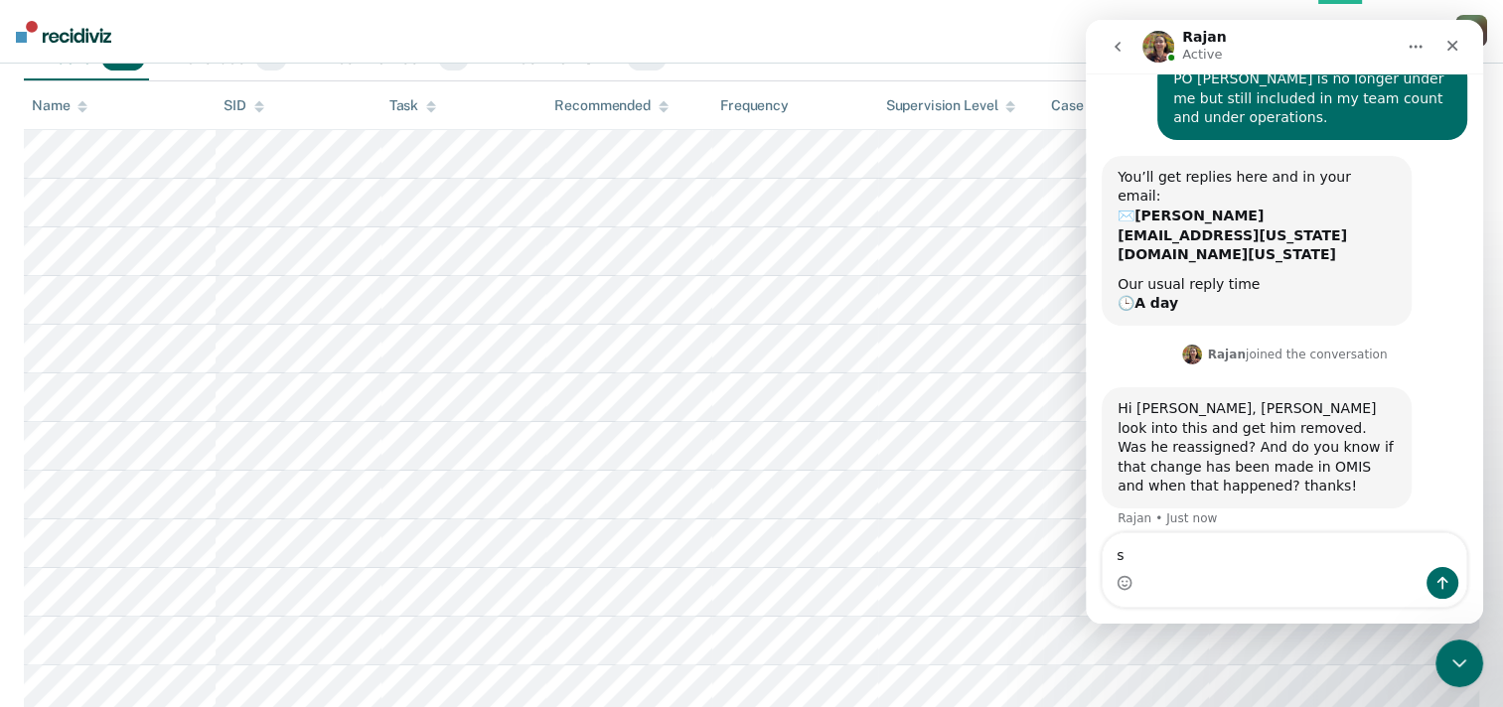
type textarea "s"
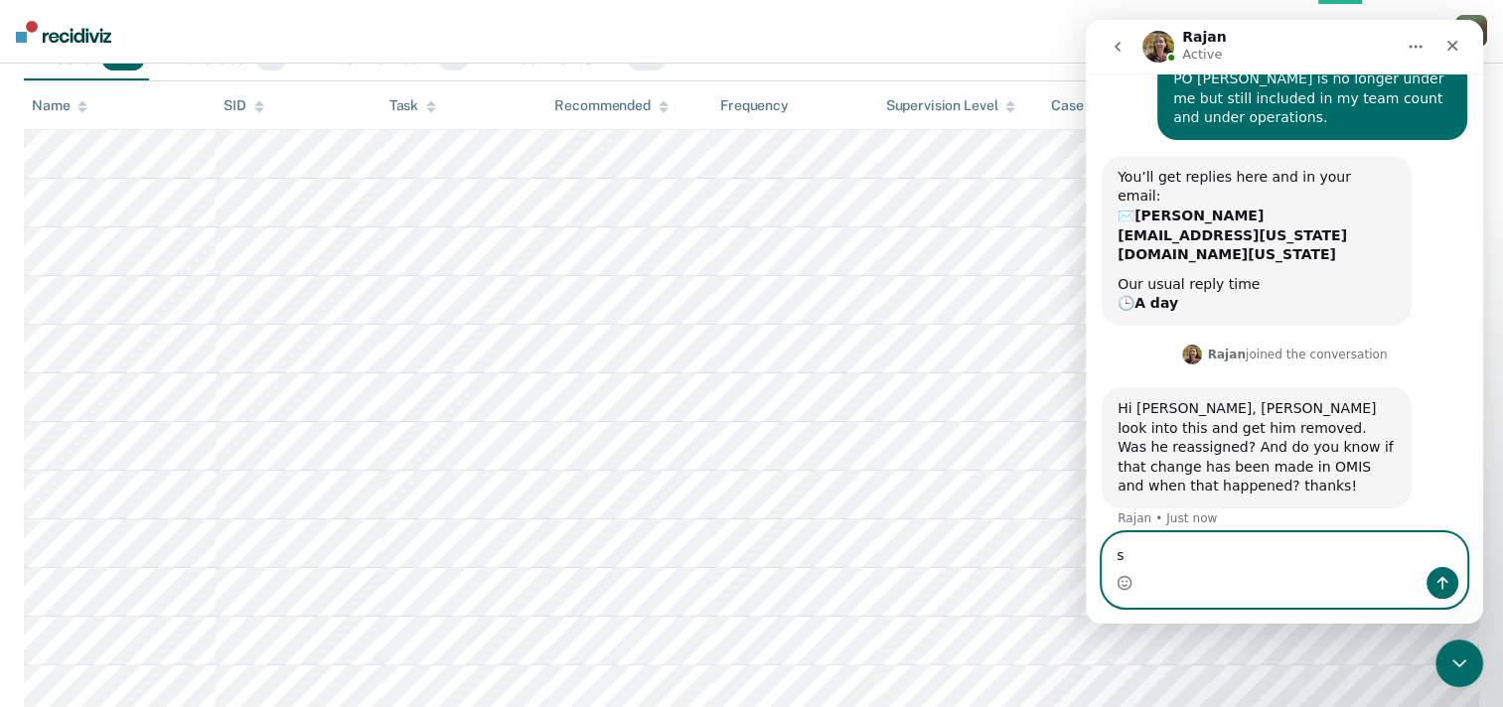
click at [1208, 560] on textarea "s" at bounding box center [1285, 551] width 364 height 34
type textarea "h"
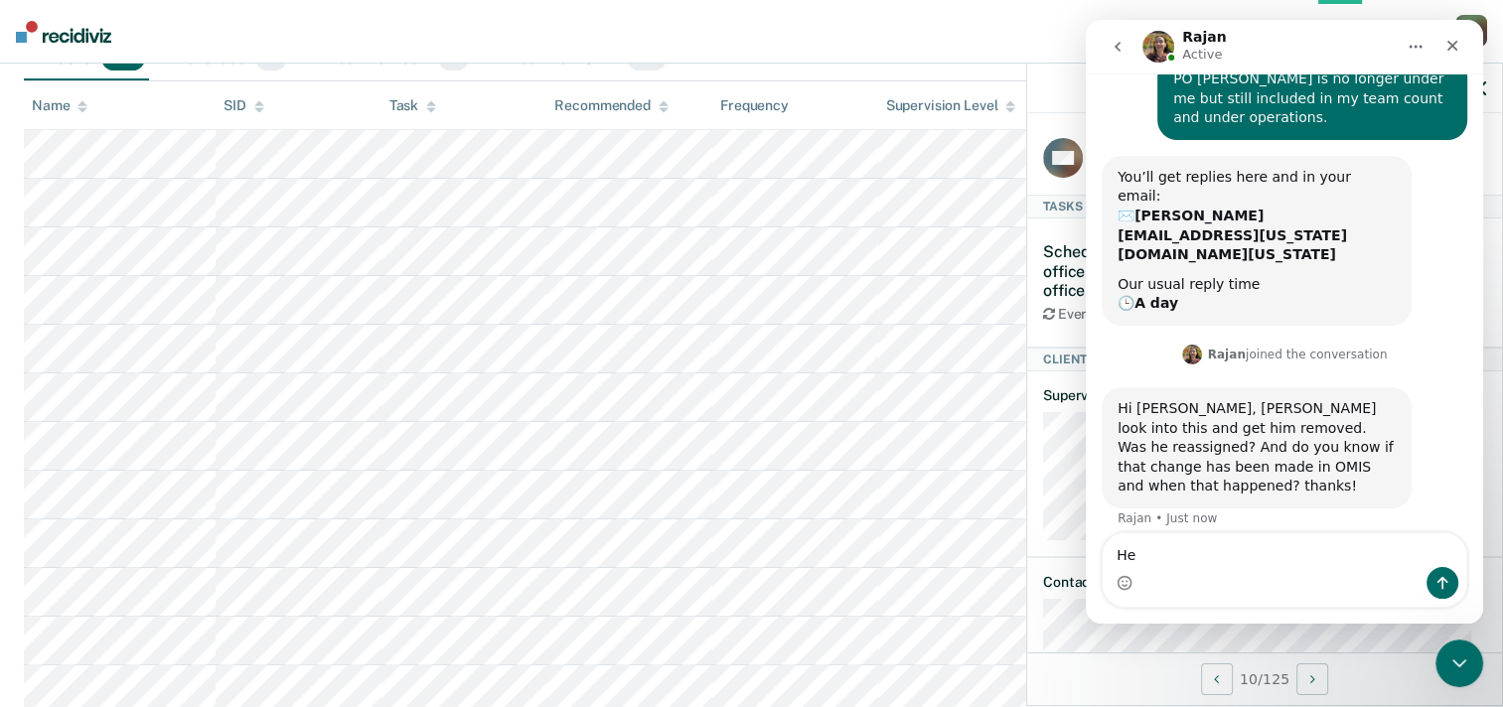
click at [1199, 564] on textarea "He" at bounding box center [1285, 551] width 364 height 34
type textarea "He's now under US [PERSON_NAME] in the EM caseload"
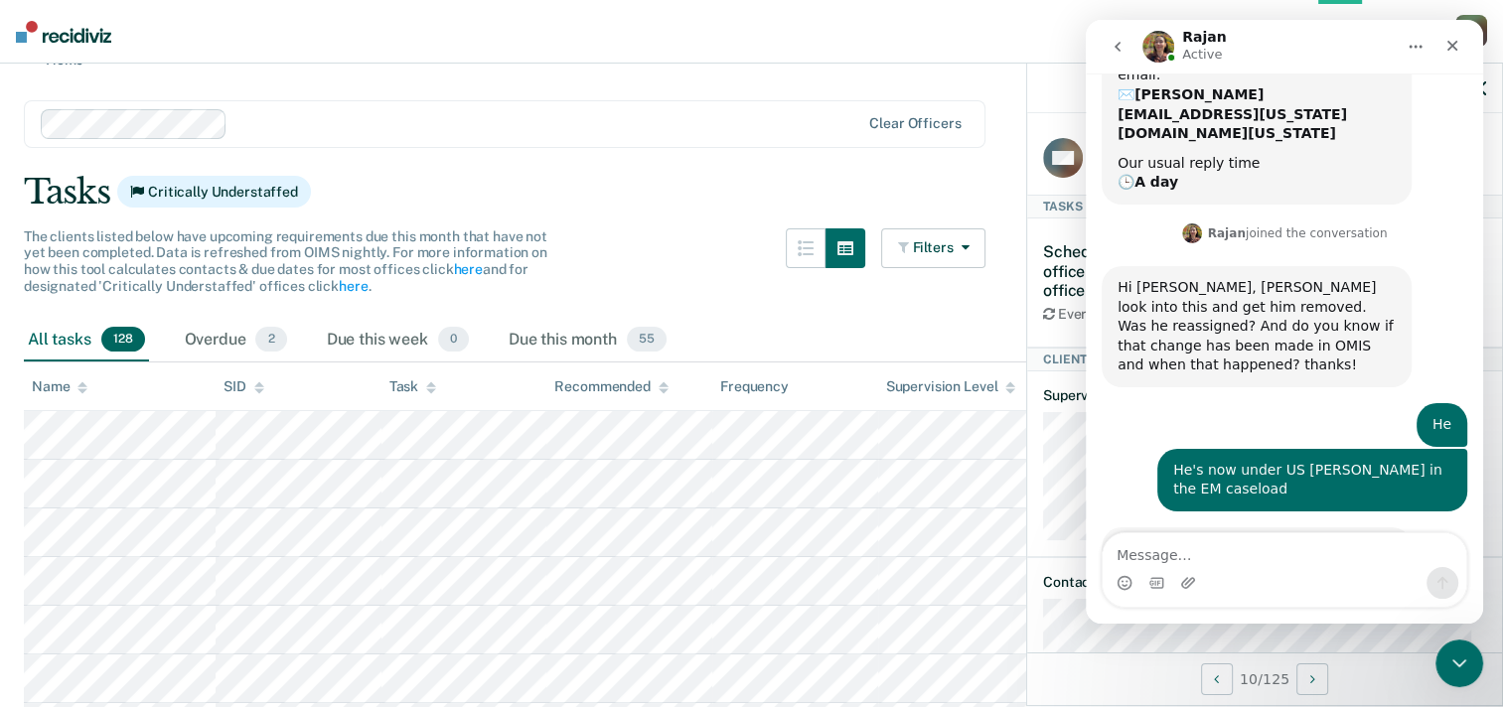
scroll to position [276, 0]
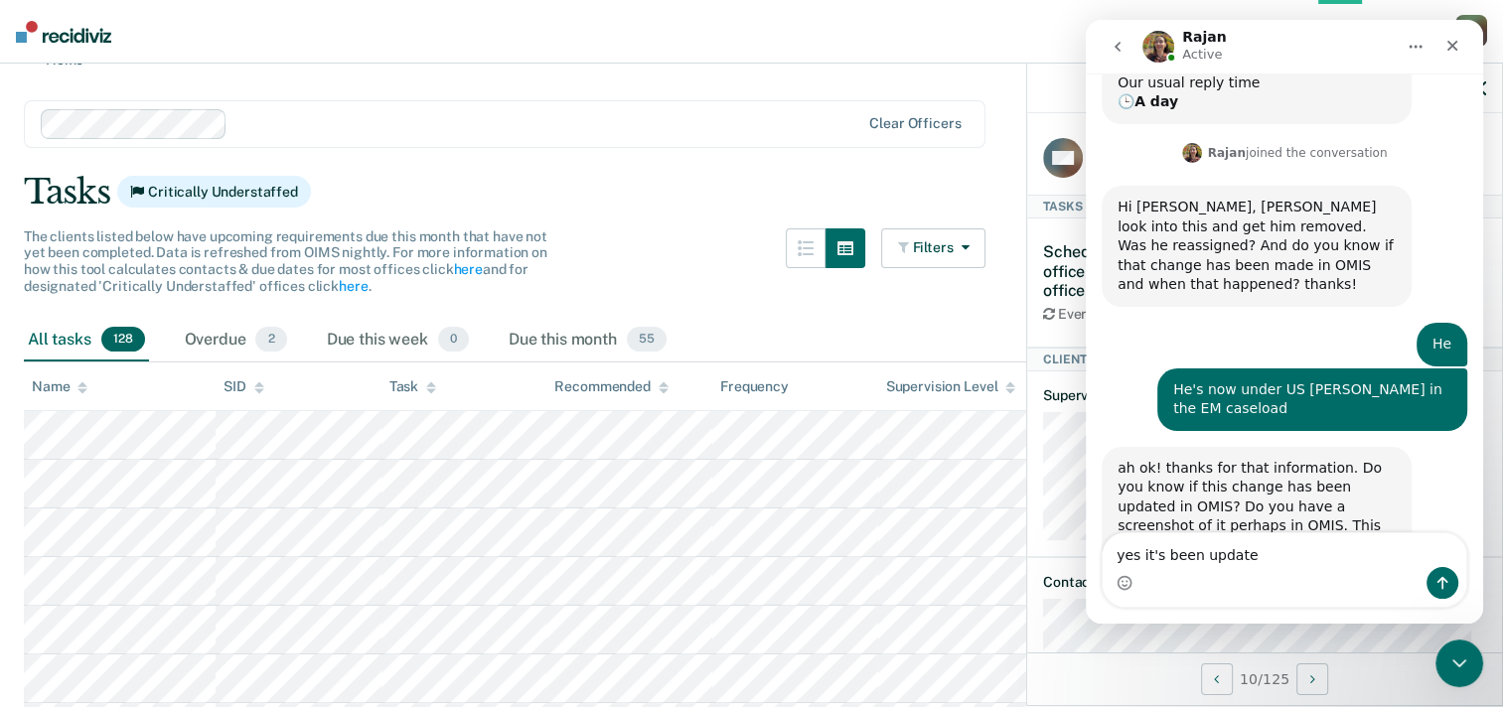
type textarea "yes it's been updated"
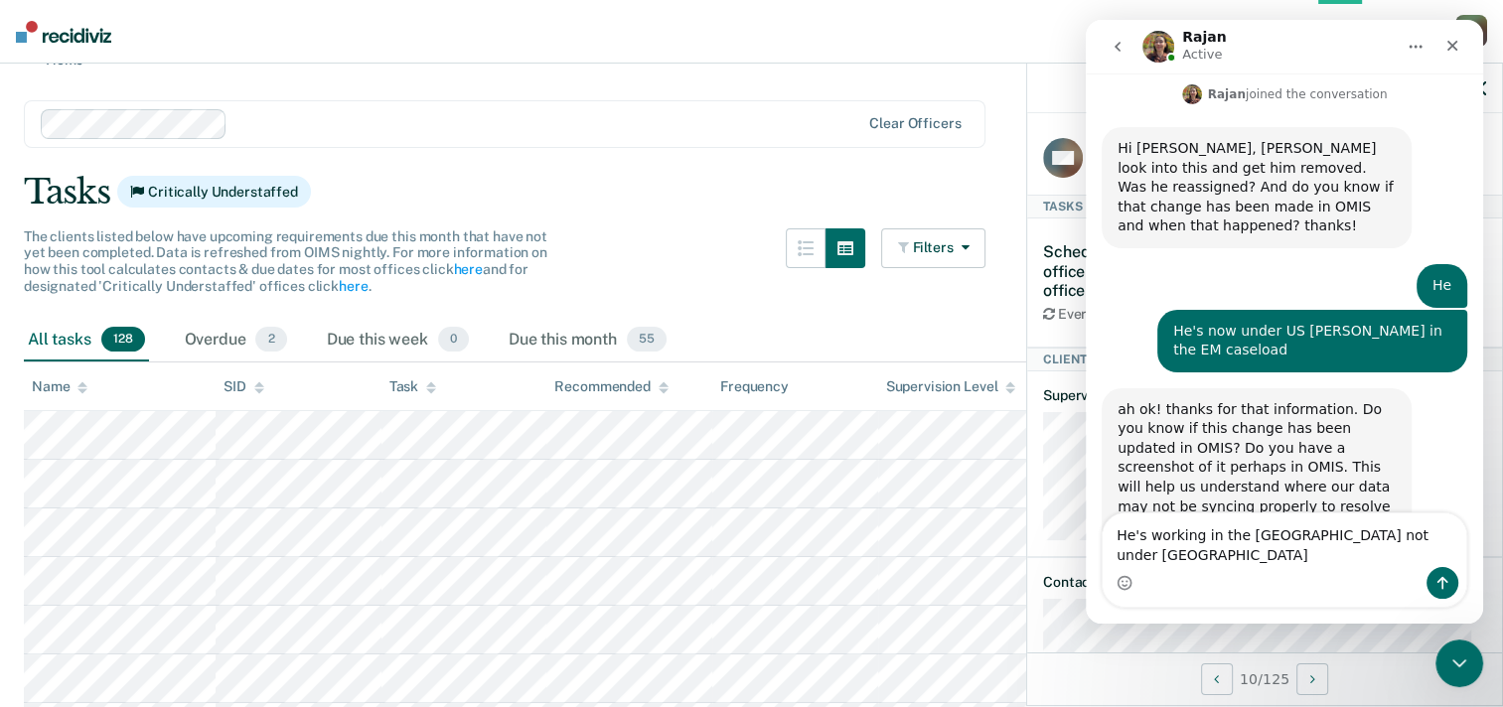
type textarea "He's working in the [GEOGRAPHIC_DATA] not under [PERSON_NAME]"
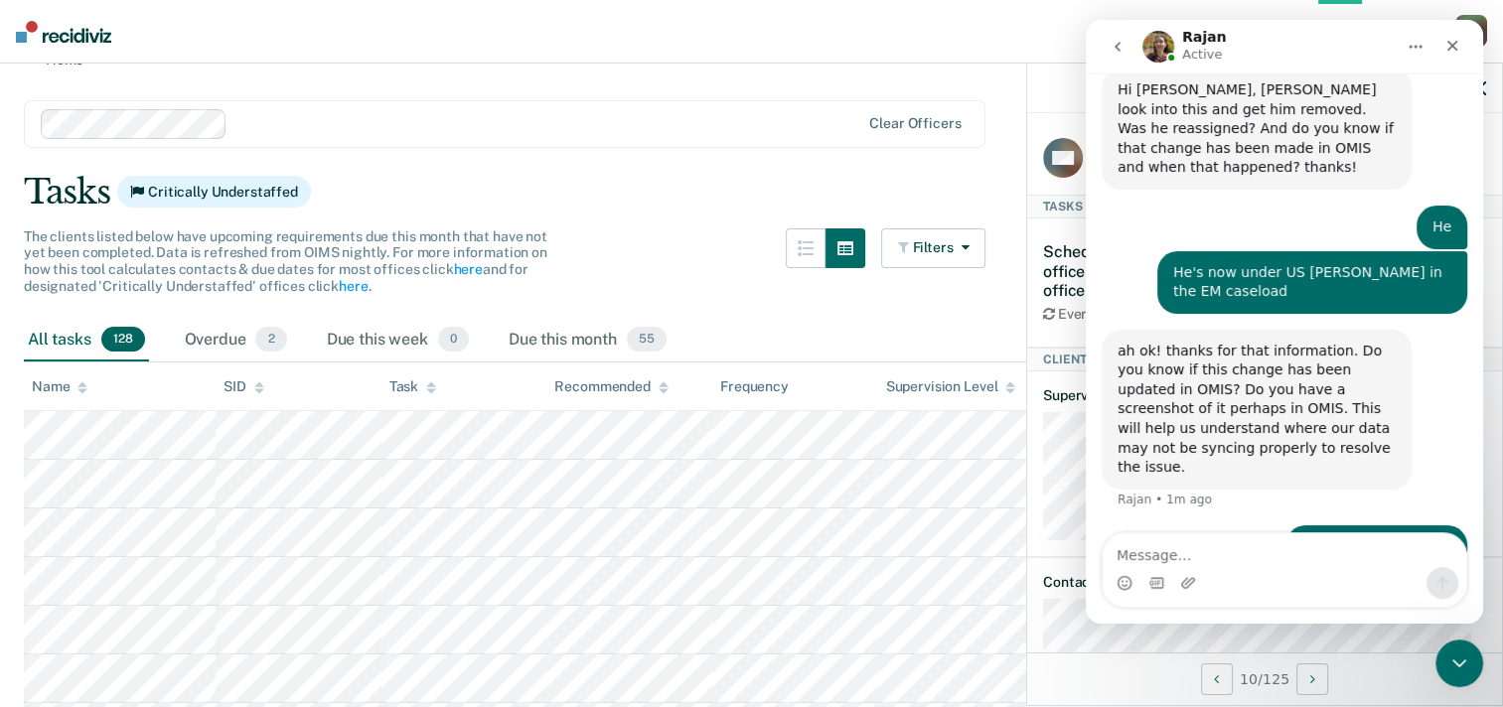
scroll to position [400, 0]
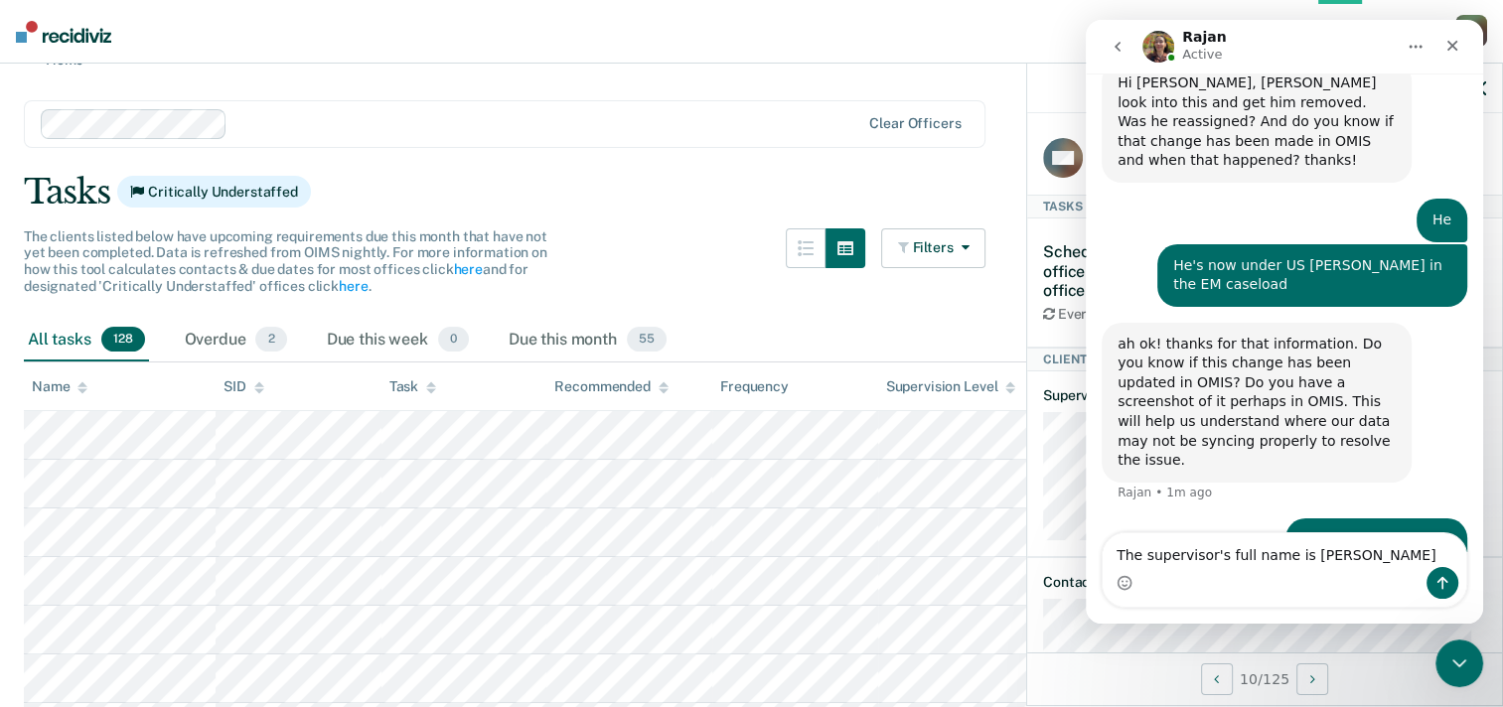
type textarea "The supervisor's full name is [PERSON_NAME]"
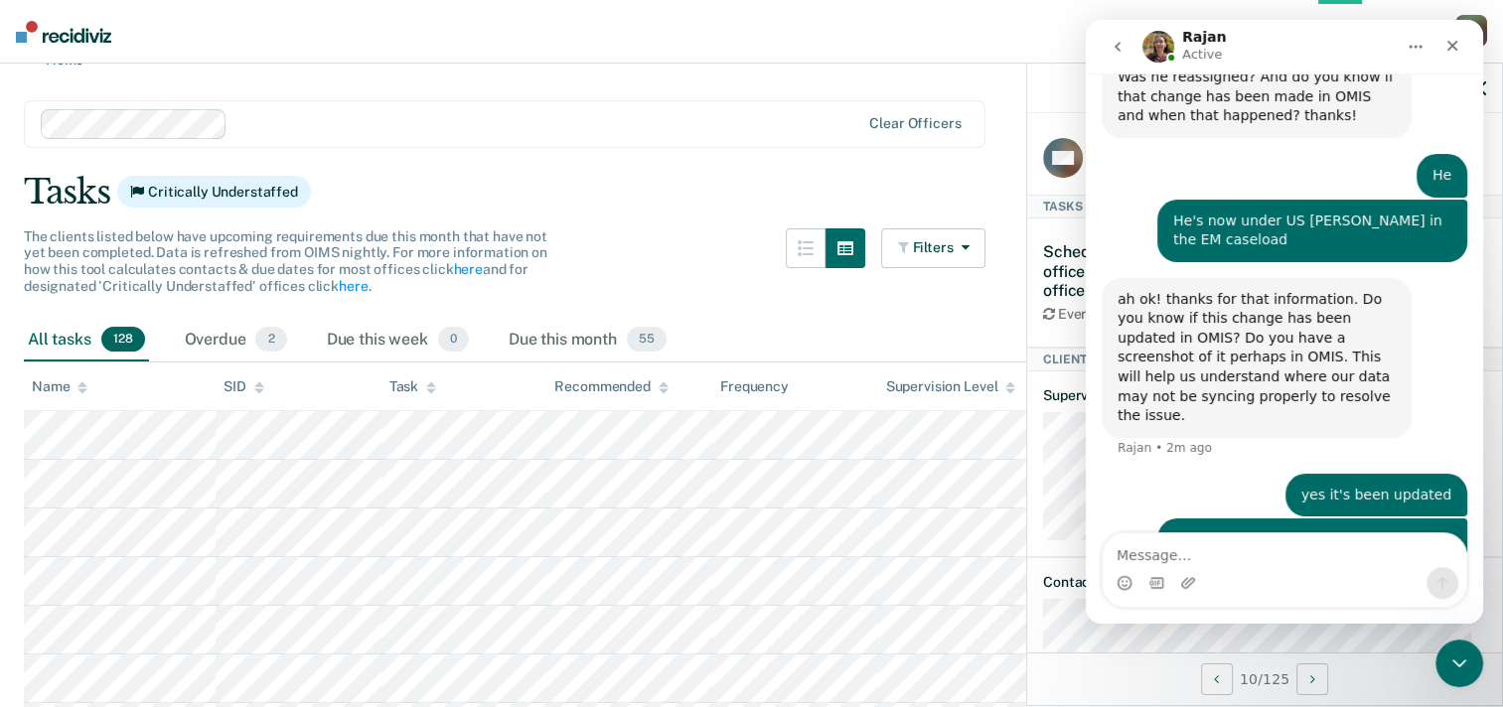
scroll to position [445, 0]
click at [1102, 52] on button "go back" at bounding box center [1118, 47] width 38 height 38
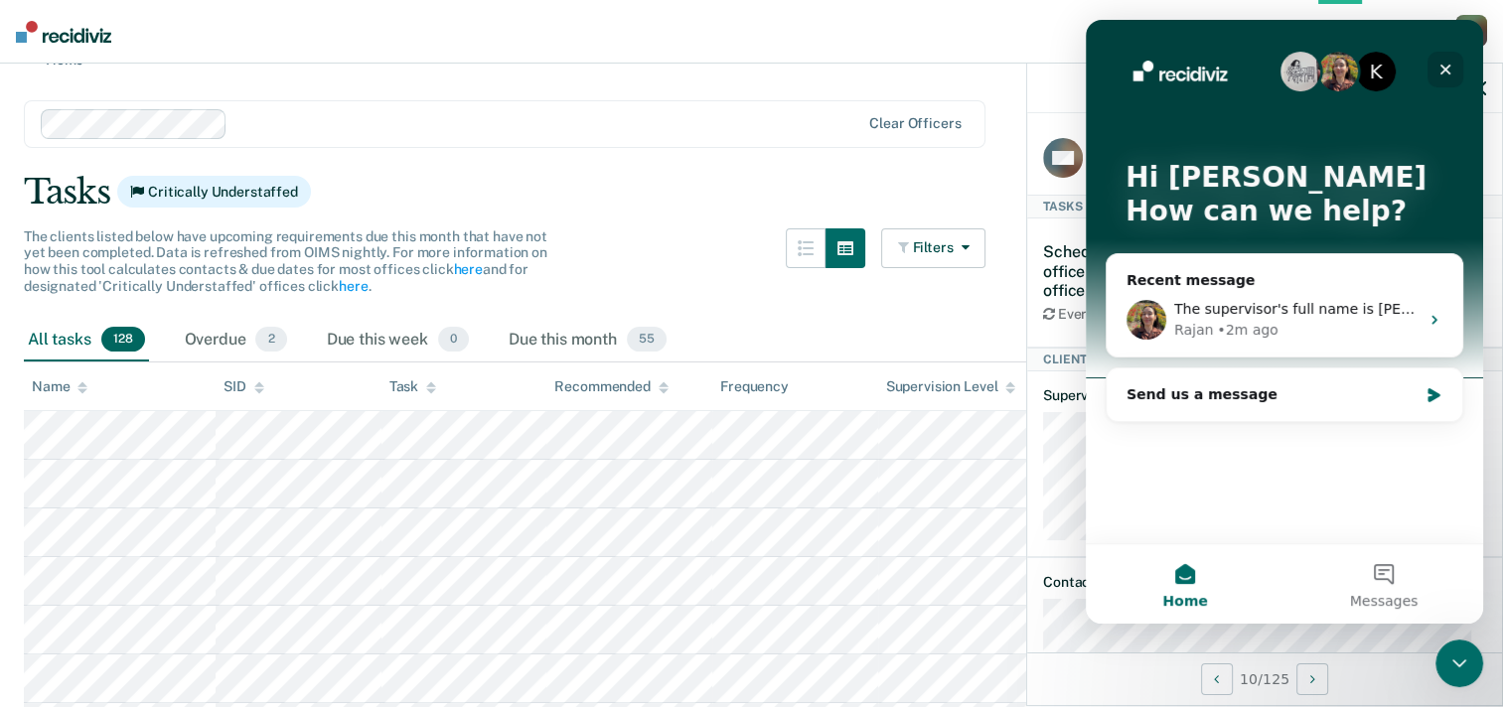
click at [1449, 72] on icon "Close" at bounding box center [1446, 70] width 16 height 16
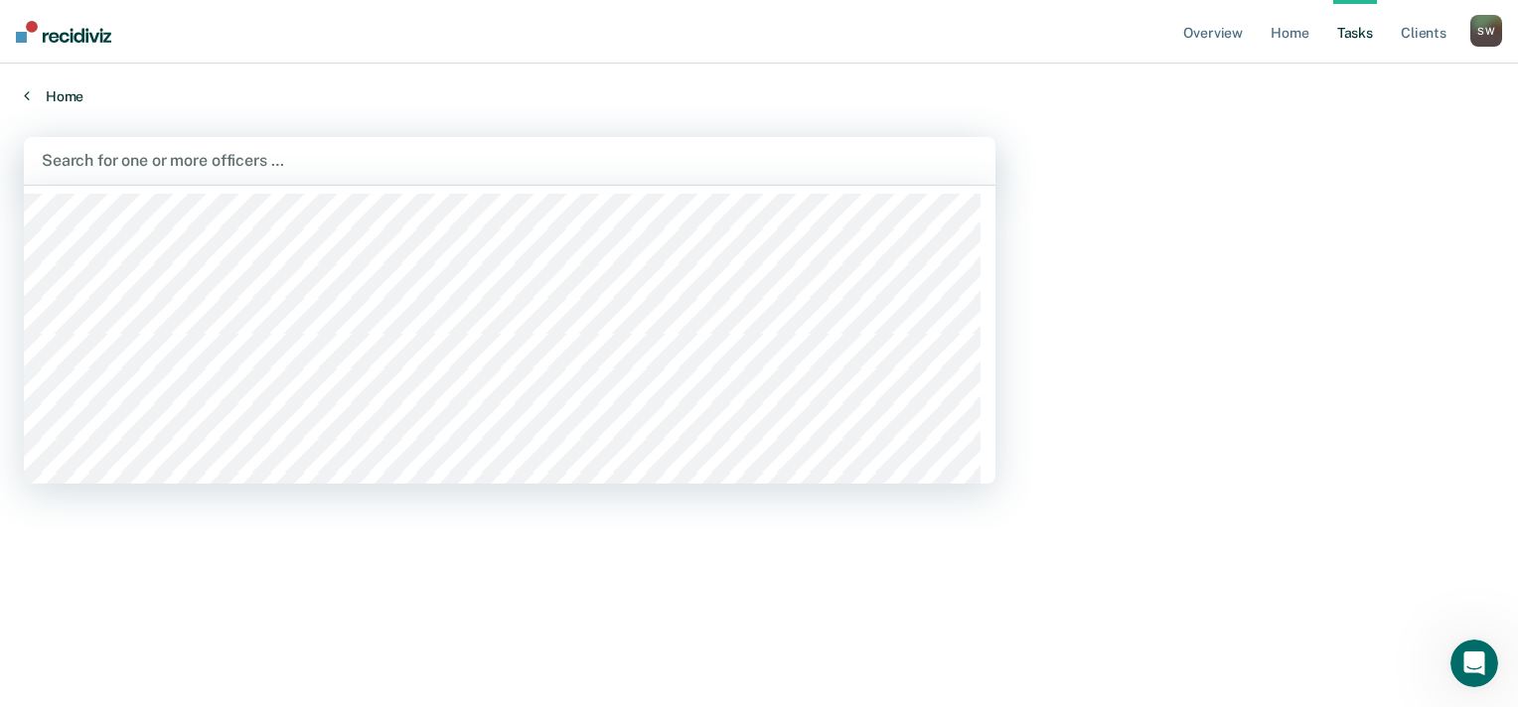
click at [75, 103] on link "Home" at bounding box center [759, 96] width 1470 height 18
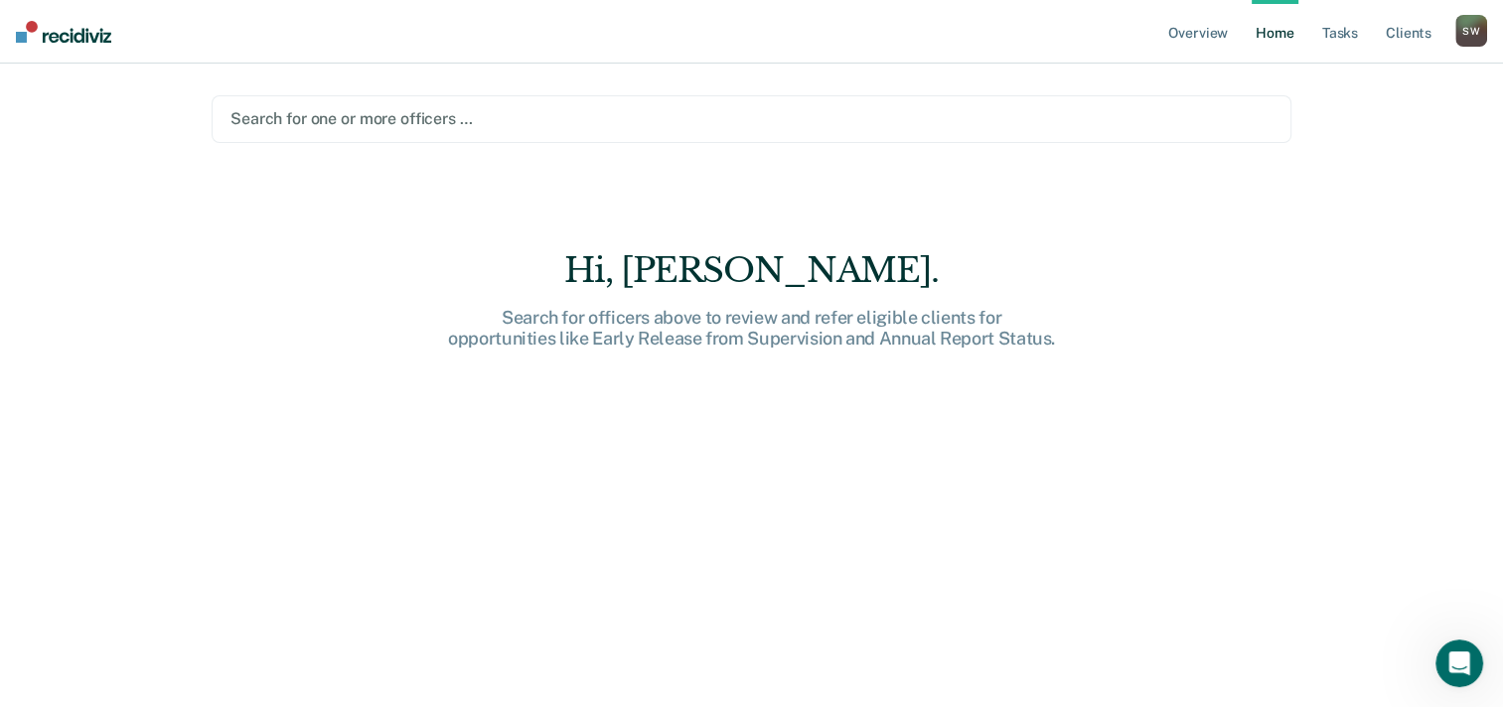
click at [1268, 44] on link "Home" at bounding box center [1275, 32] width 46 height 64
click at [1224, 37] on link "Overview" at bounding box center [1198, 32] width 68 height 64
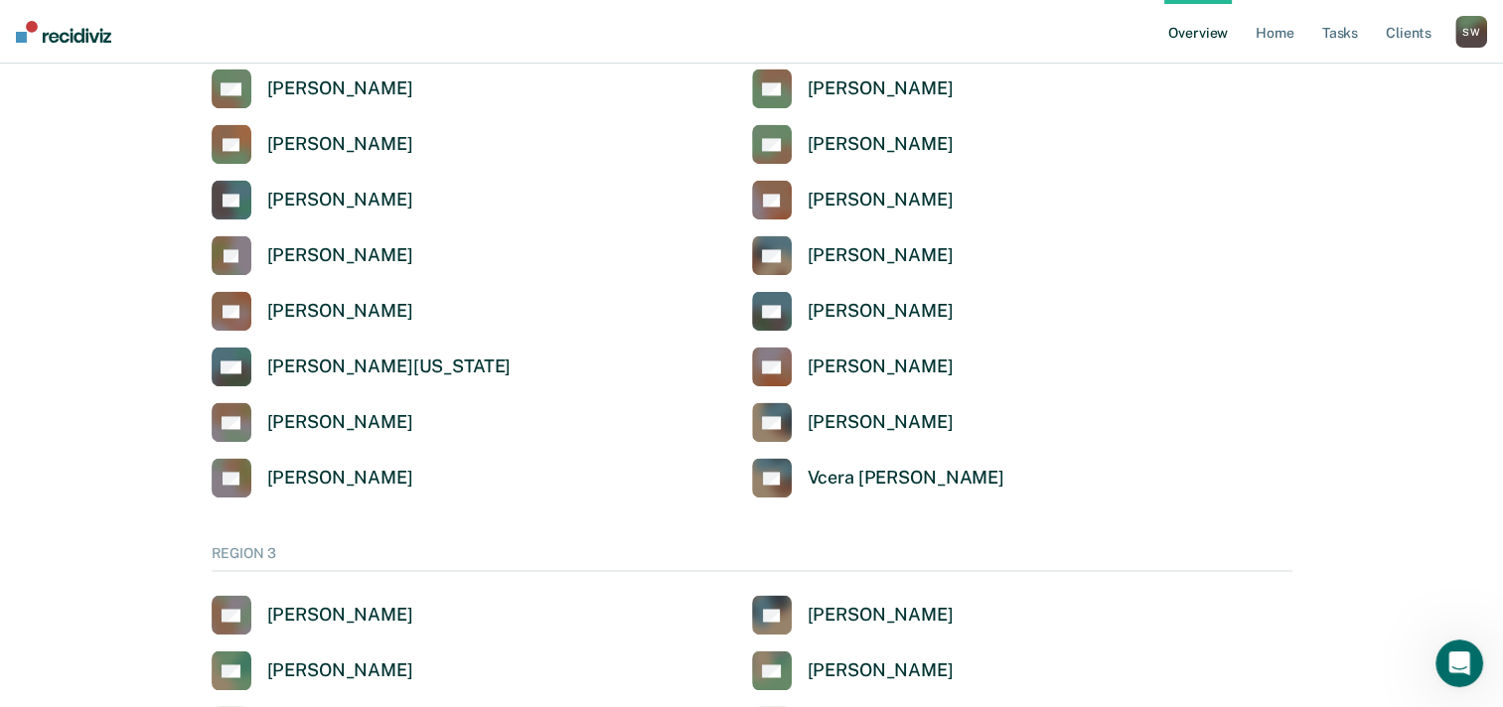
scroll to position [2891, 0]
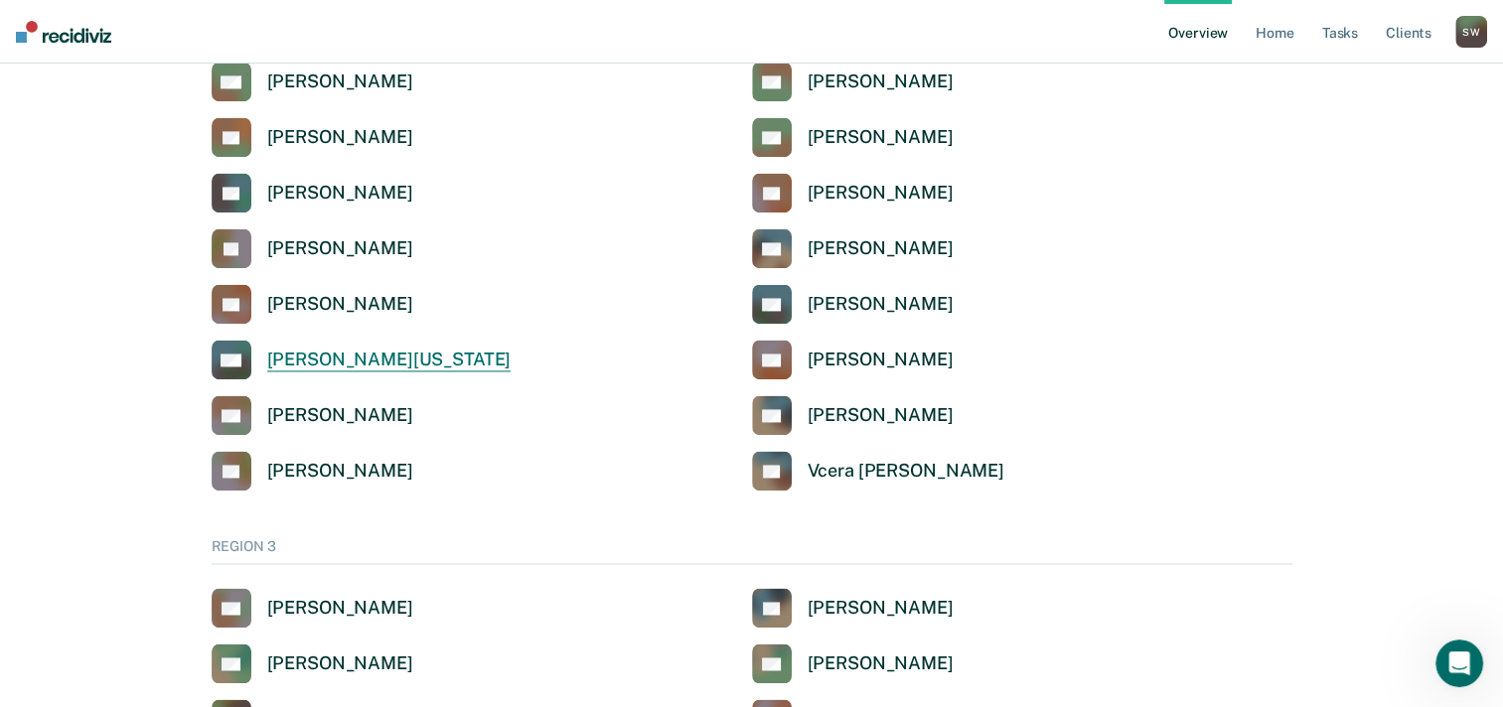
click at [354, 366] on div "[PERSON_NAME][US_STATE]" at bounding box center [389, 360] width 244 height 23
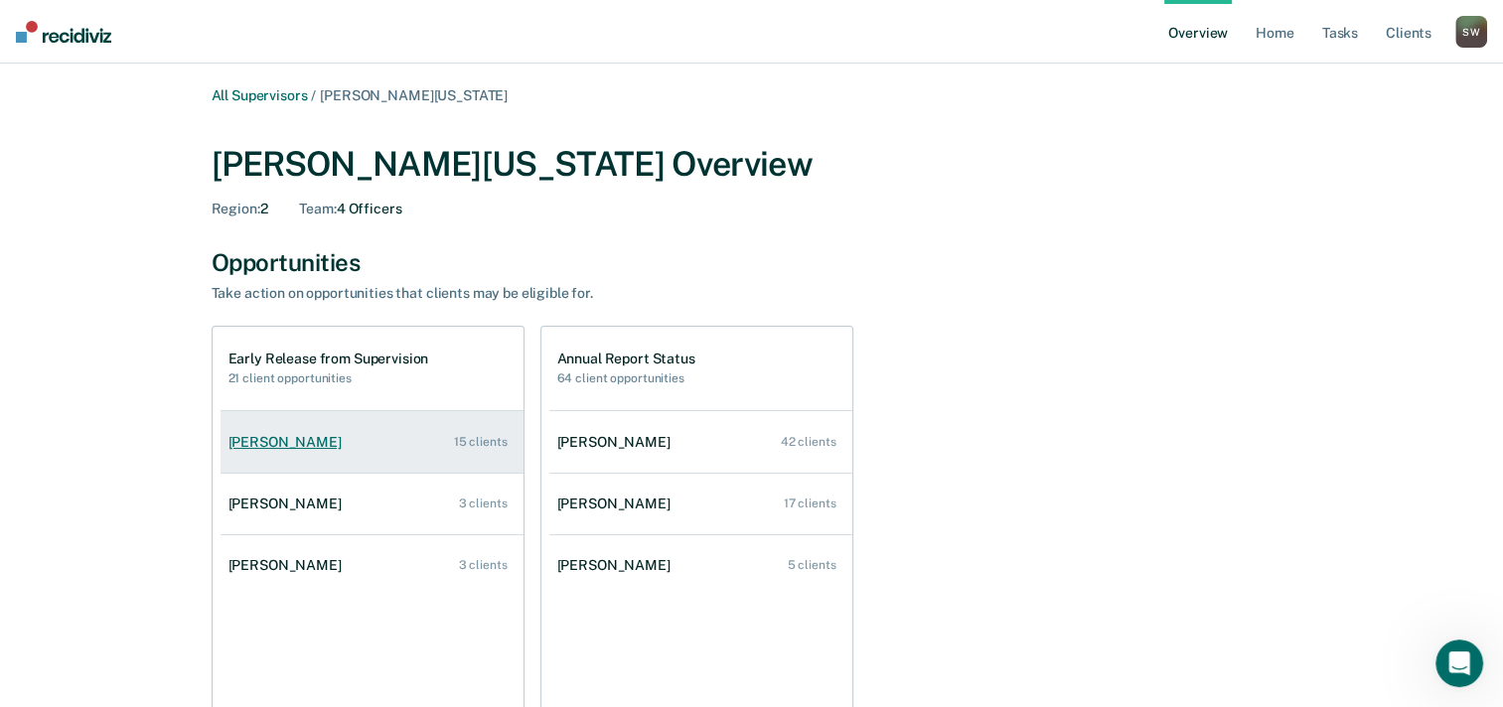
click at [297, 453] on link "[PERSON_NAME] 15 clients" at bounding box center [372, 442] width 303 height 57
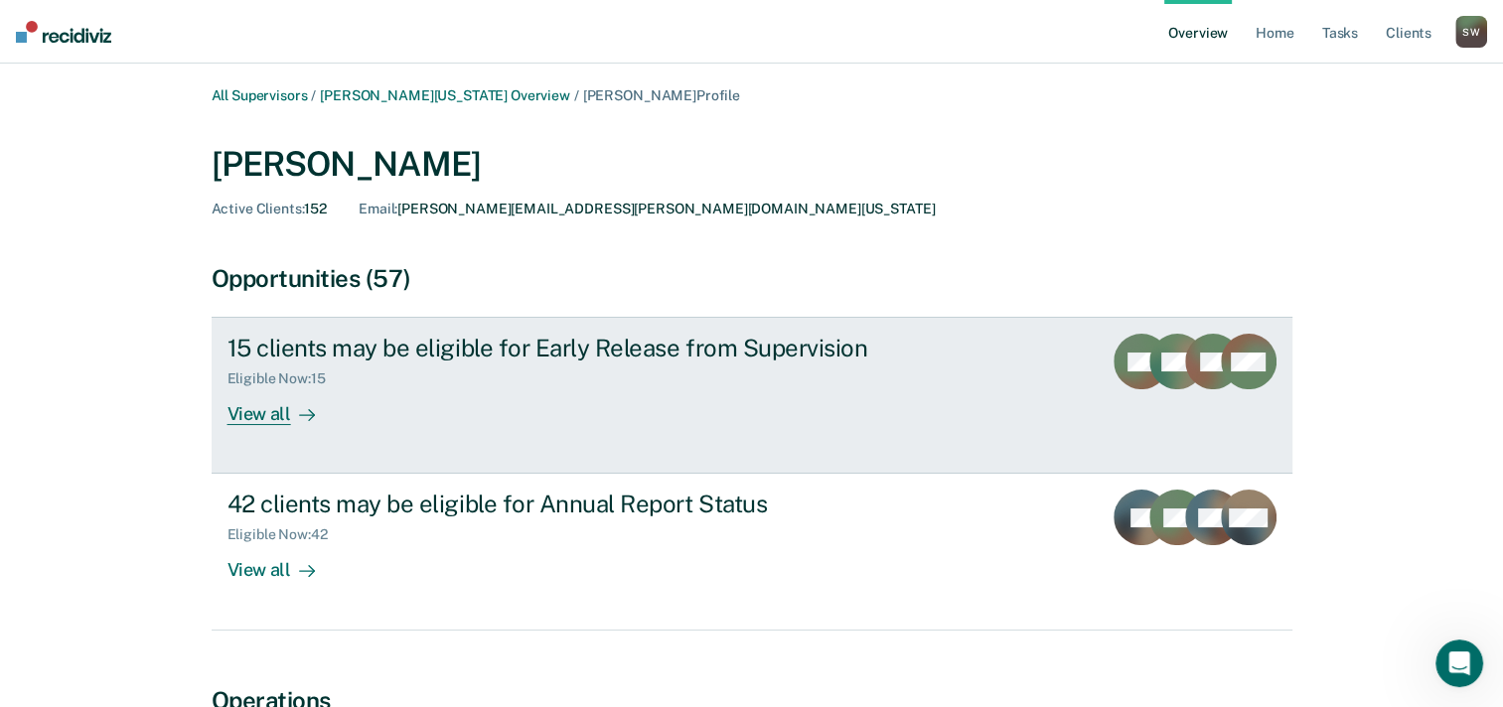
click at [529, 389] on div "15 clients may be eligible for Early Release from Supervision Eligible Now : 15…" at bounding box center [600, 379] width 745 height 91
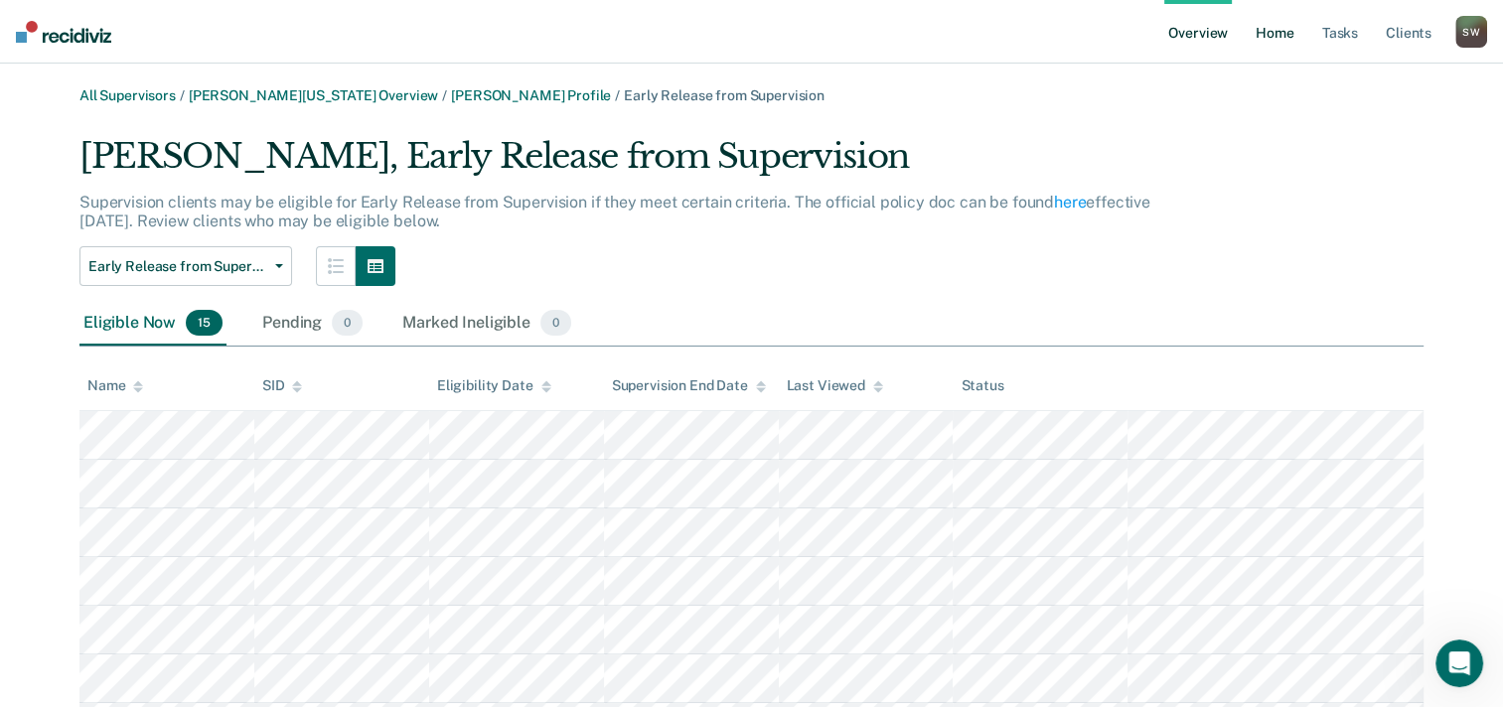
click at [1257, 38] on link "Home" at bounding box center [1275, 32] width 46 height 64
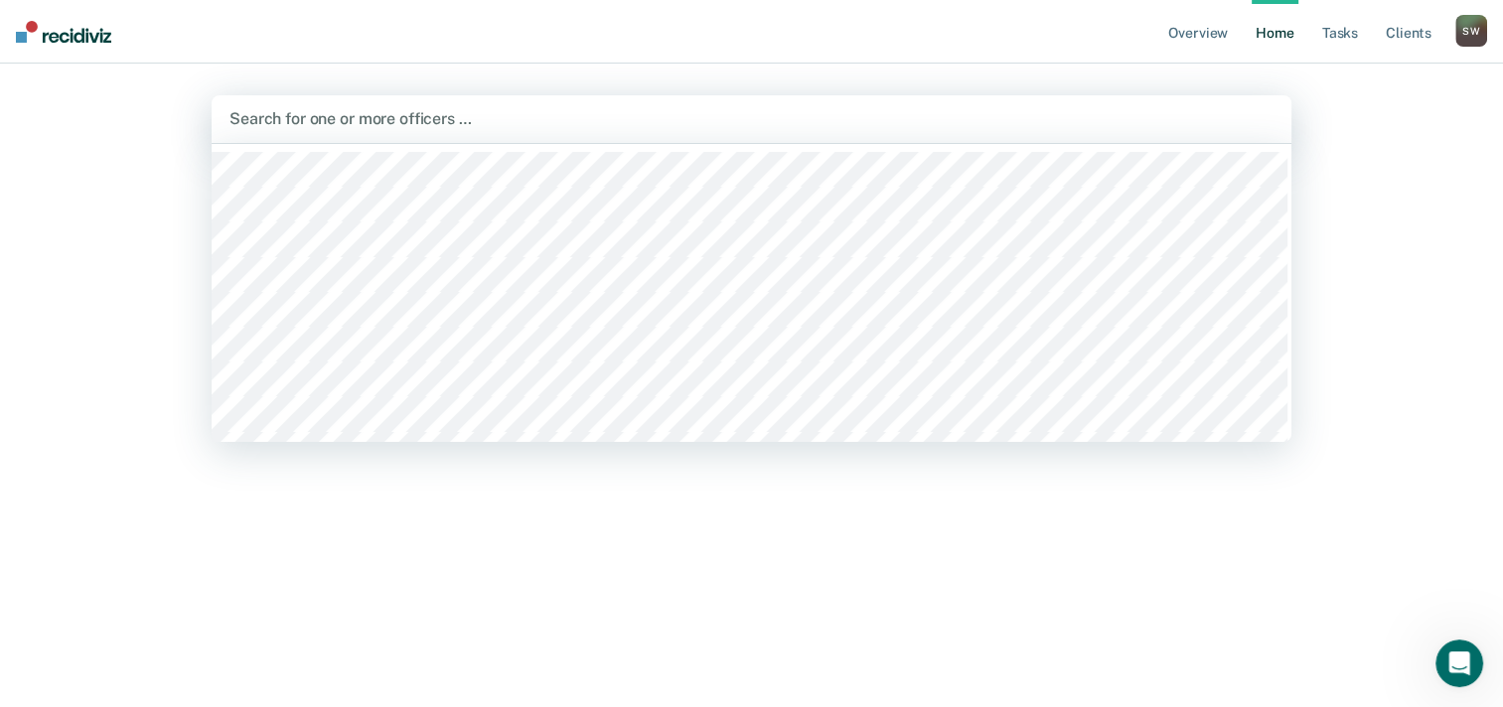
click at [1049, 128] on div at bounding box center [752, 118] width 1044 height 23
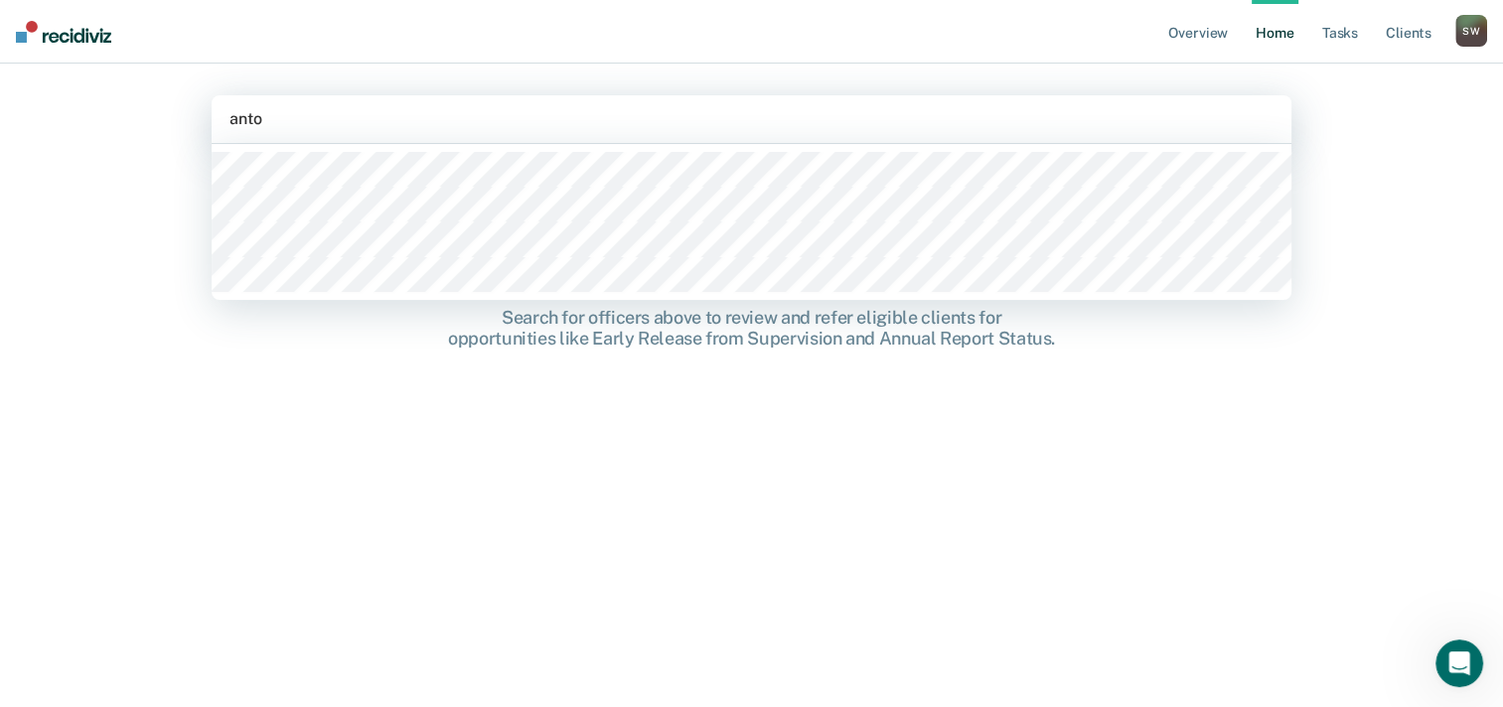
type input "[PERSON_NAME]"
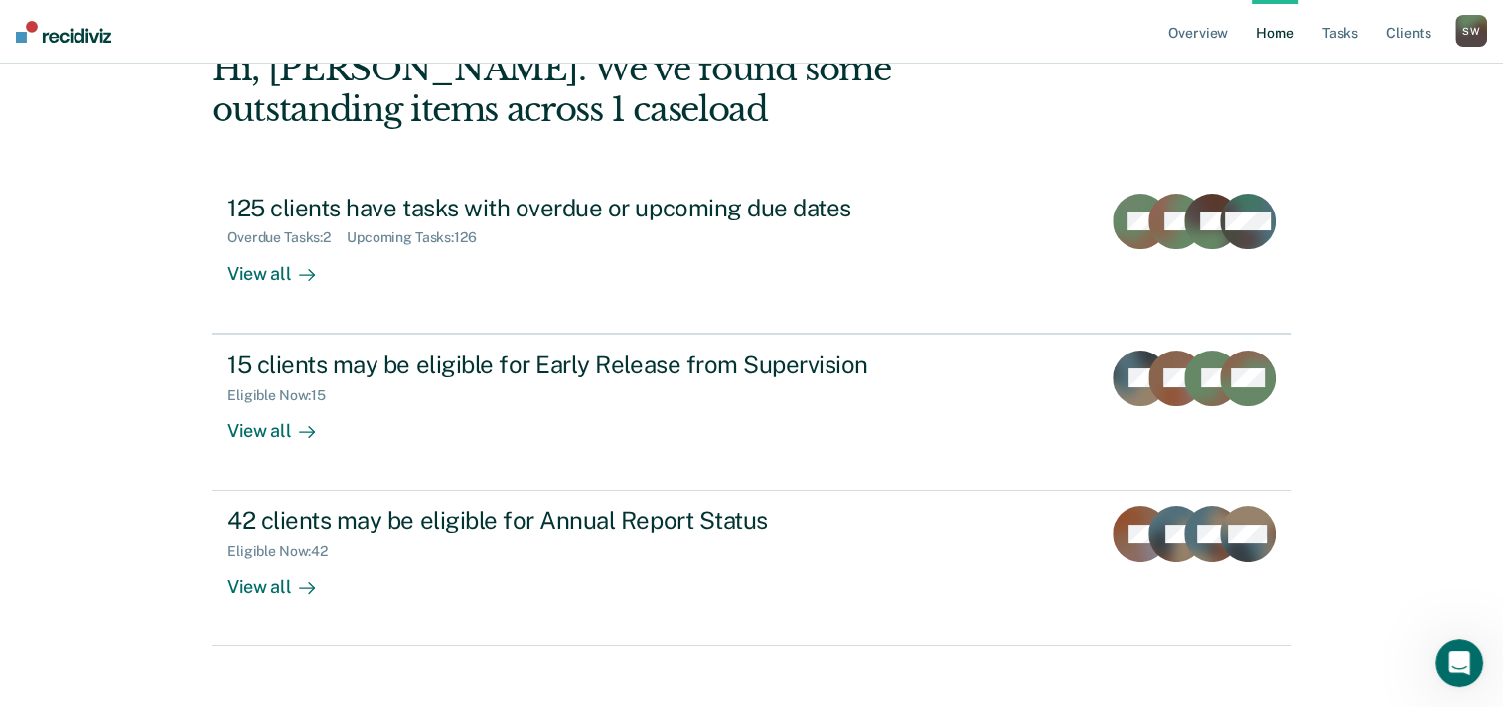
scroll to position [136, 0]
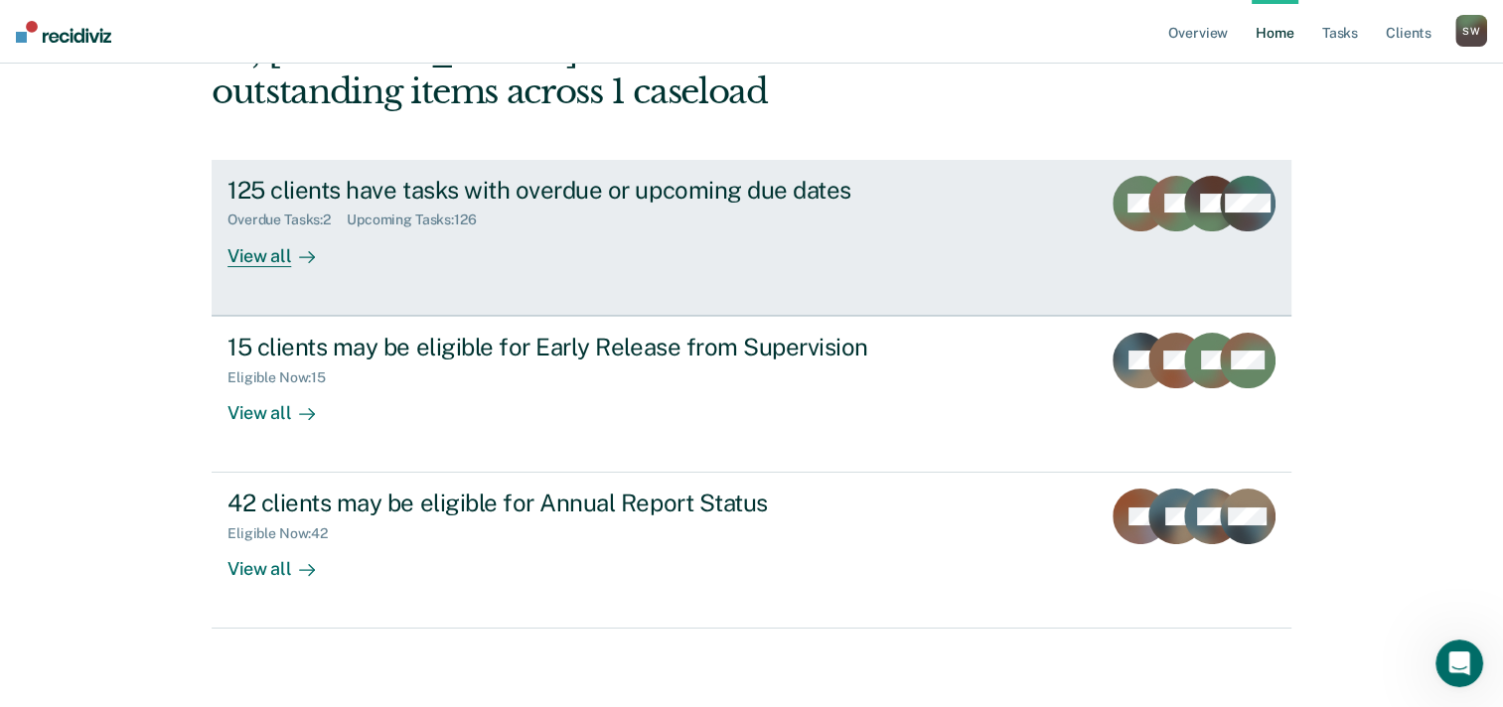
click at [261, 266] on div "View all" at bounding box center [283, 248] width 111 height 39
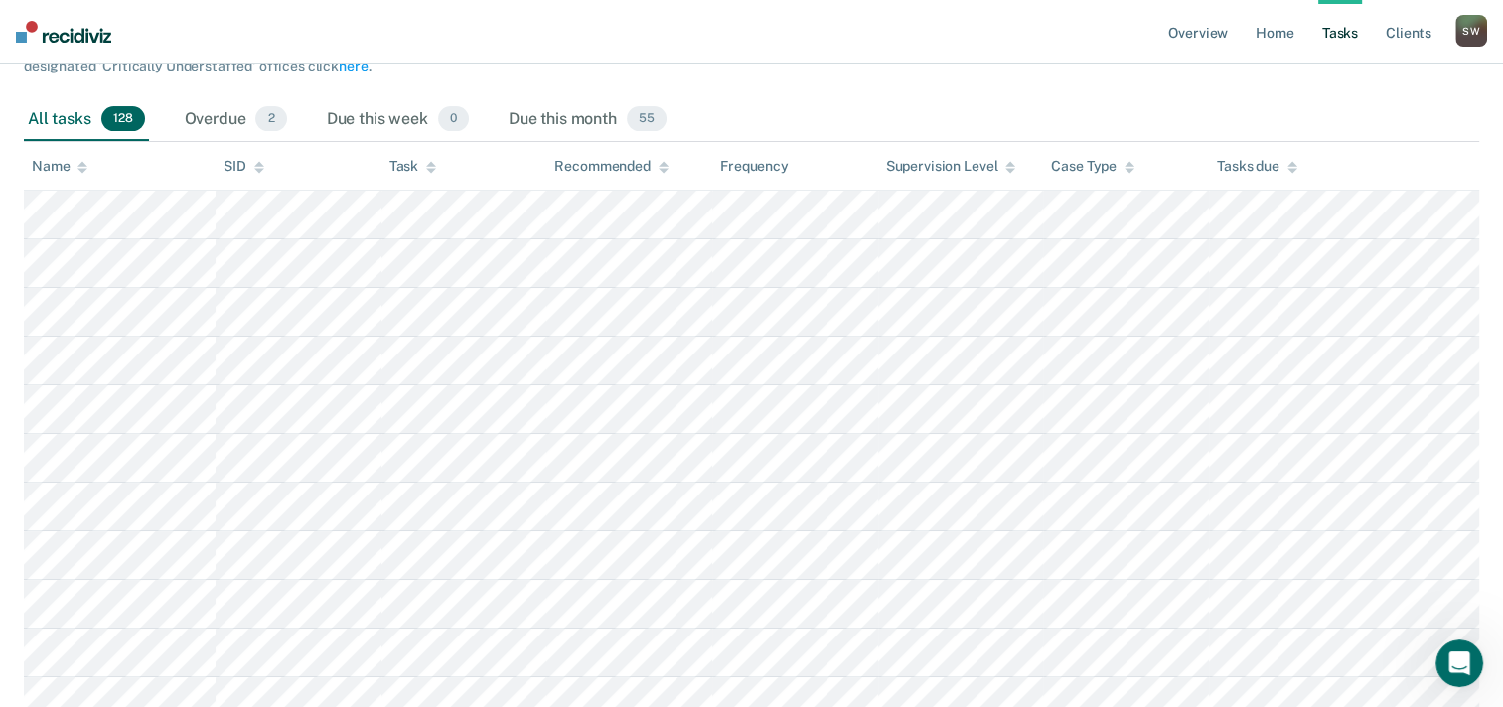
scroll to position [260, 0]
click at [119, 122] on span "128" at bounding box center [123, 116] width 44 height 26
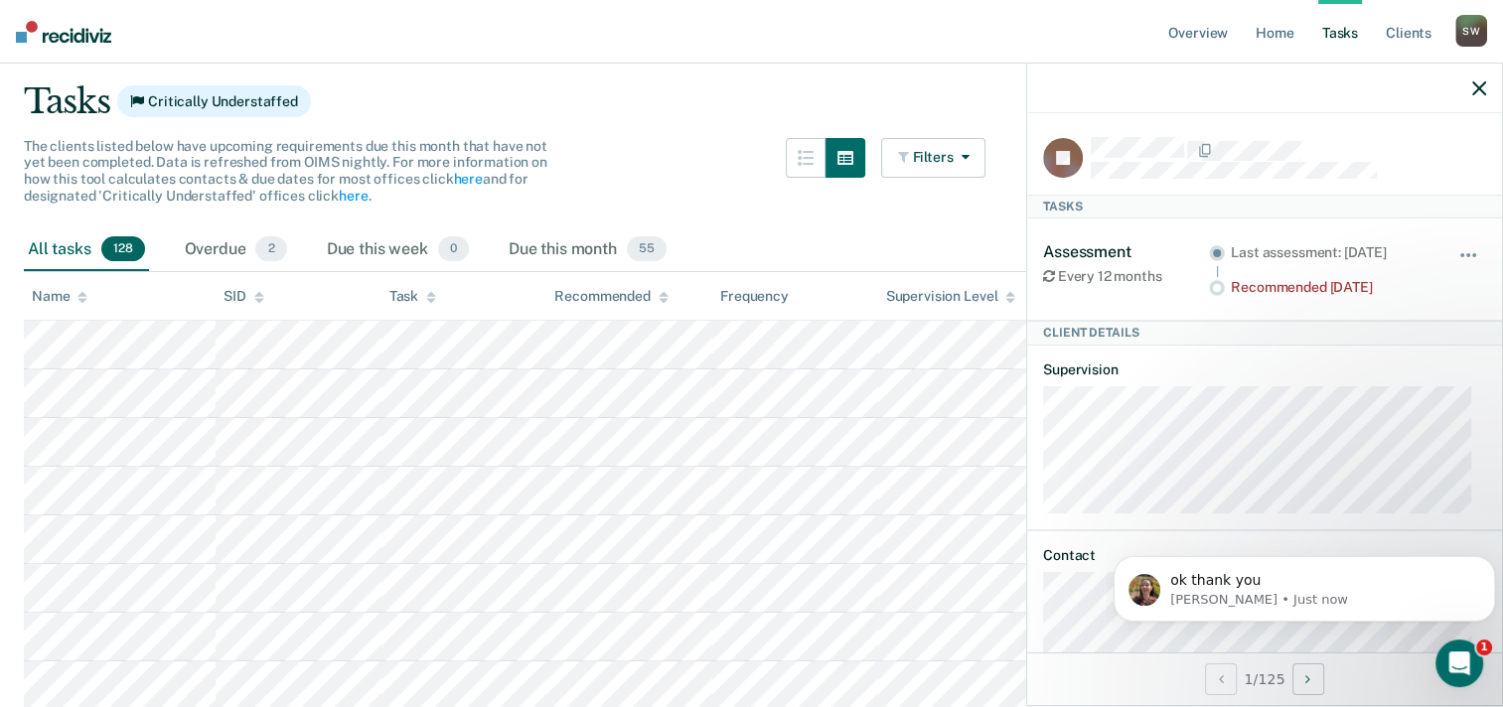
scroll to position [127, 0]
click at [1479, 95] on icon "button" at bounding box center [1479, 88] width 14 height 14
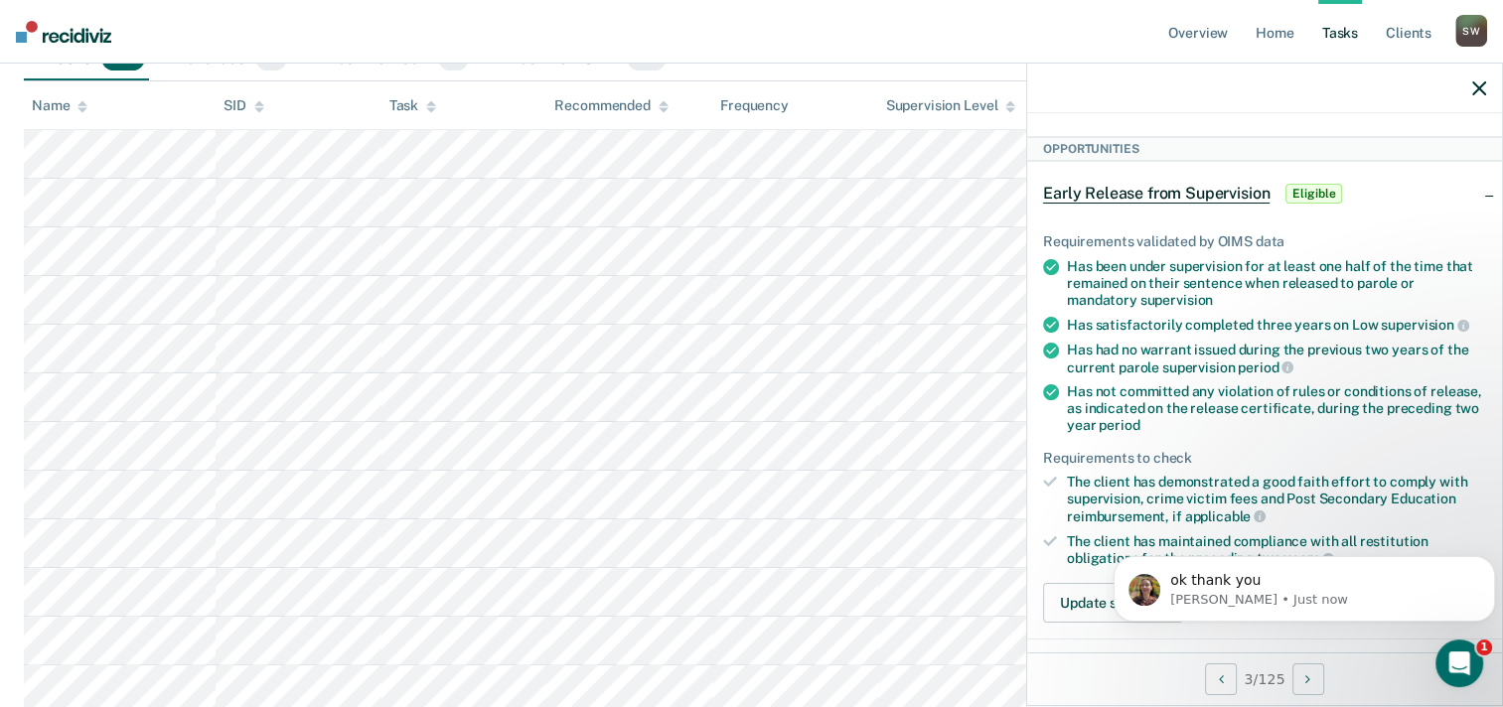
scroll to position [226, 0]
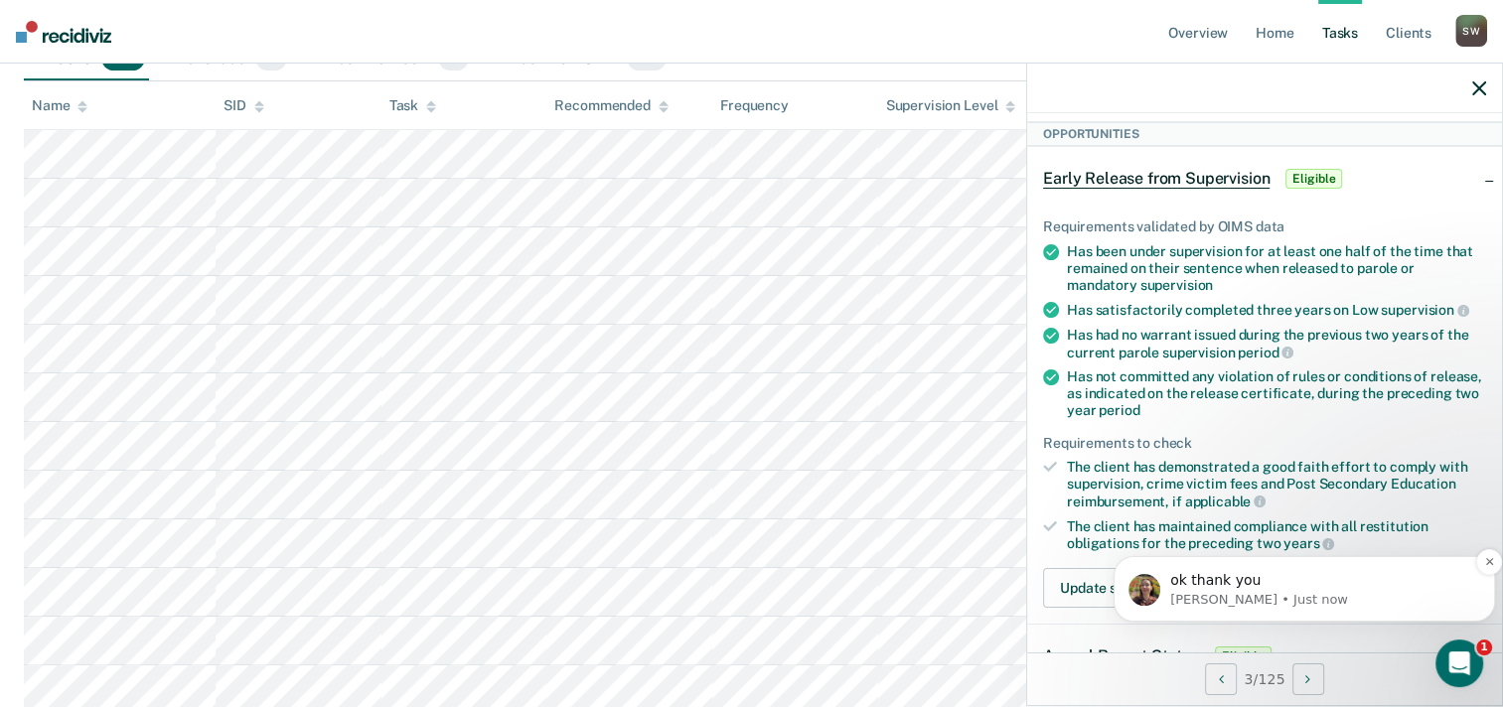
click at [1277, 600] on p "[PERSON_NAME] • Just now" at bounding box center [1320, 600] width 300 height 18
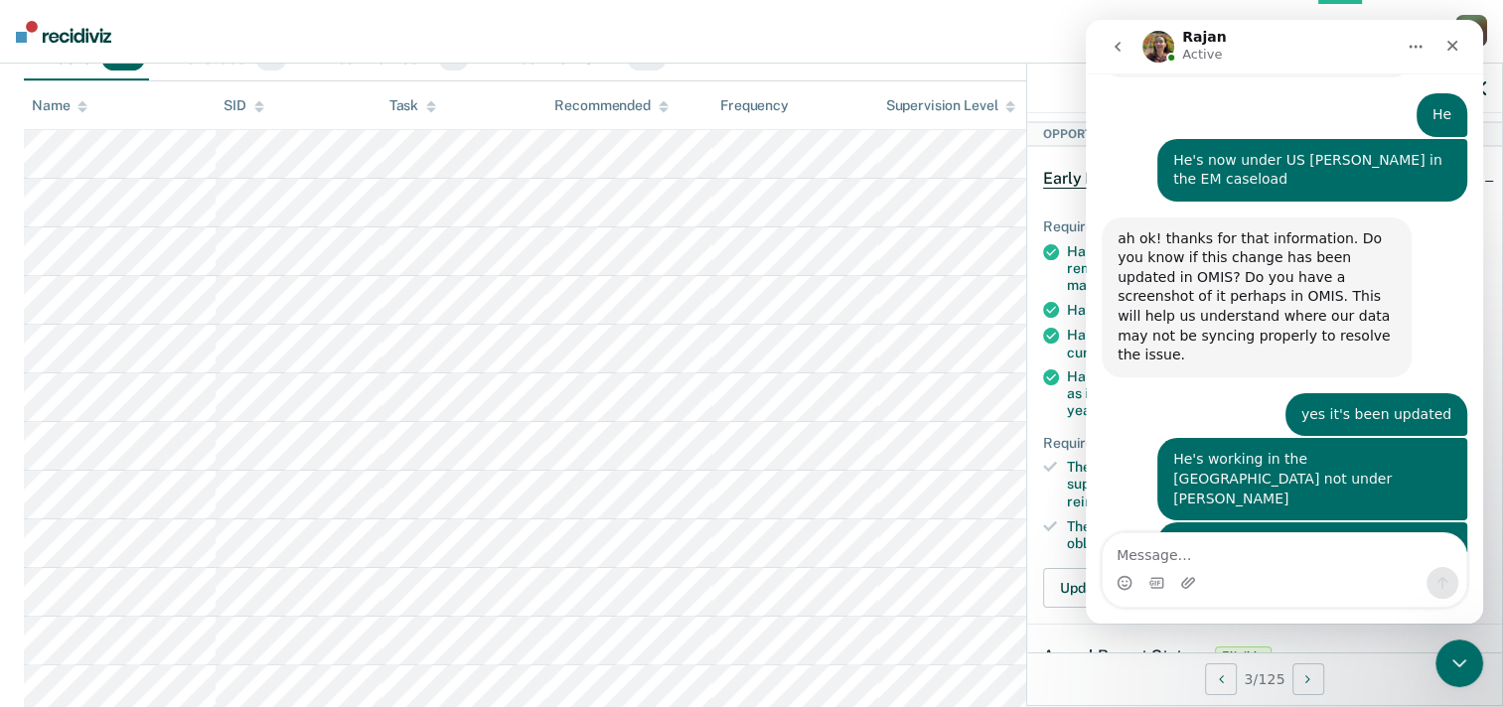
scroll to position [537, 0]
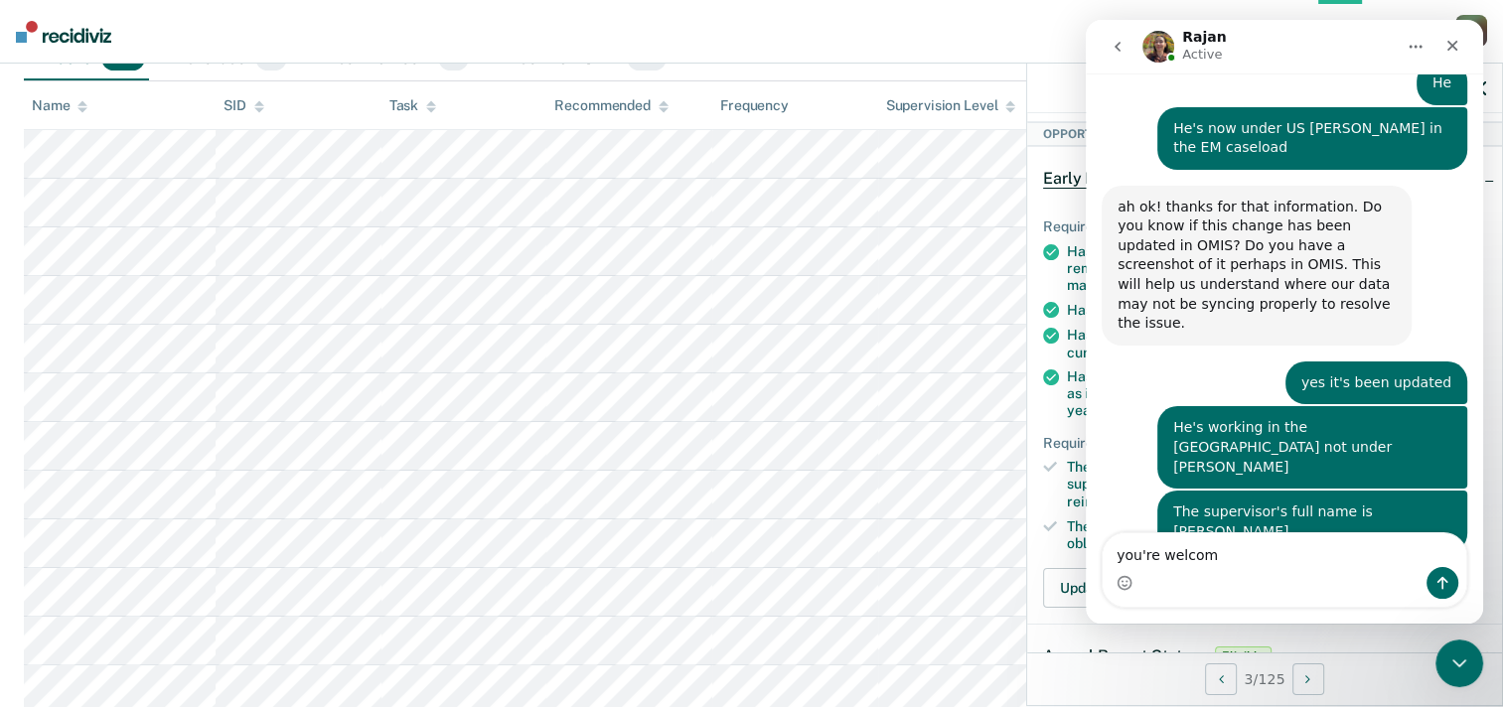
type textarea "you're welcome"
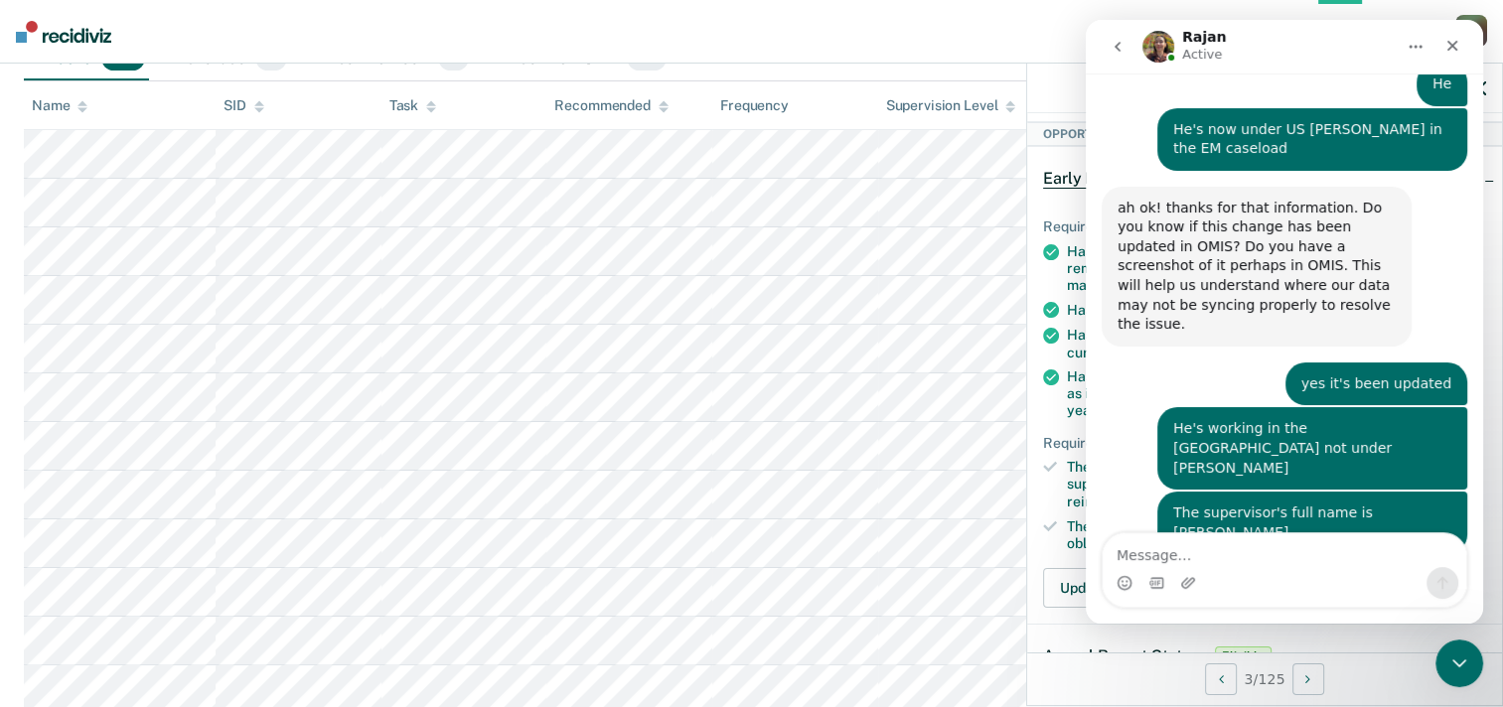
scroll to position [564, 0]
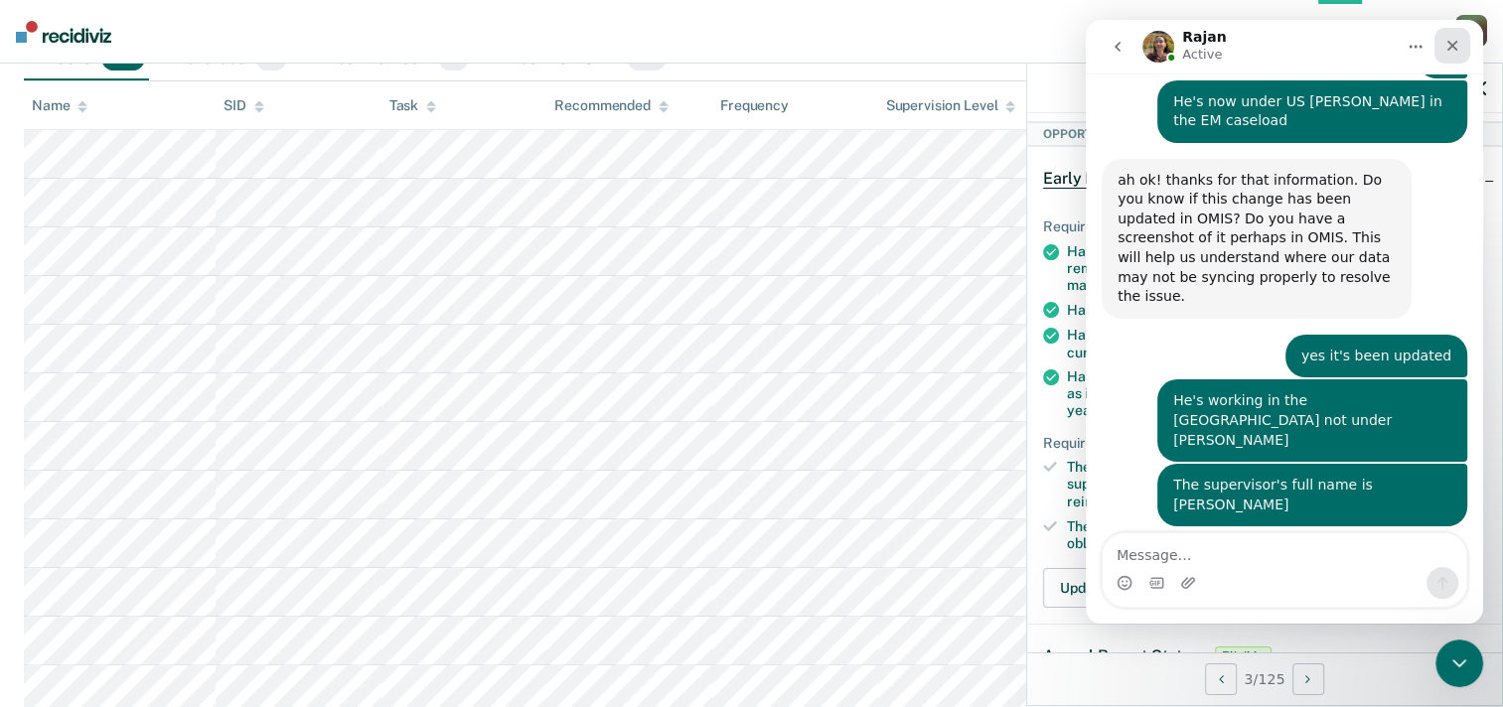
click at [1452, 52] on icon "Close" at bounding box center [1453, 46] width 16 height 16
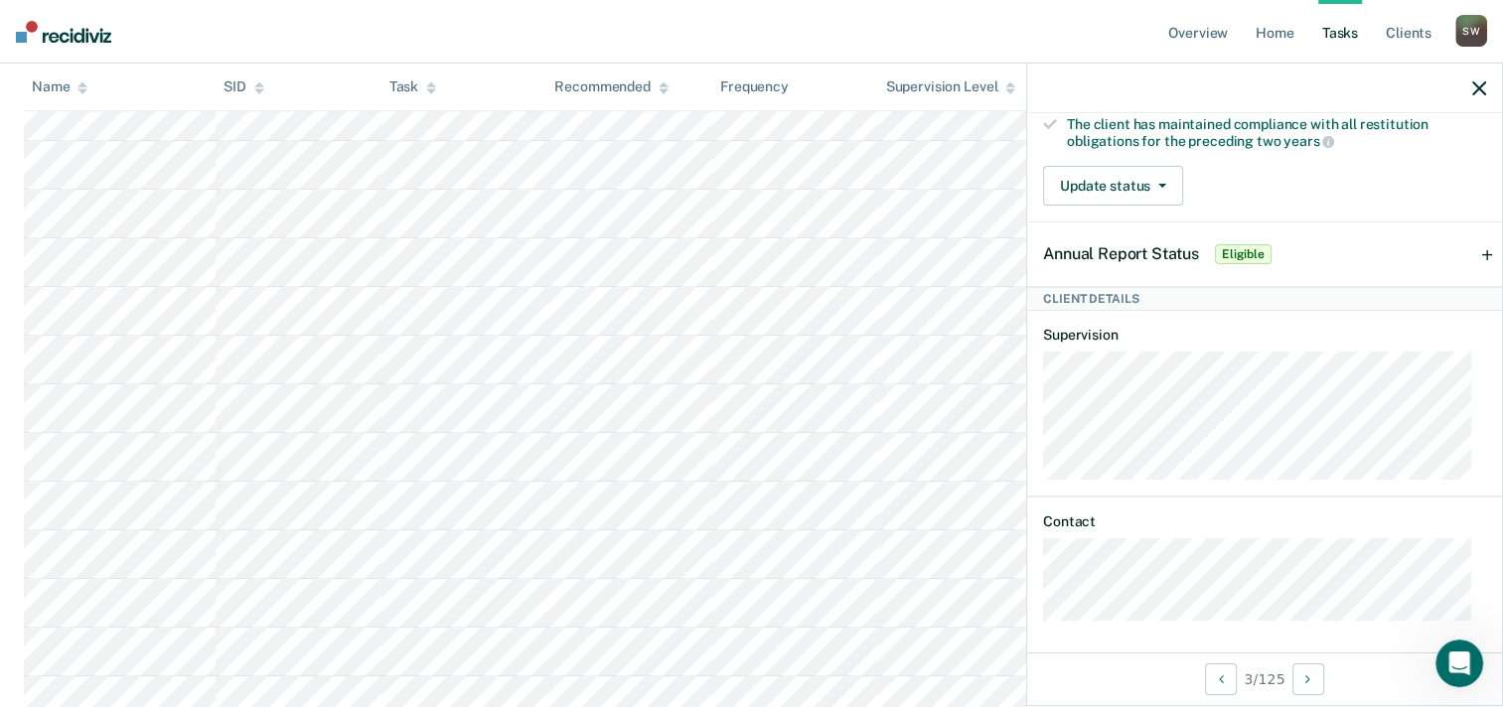
scroll to position [64, 0]
